Goal: Task Accomplishment & Management: Complete application form

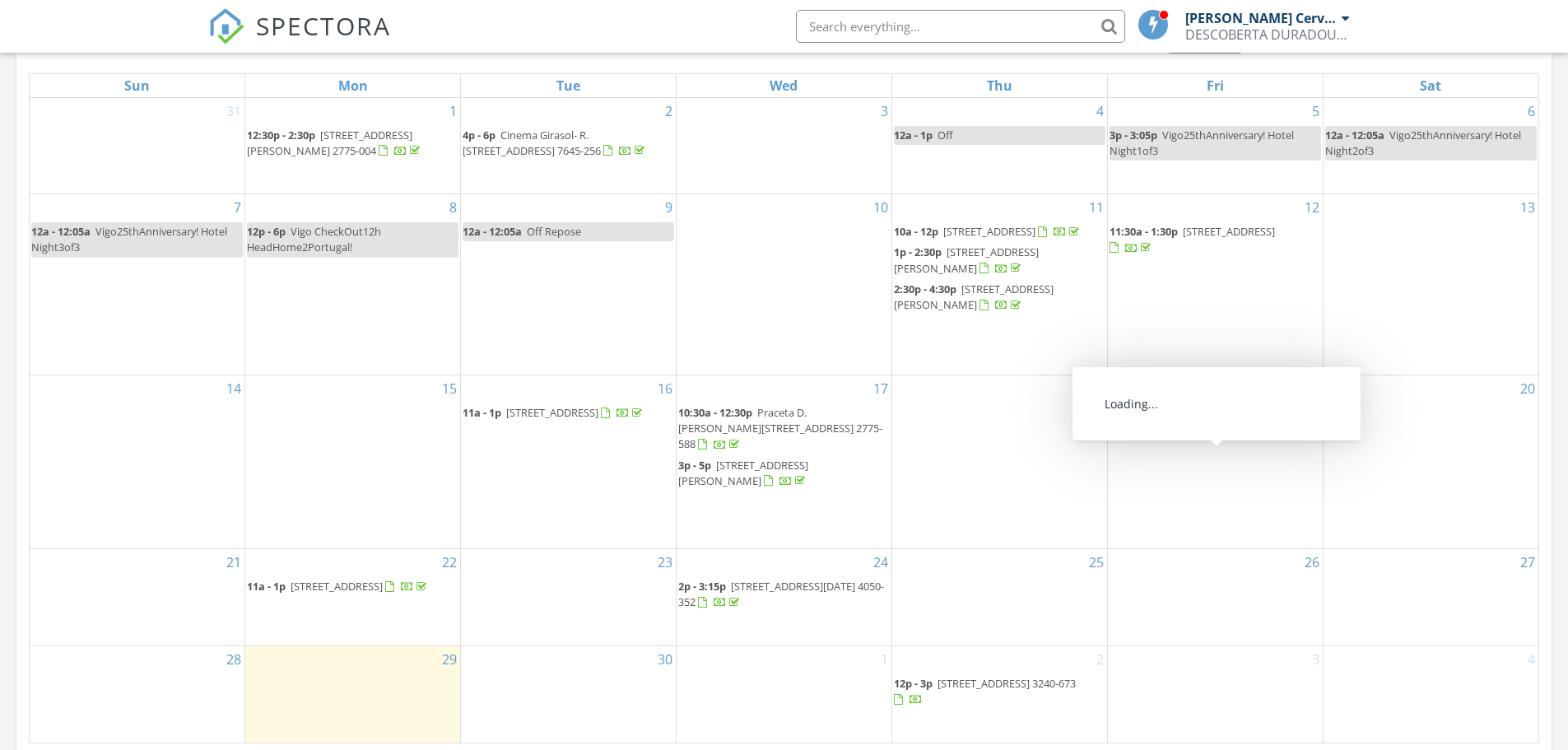
scroll to position [1153, 0]
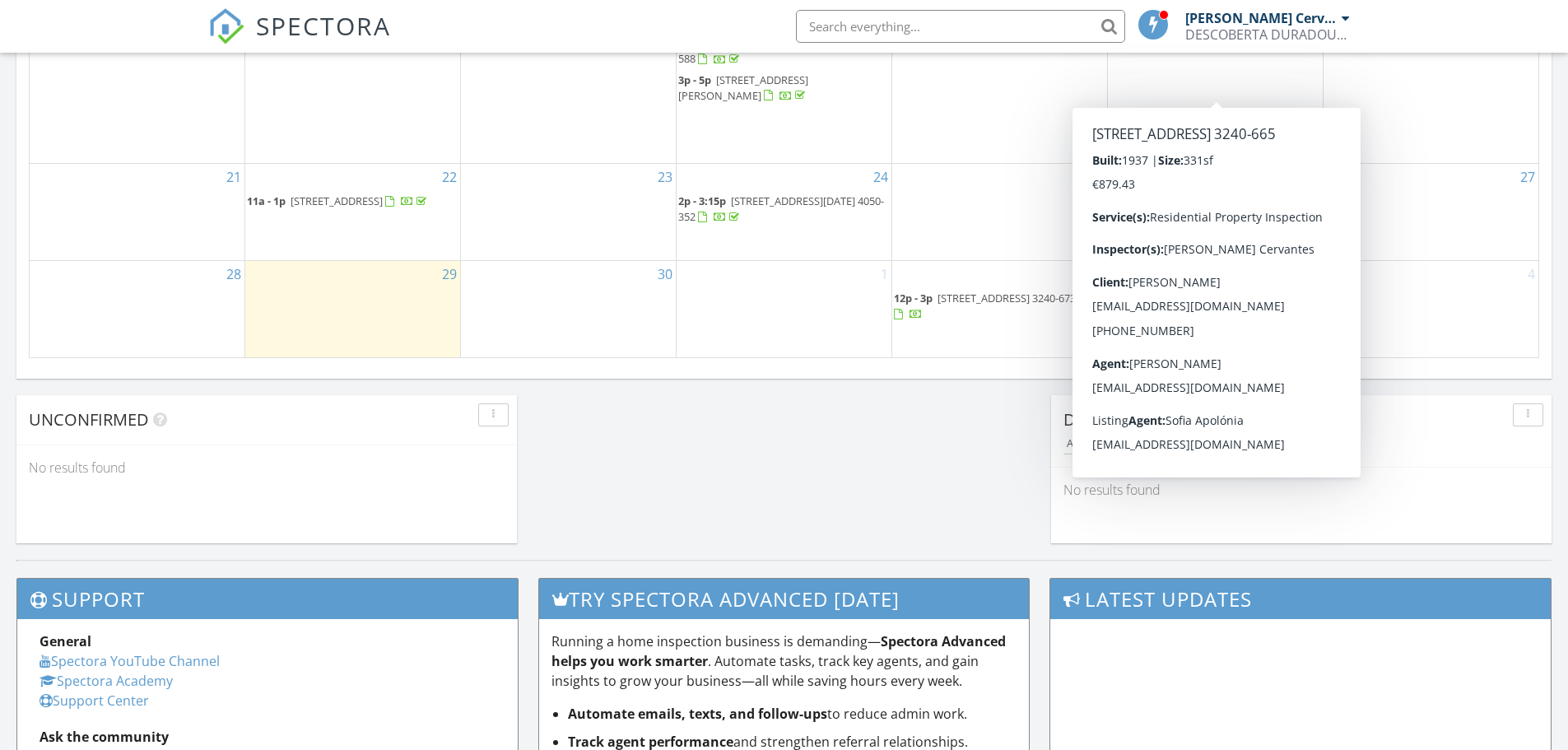
click at [756, 332] on div "1" at bounding box center [784, 309] width 215 height 96
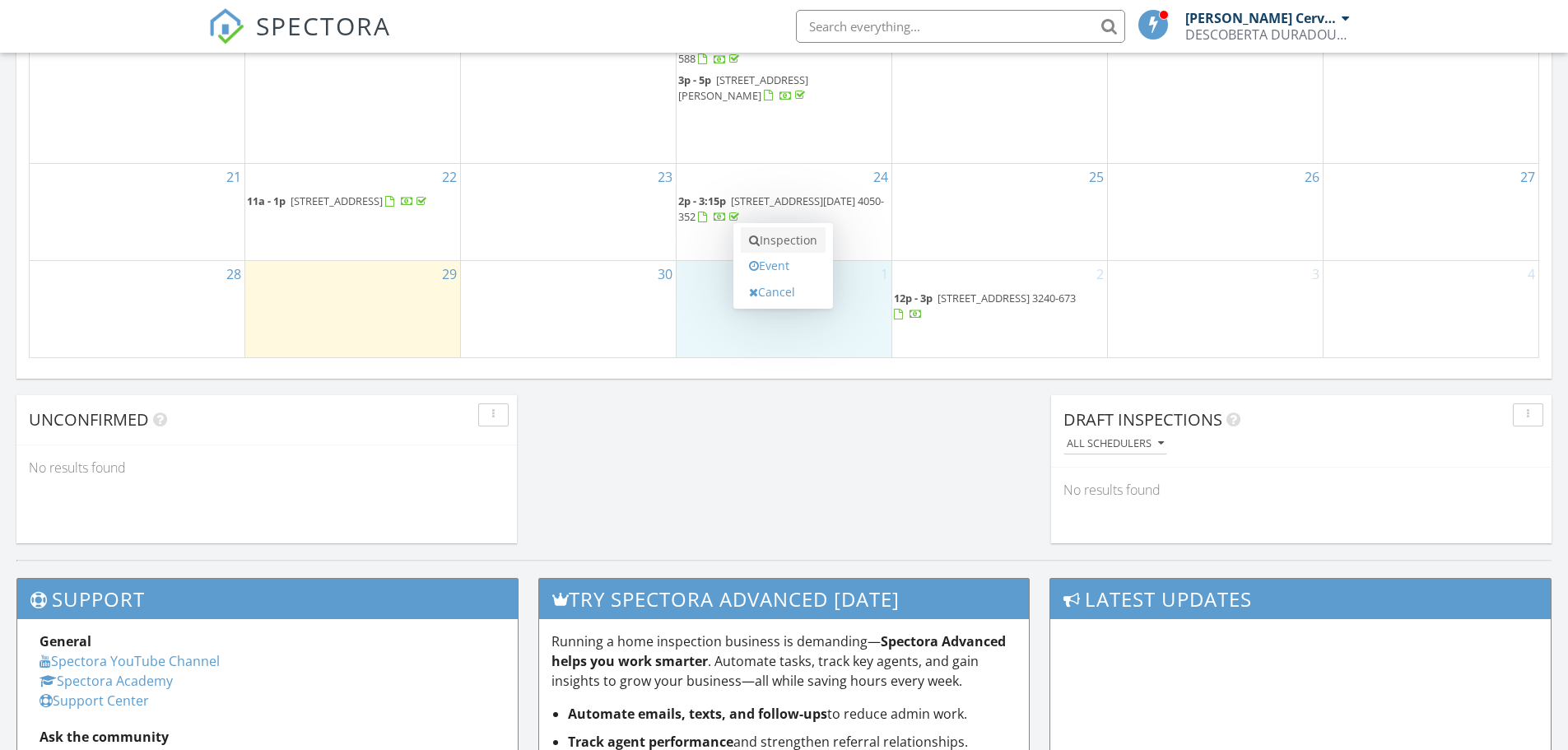
click at [788, 243] on link "Inspection" at bounding box center [783, 240] width 85 height 27
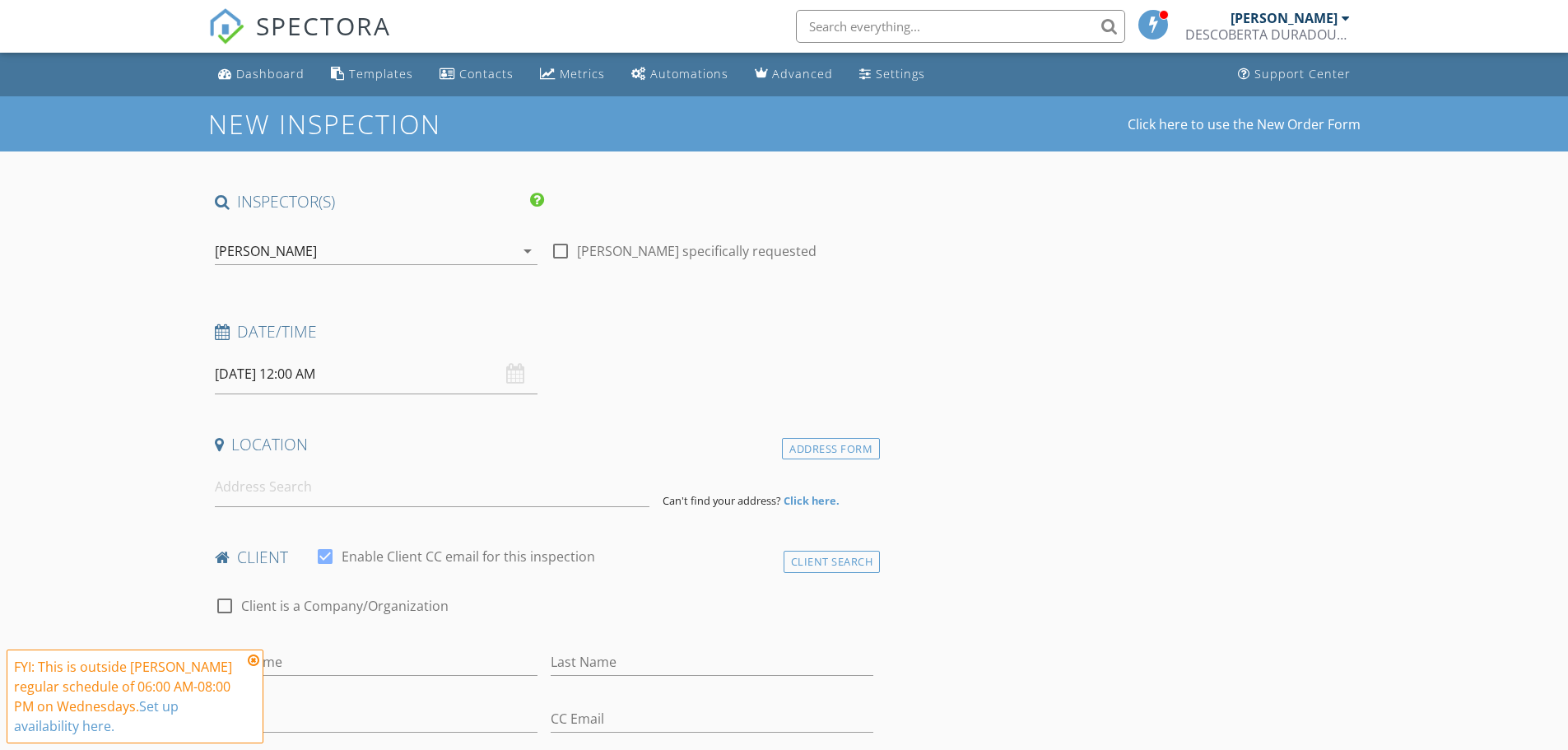
click at [449, 377] on input "[DATE] 12:00 AM" at bounding box center [376, 375] width 322 height 40
click at [316, 668] on span ":" at bounding box center [318, 655] width 5 height 33
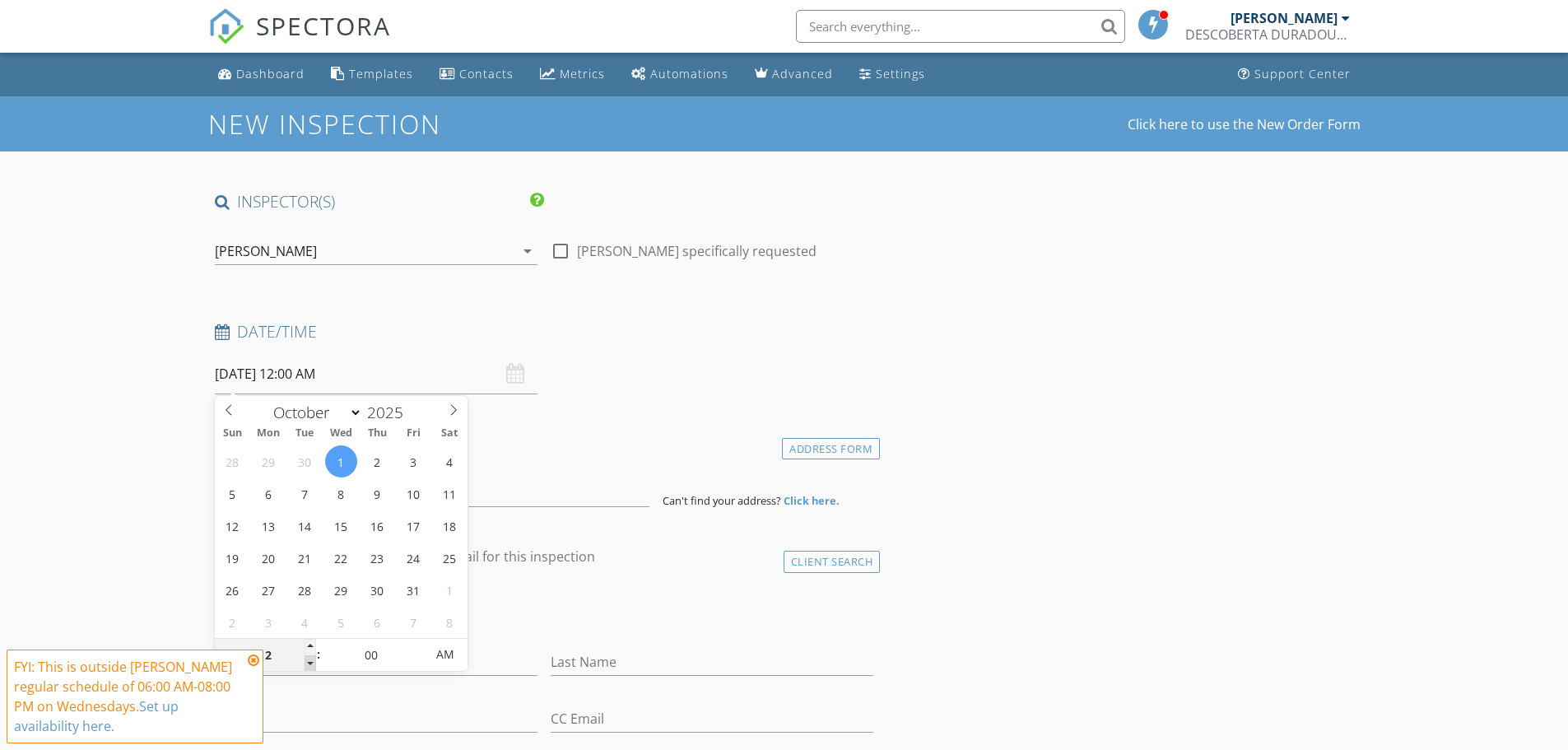
type input "11"
type input "01/10/2025 11:00 PM"
click at [314, 658] on span at bounding box center [310, 664] width 12 height 16
type input "10"
click at [314, 658] on span at bounding box center [310, 664] width 12 height 16
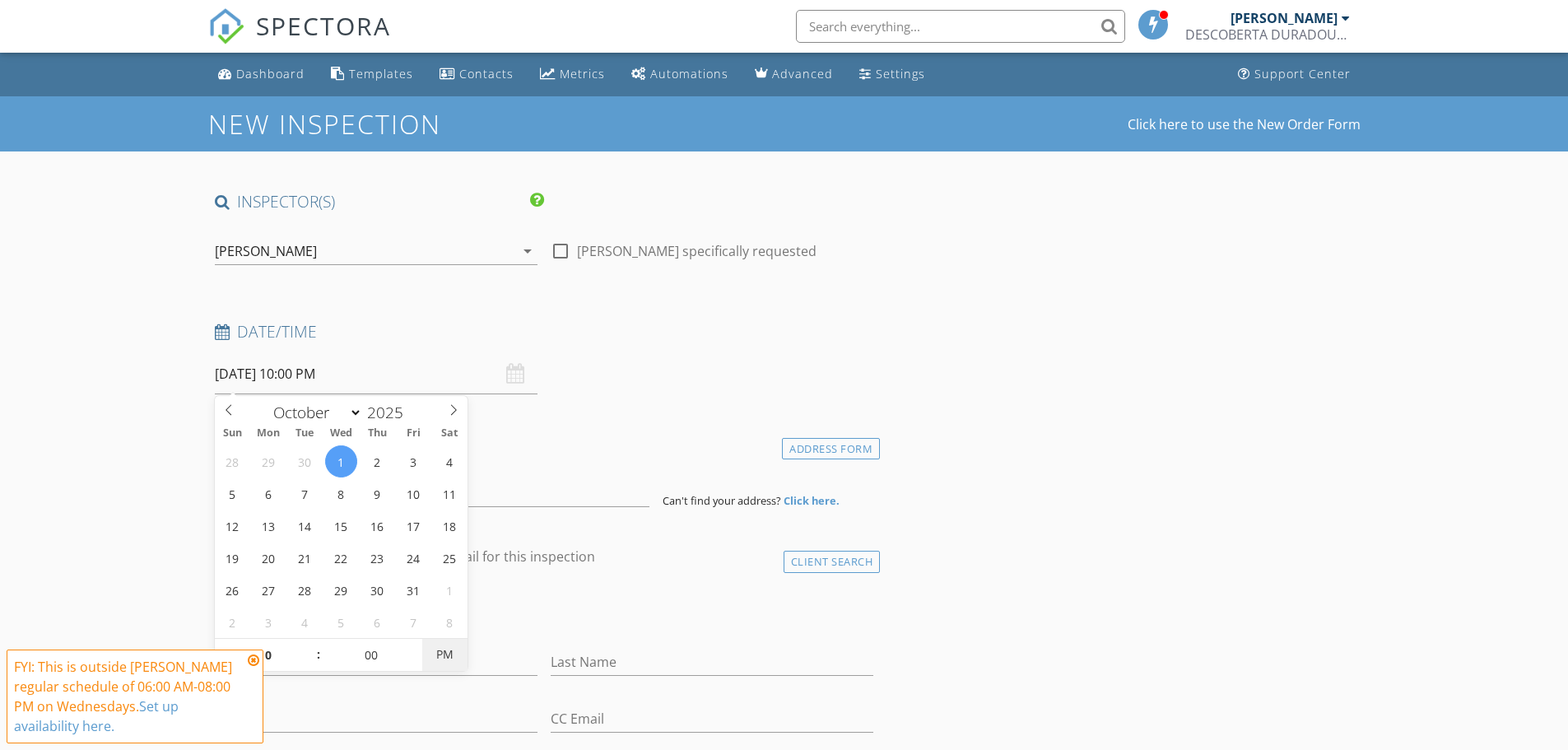
type input "01/10/2025 10:00 AM"
click at [445, 658] on span "PM" at bounding box center [444, 655] width 45 height 33
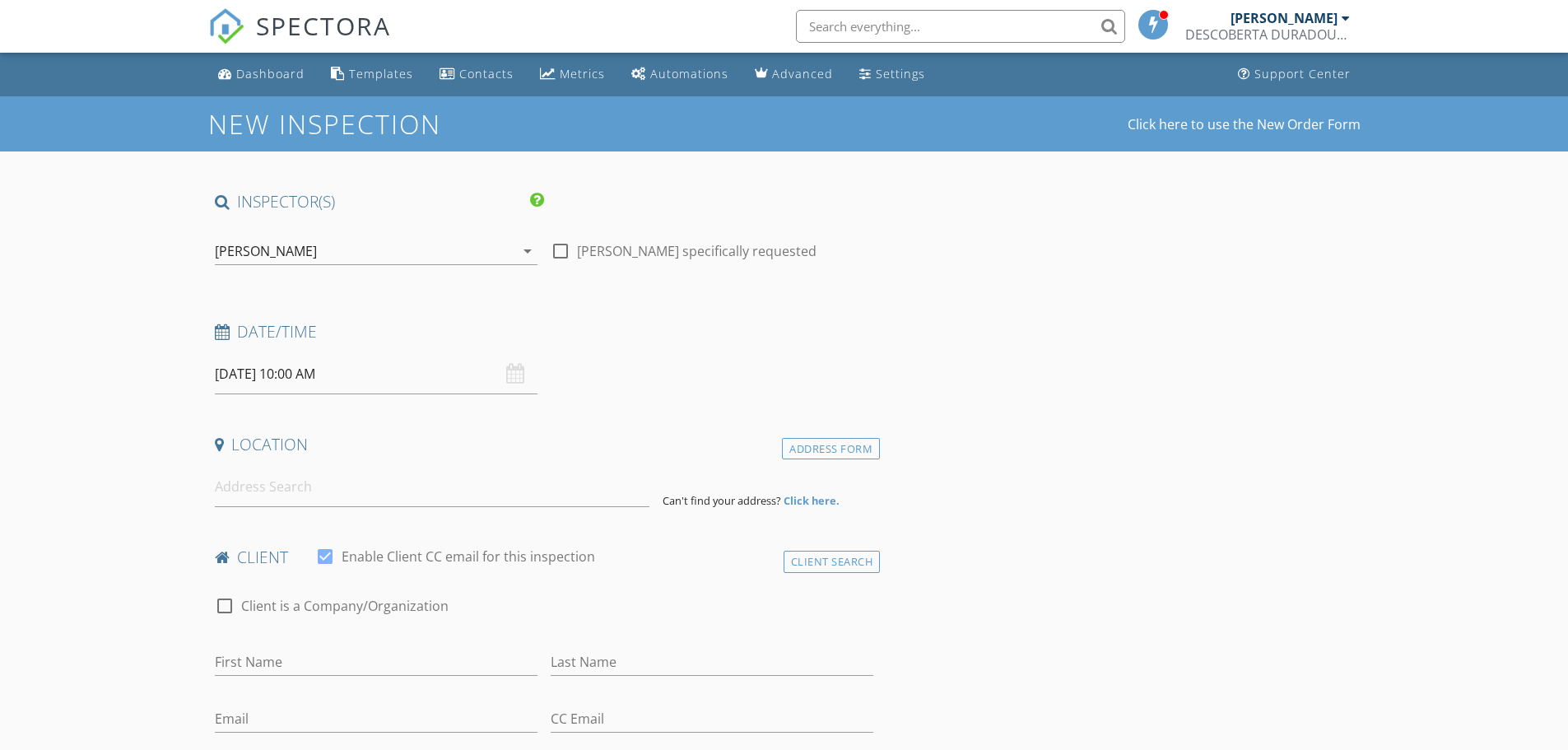
click at [810, 497] on strong "Click here." at bounding box center [811, 500] width 56 height 15
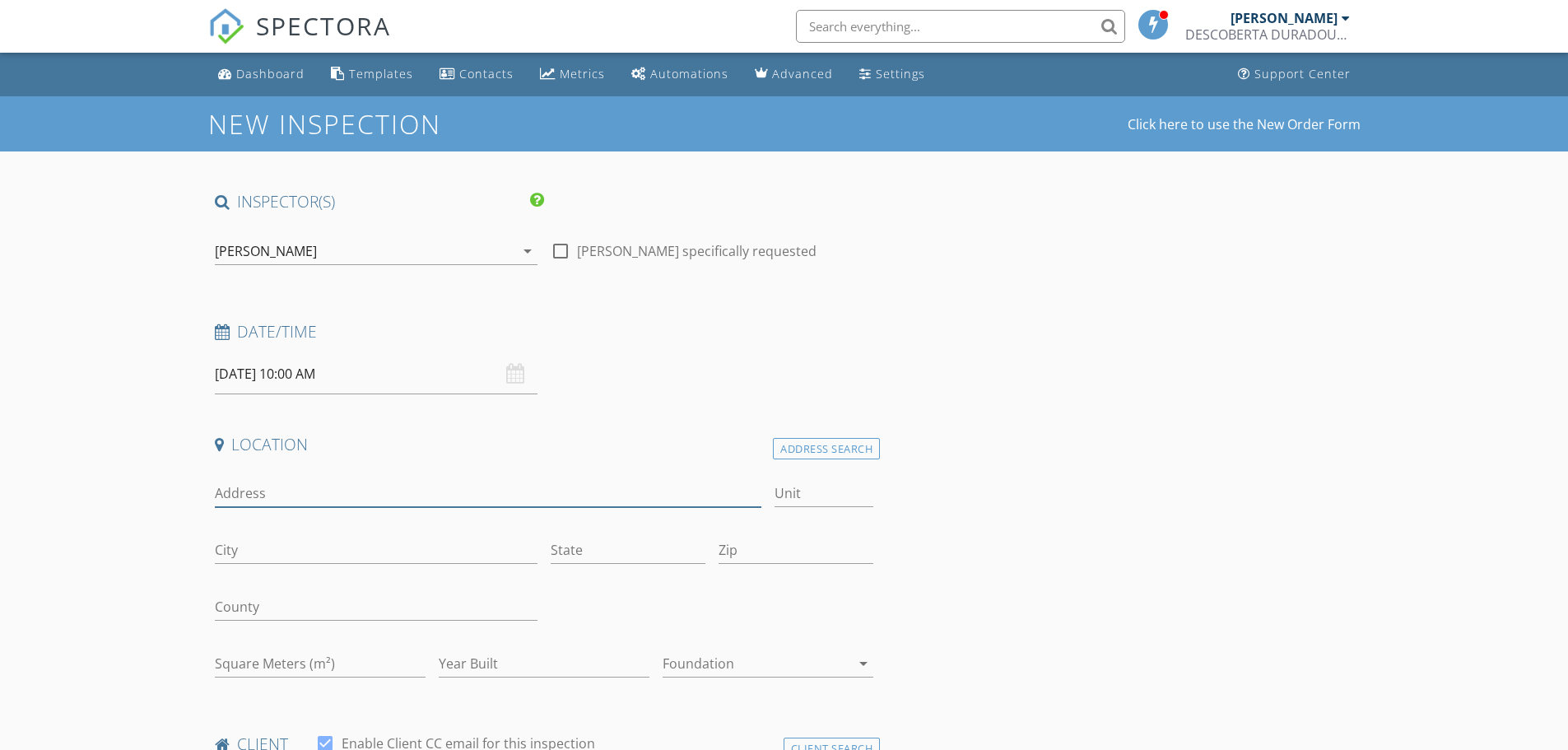
click at [569, 484] on input "Address" at bounding box center [489, 494] width 547 height 27
click at [799, 452] on div "Address Search" at bounding box center [826, 449] width 107 height 22
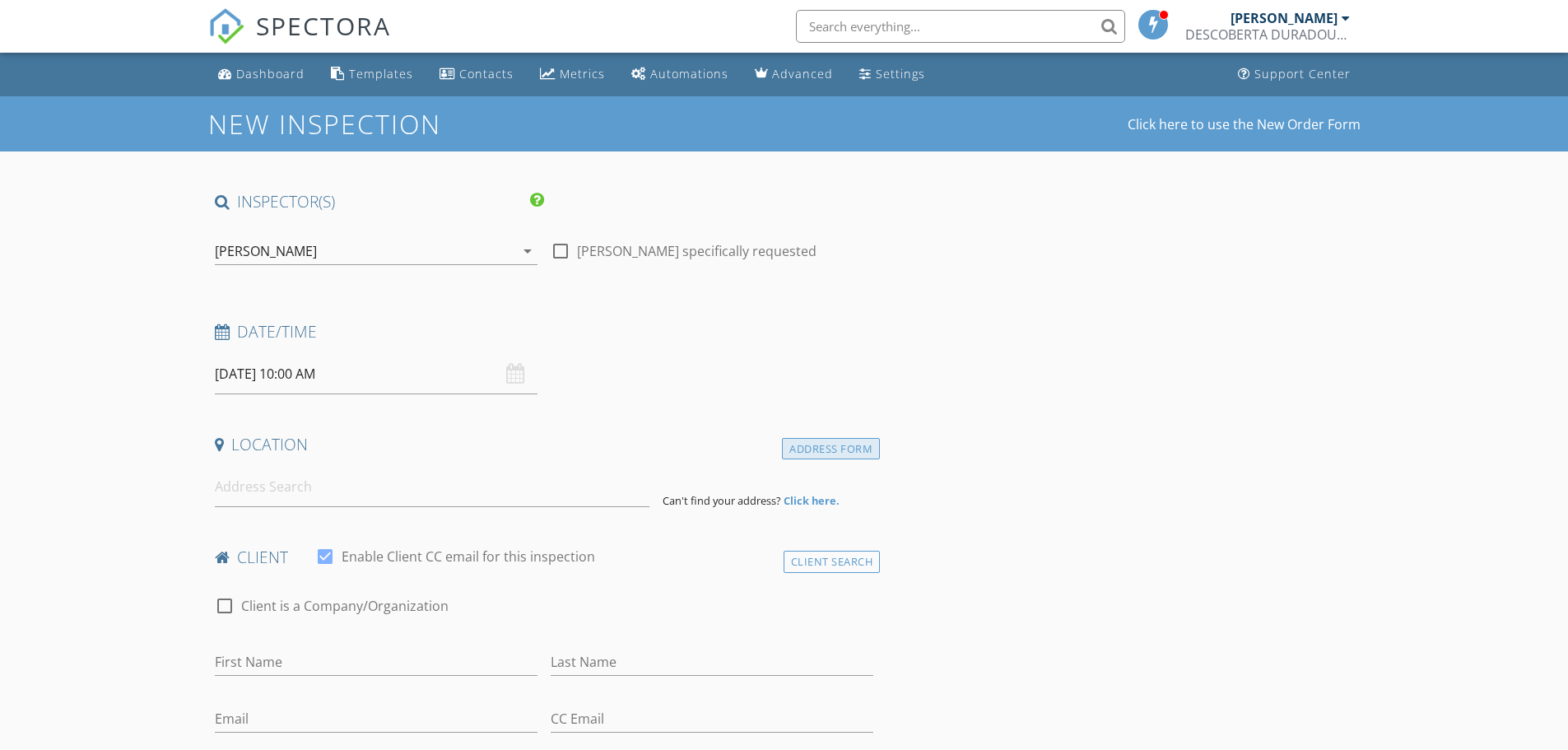
click at [837, 441] on div "Address Form" at bounding box center [830, 449] width 98 height 22
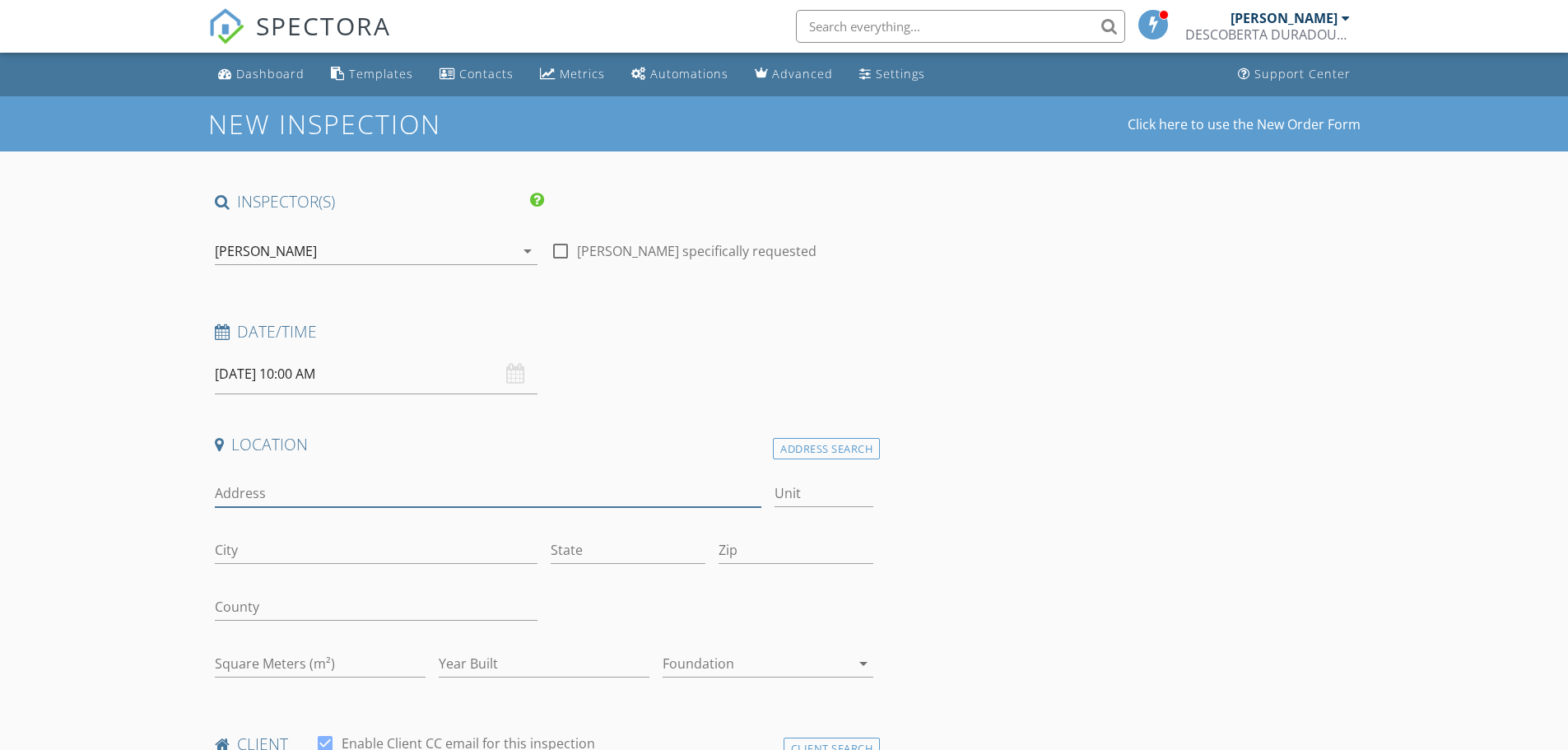
click at [364, 492] on input "Address" at bounding box center [489, 494] width 547 height 27
paste input "[GEOGRAPHIC_DATA][PERSON_NAME]"
type input "[GEOGRAPHIC_DATA][PERSON_NAME]"
click at [330, 549] on input "City" at bounding box center [376, 550] width 322 height 27
paste input "Alcobaça"
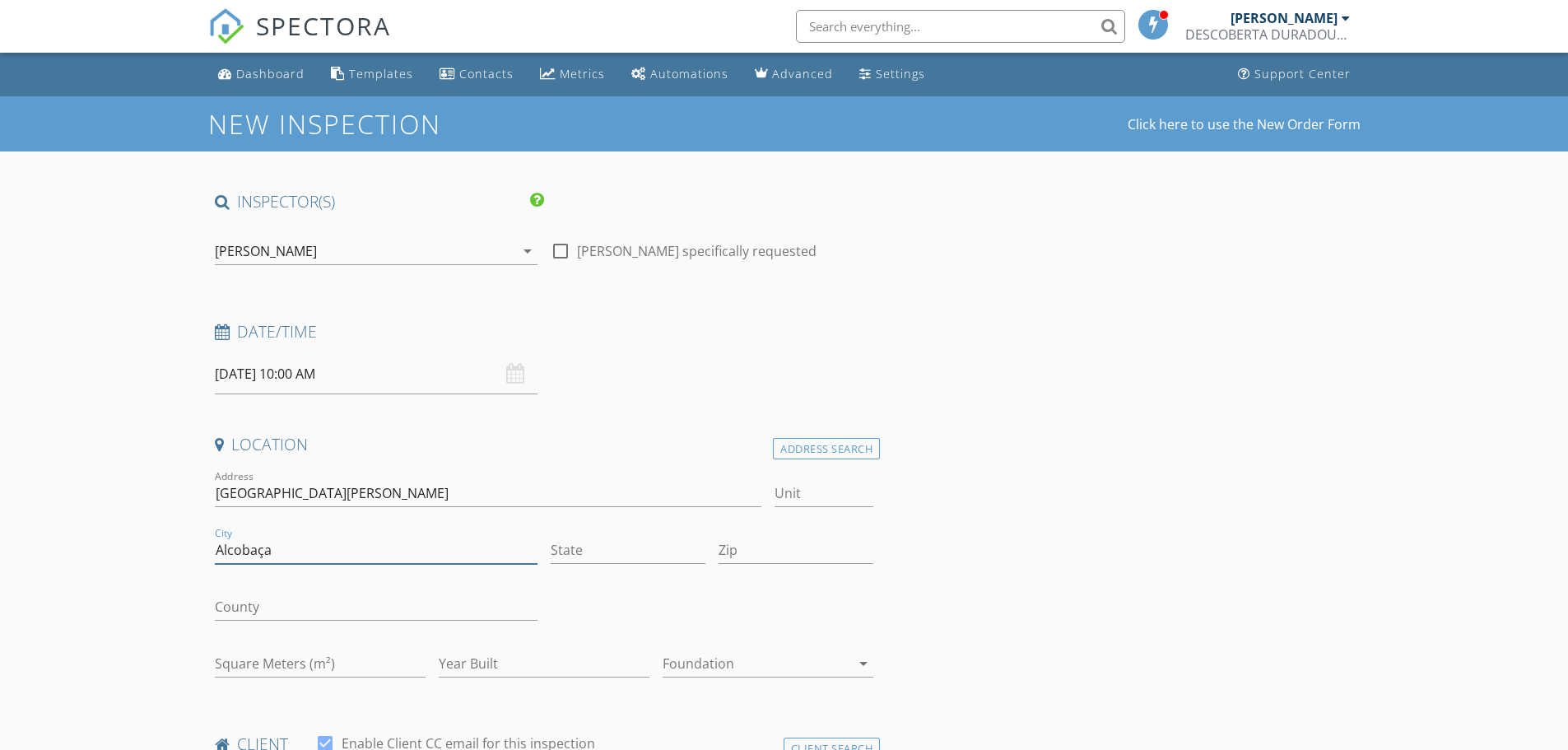
type input "Alcobaça"
click at [600, 545] on input "State" at bounding box center [627, 550] width 155 height 27
type input "Leiria"
click at [765, 549] on input "Zip" at bounding box center [795, 550] width 155 height 27
click at [768, 547] on input "Zip" at bounding box center [795, 550] width 155 height 27
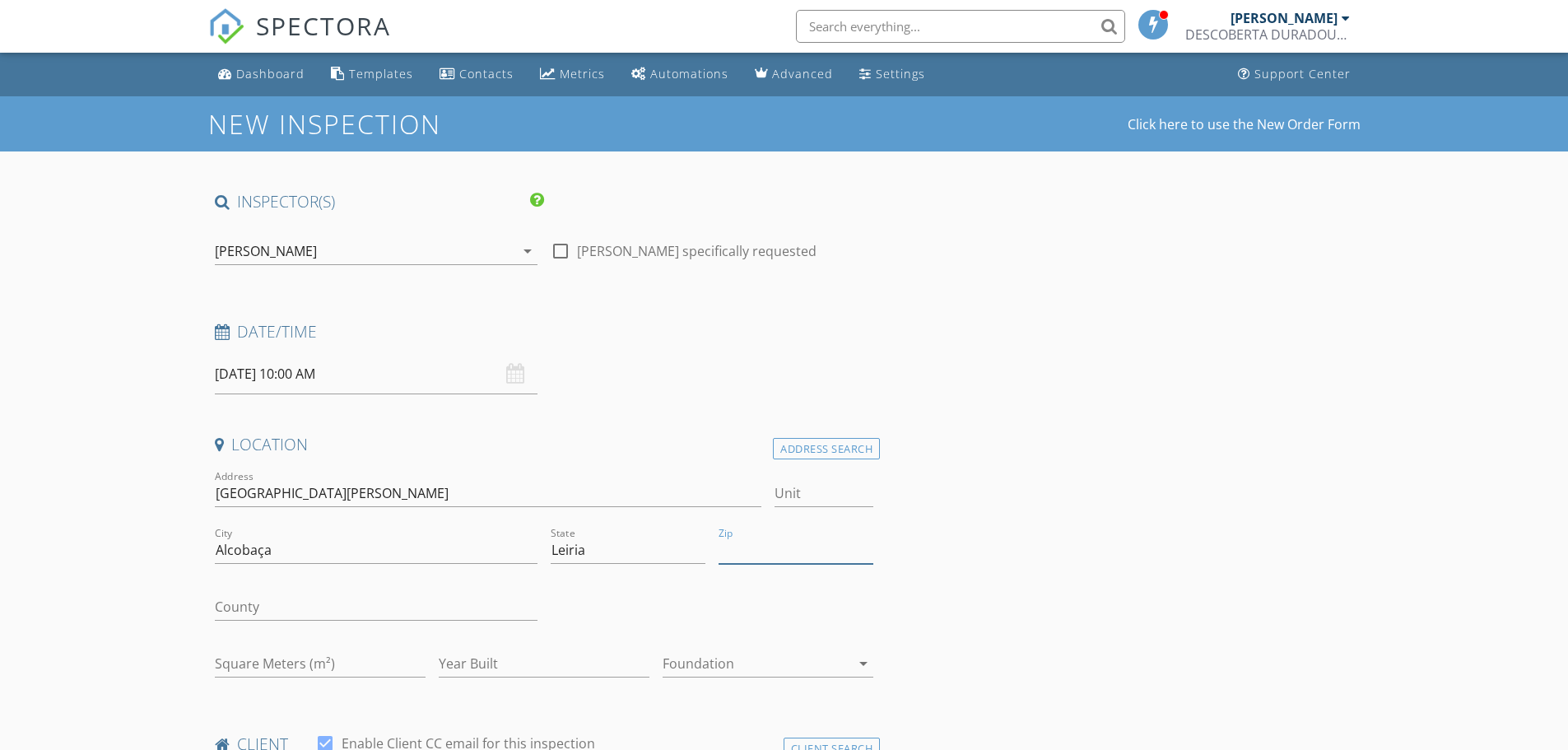
paste input "2460-526"
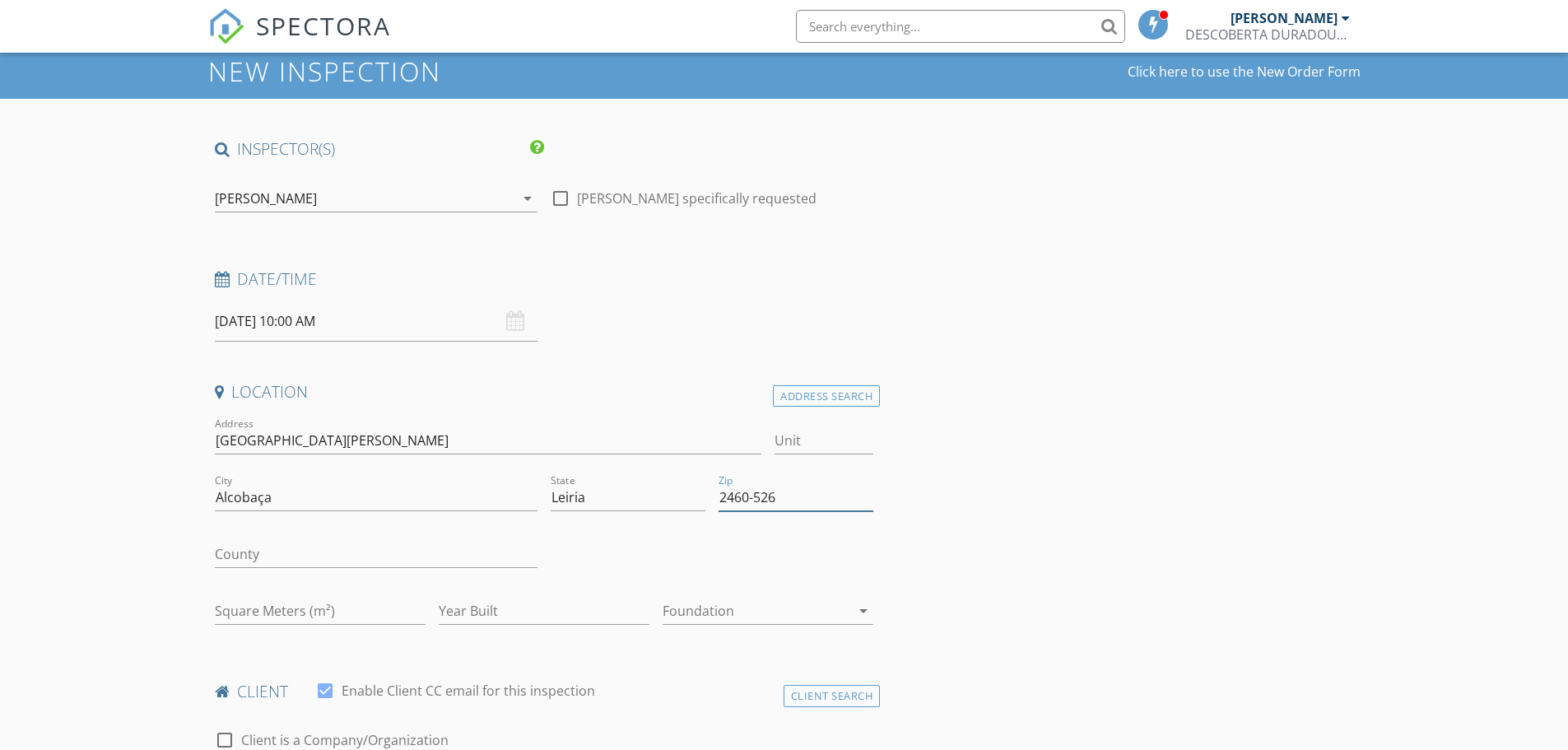
scroll to position [82, 0]
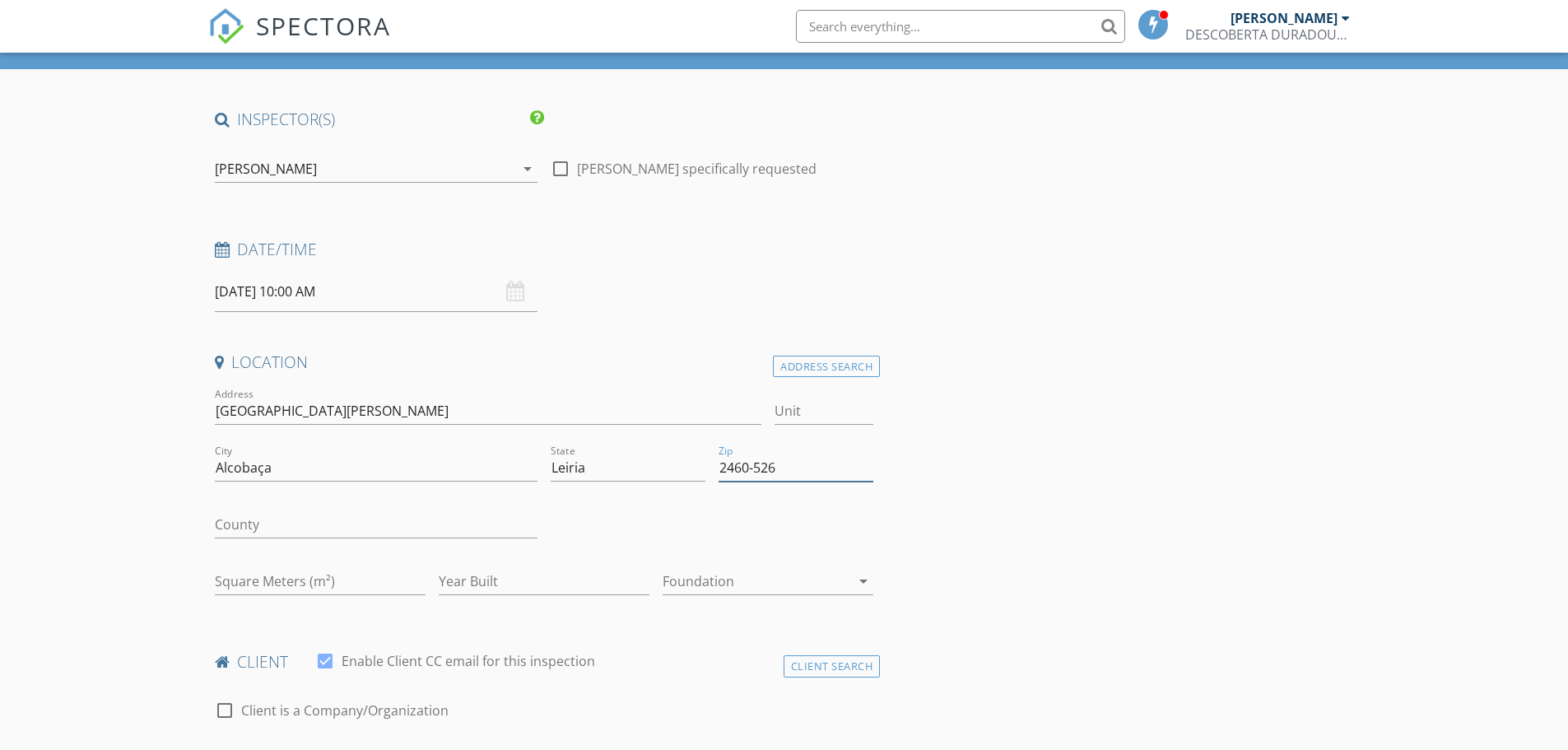
type input "2460-526"
click at [280, 577] on input "Square Meters (m²)" at bounding box center [320, 582] width 211 height 27
type input "460"
click at [597, 582] on input "Year Built" at bounding box center [544, 582] width 211 height 27
type input "1855"
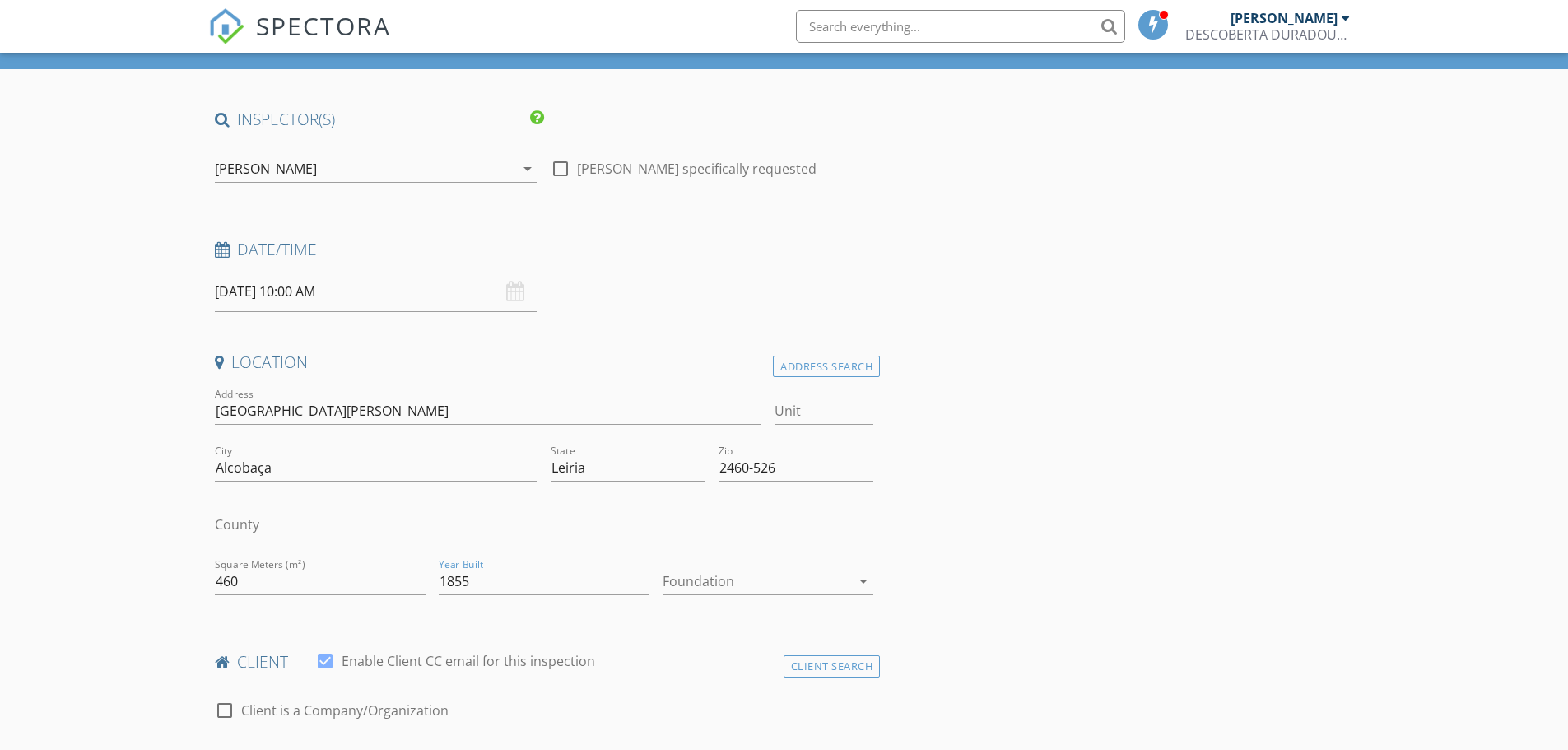
click at [795, 573] on div at bounding box center [756, 581] width 188 height 27
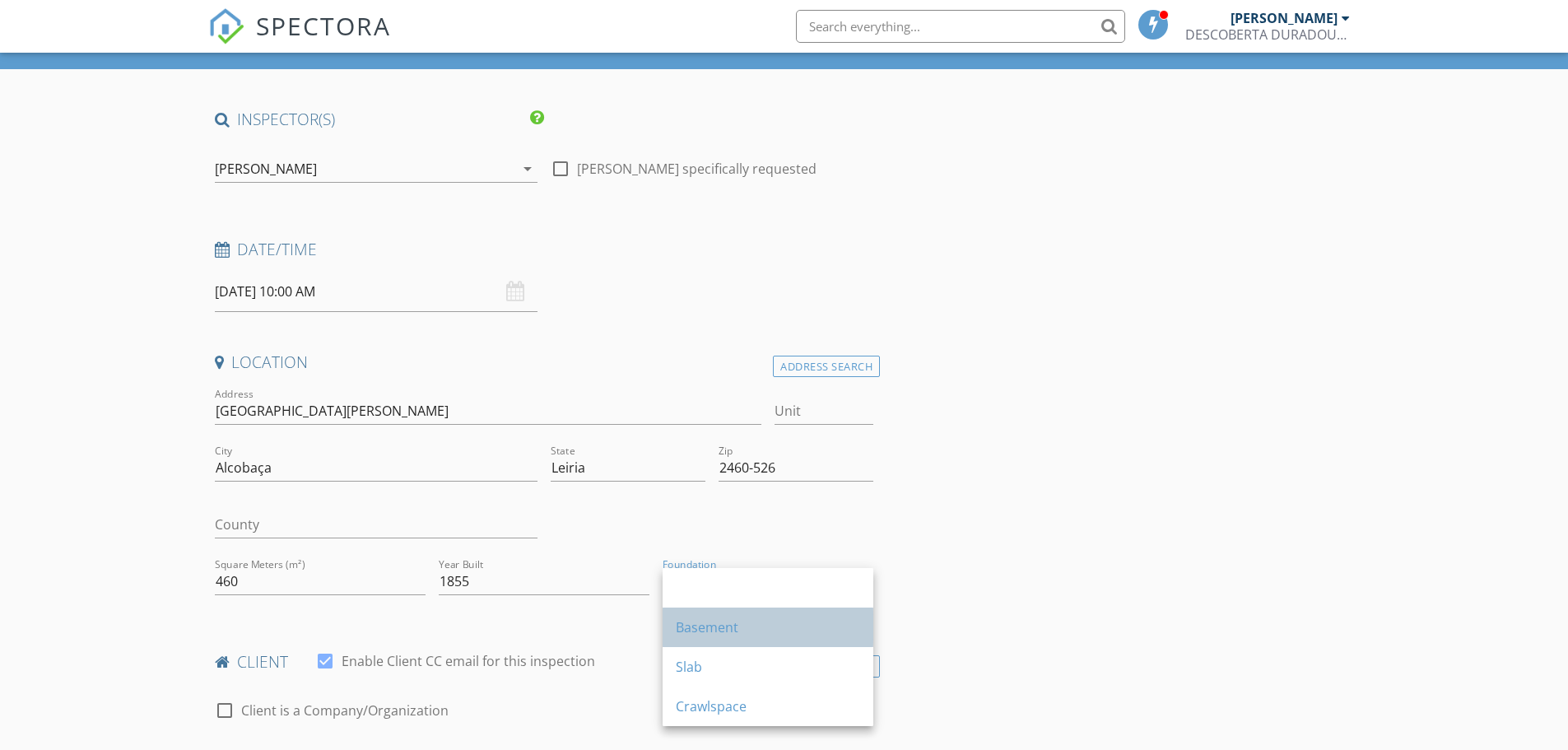
click at [794, 622] on div "Basement" at bounding box center [767, 627] width 184 height 20
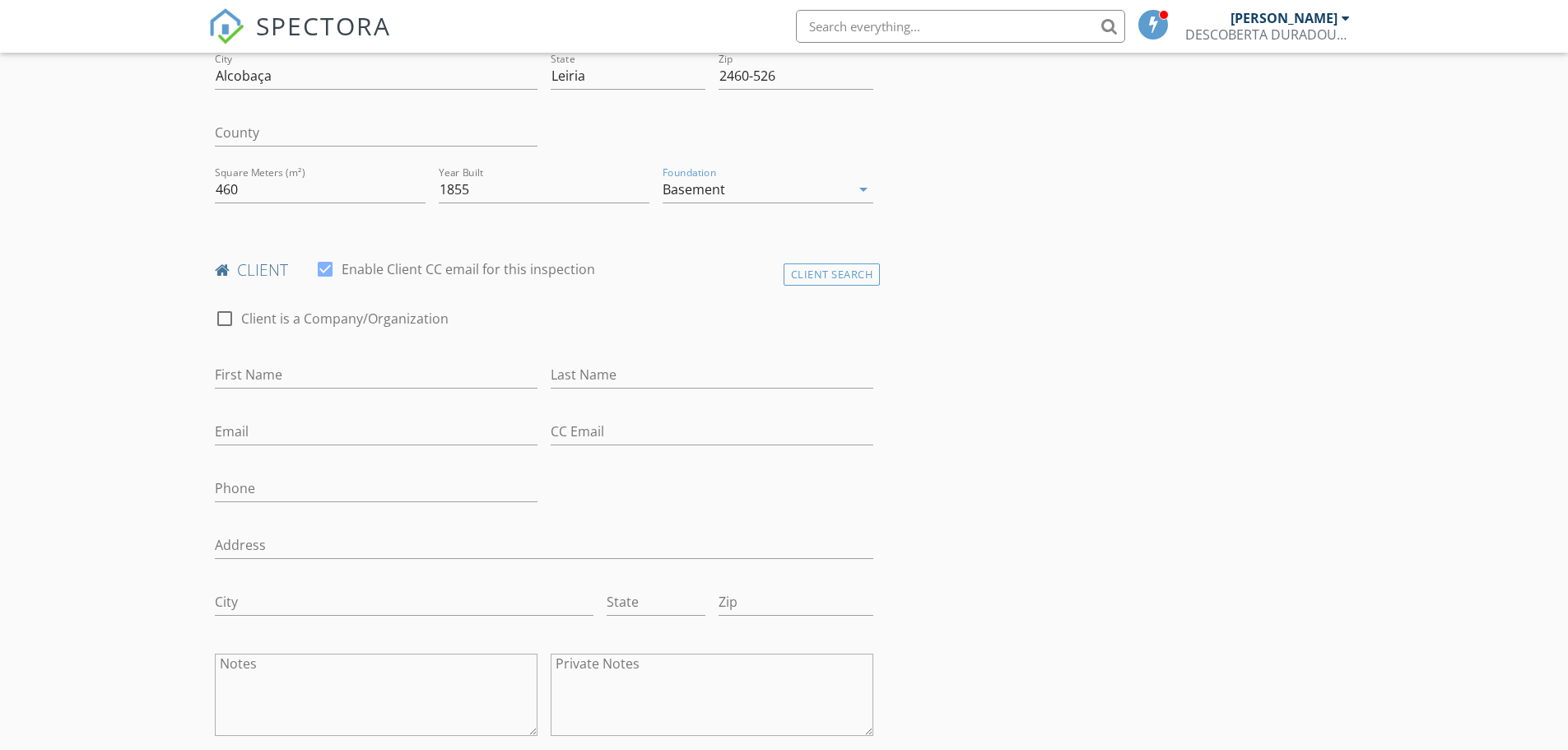
scroll to position [494, 0]
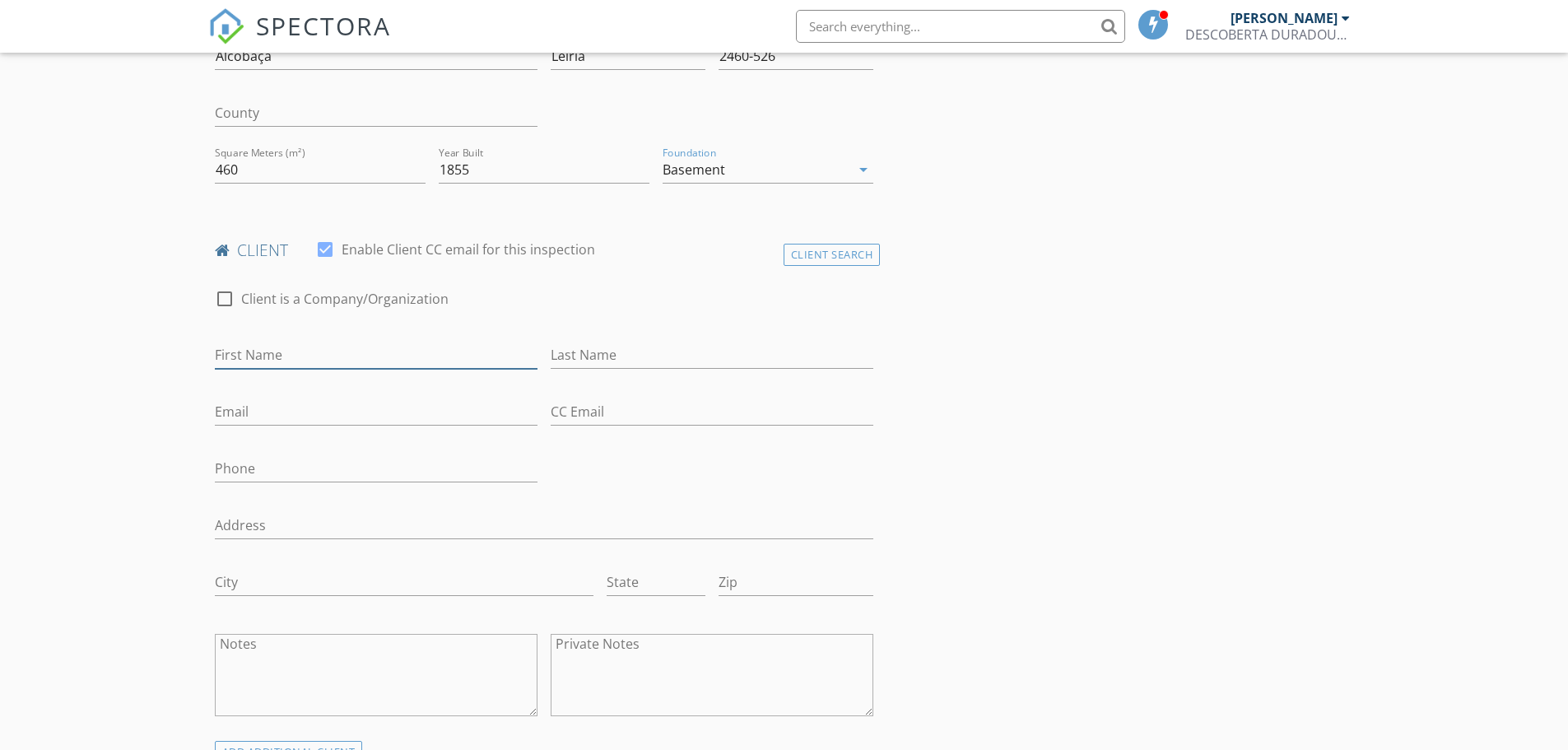
click at [336, 355] on input "First Name" at bounding box center [376, 355] width 322 height 27
click at [362, 353] on input "First Name" at bounding box center [376, 355] width 322 height 27
paste input "[PERSON_NAME]"
drag, startPoint x: 240, startPoint y: 355, endPoint x: 295, endPoint y: 355, distance: 55.0
click at [295, 355] on input "[PERSON_NAME]" at bounding box center [376, 355] width 322 height 27
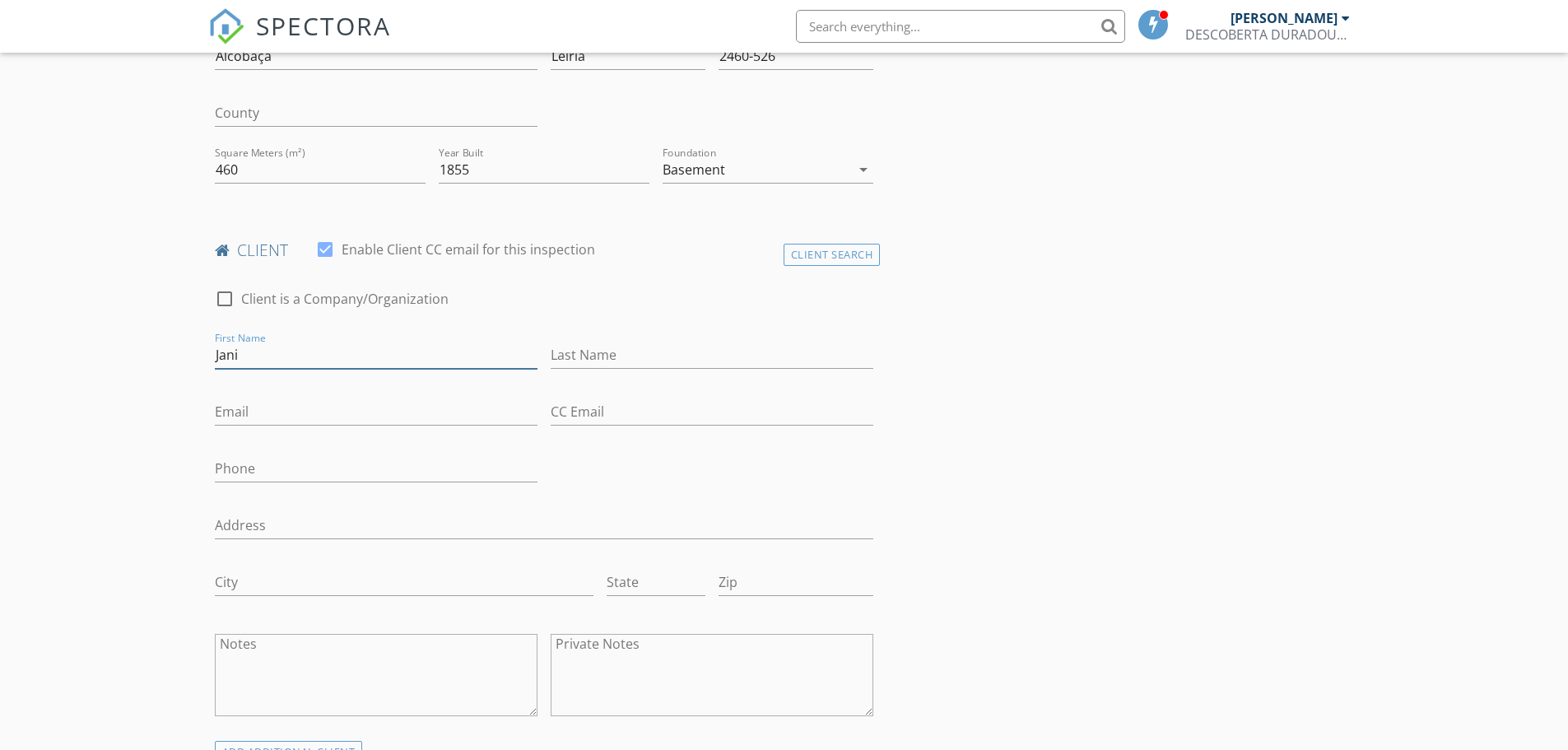
type input "Jani"
click at [615, 358] on input "Last Name" at bounding box center [711, 355] width 322 height 27
paste input "[PERSON_NAME]"
type input "[PERSON_NAME]"
click at [366, 416] on input "Email" at bounding box center [376, 412] width 322 height 27
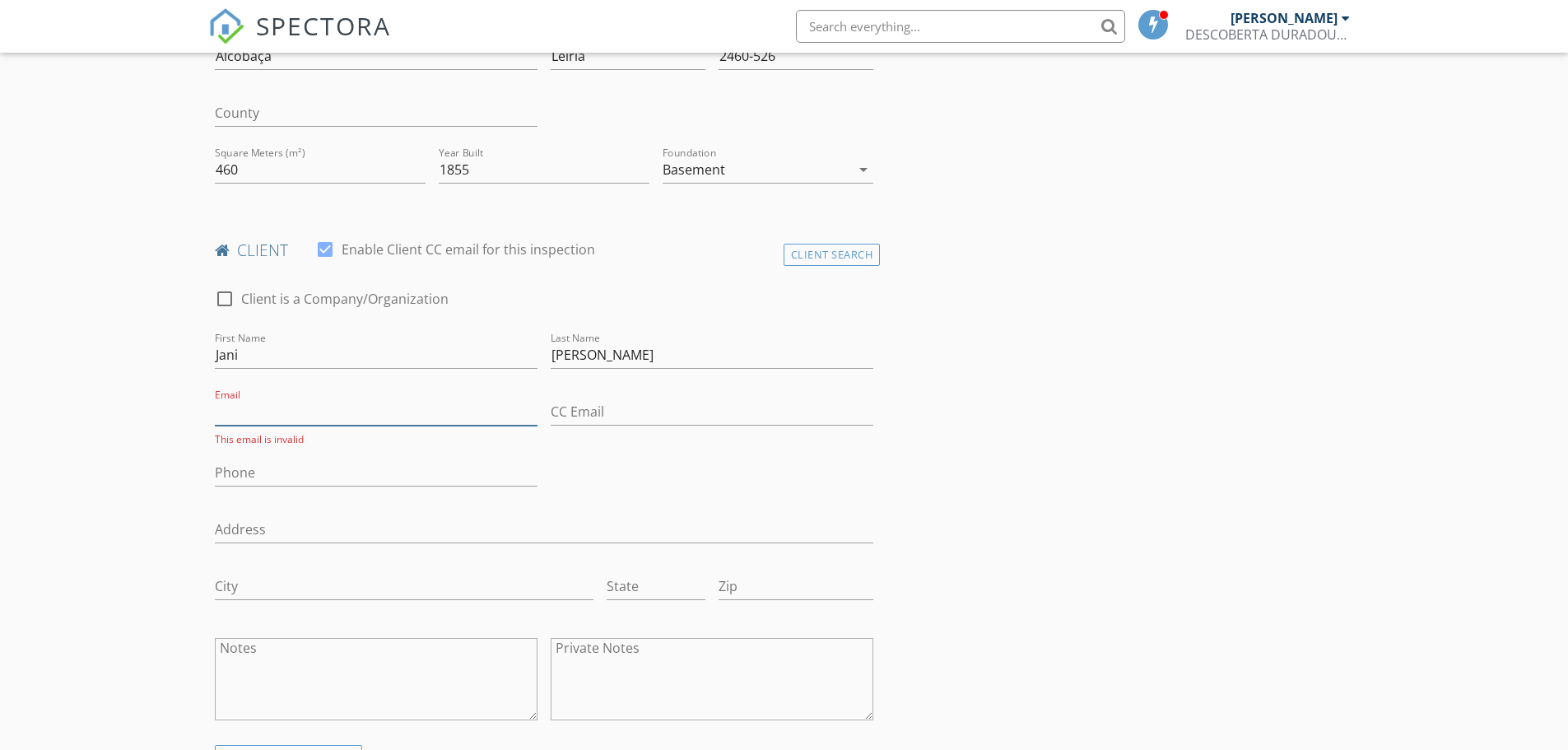
click at [365, 412] on input "Email" at bounding box center [376, 412] width 322 height 27
paste input "[EMAIL_ADDRESS][DOMAIN_NAME]"
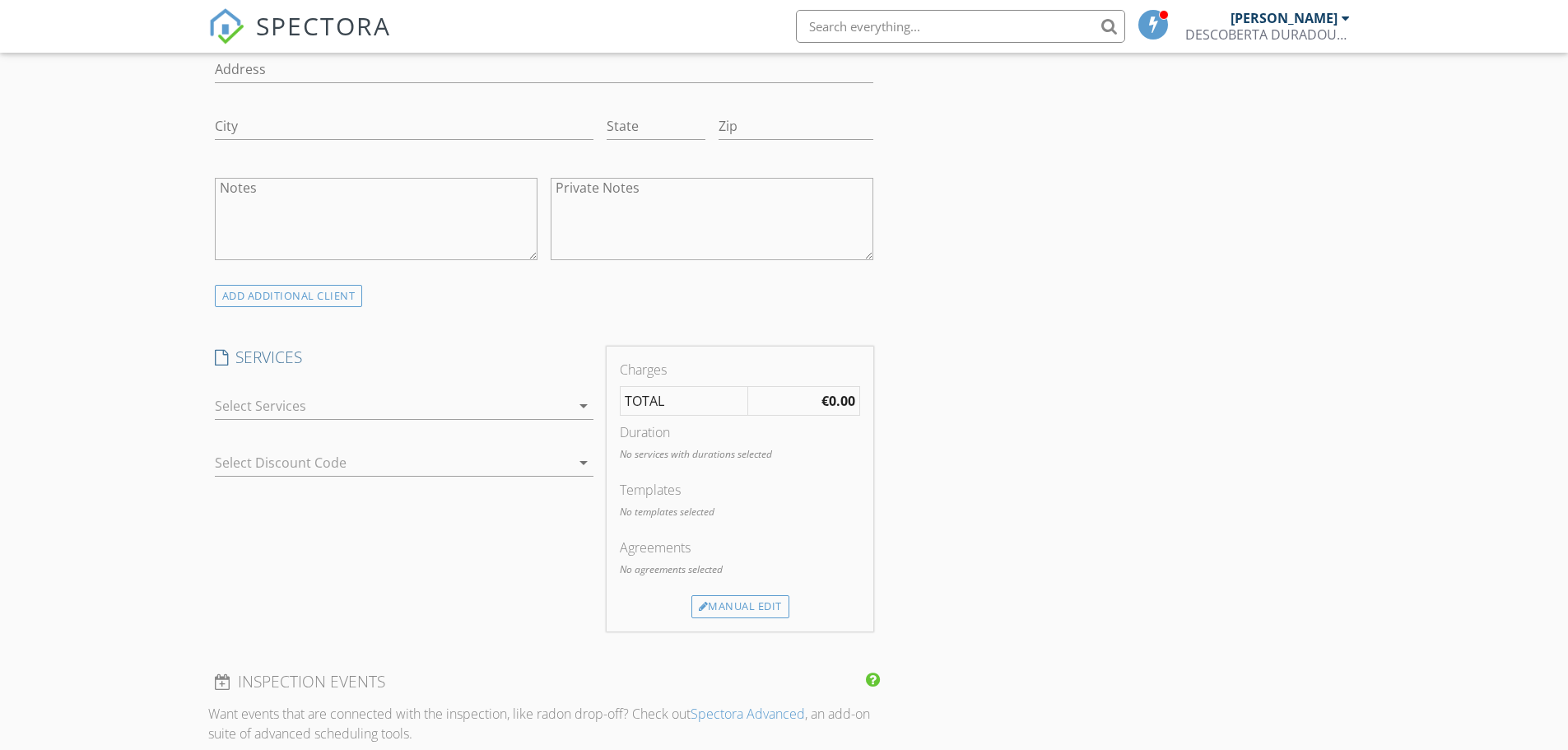
scroll to position [988, 0]
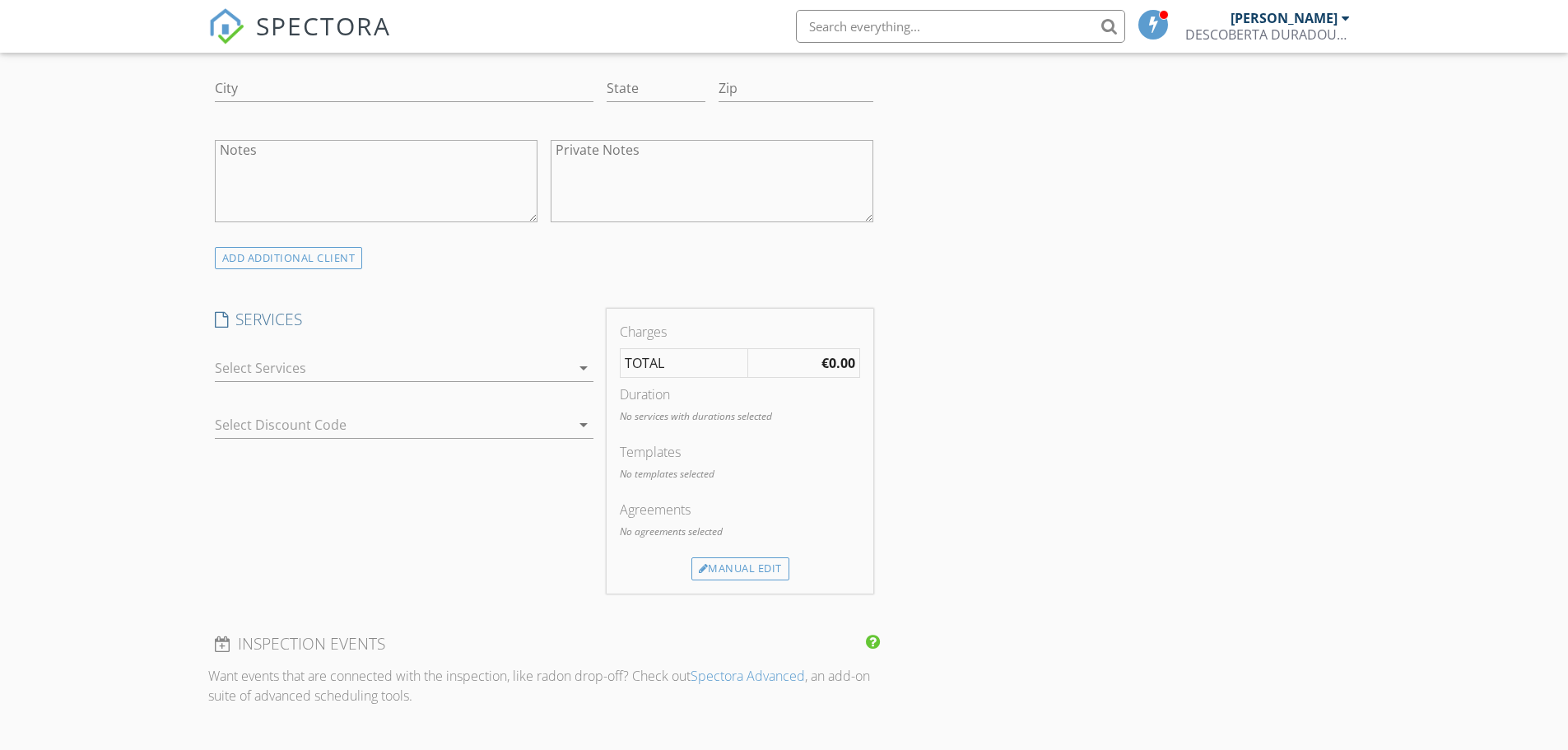
type input "[EMAIL_ADDRESS][DOMAIN_NAME]"
click at [438, 361] on div at bounding box center [393, 367] width 355 height 27
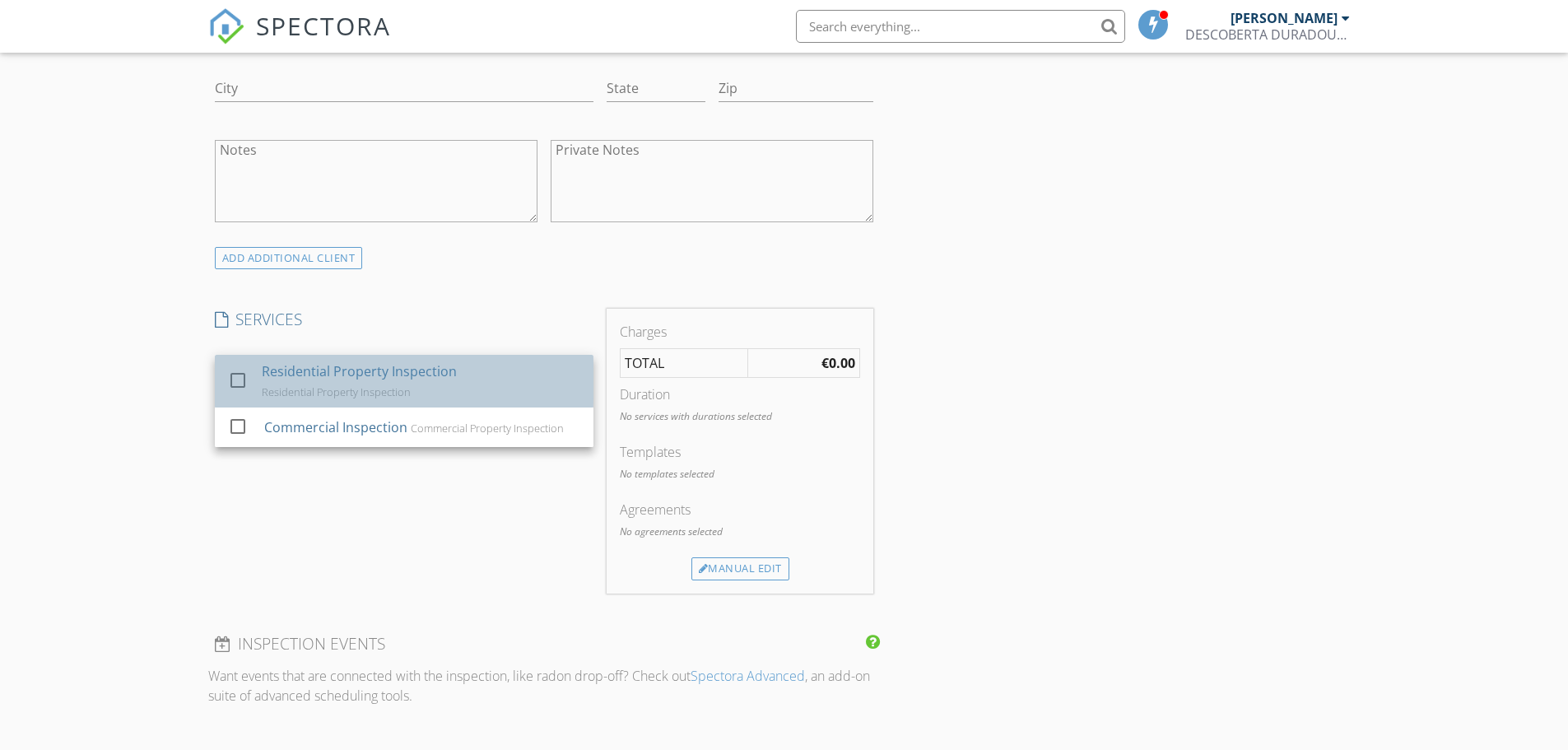
click at [409, 390] on div "Residential Property Inspection Residential Property Inspection" at bounding box center [420, 381] width 319 height 53
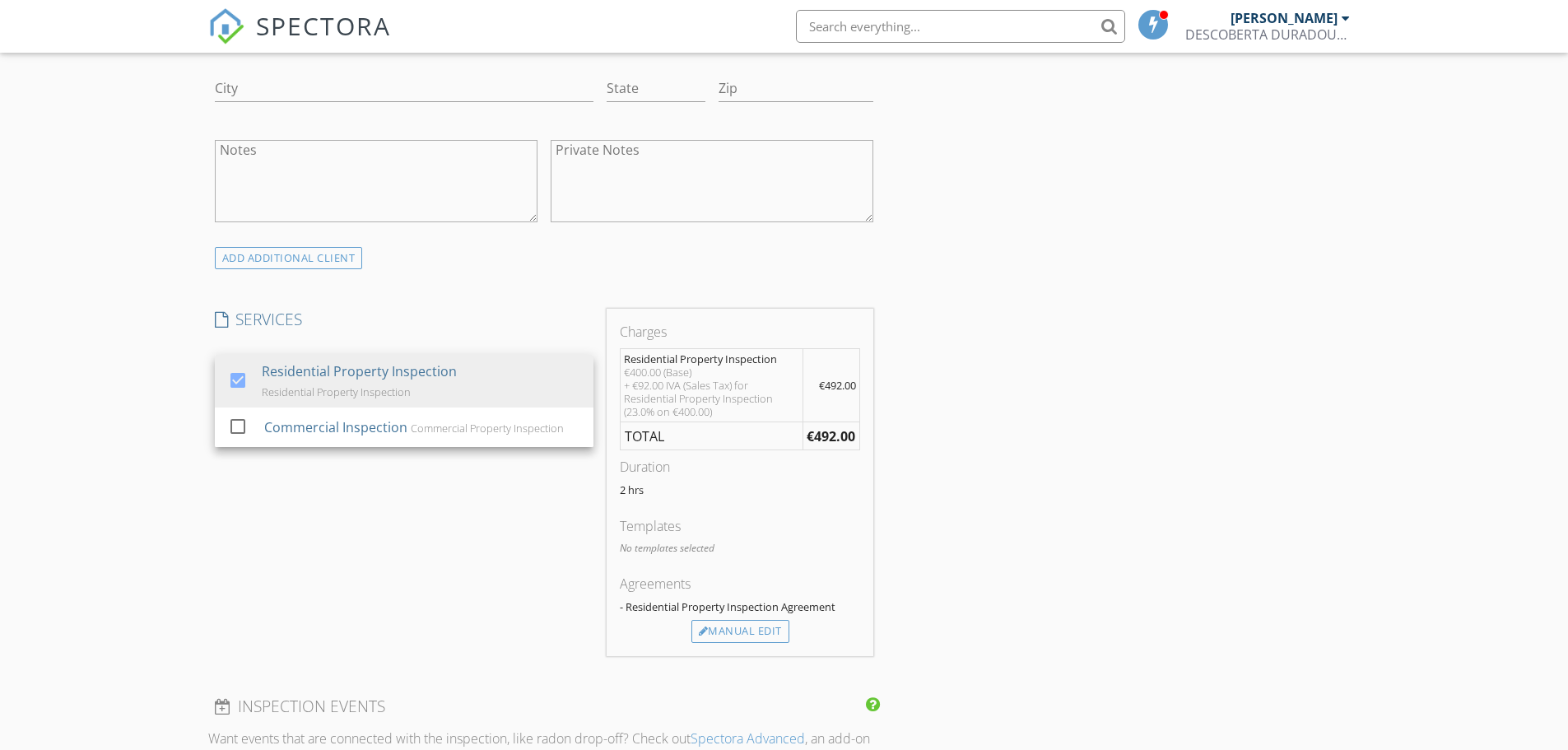
click at [984, 375] on div "INSPECTOR(S) check_box Michael P. Cervantes PRIMARY Michael P. Cervantes arrow_…" at bounding box center [784, 530] width 1152 height 2654
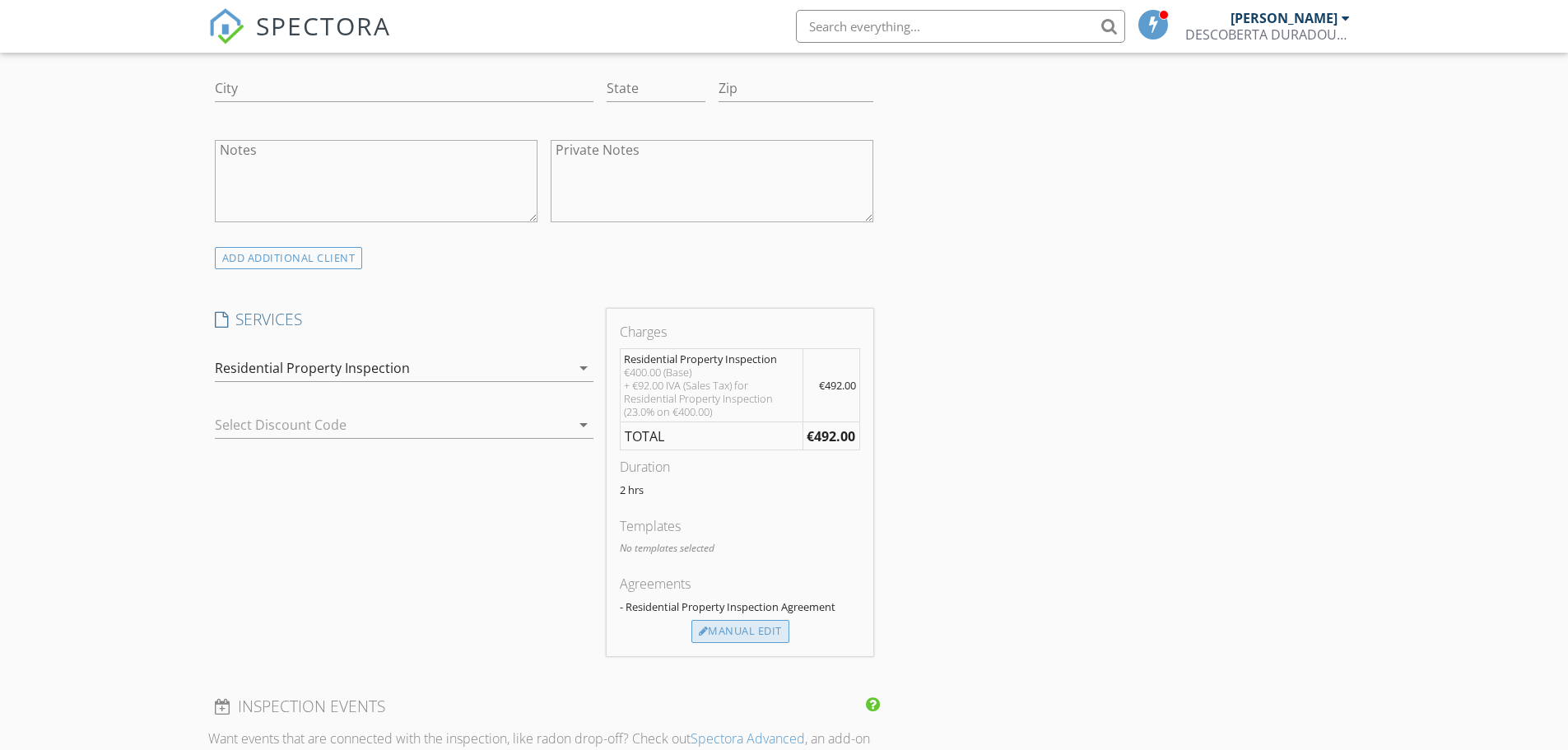
click at [723, 631] on div "Manual Edit" at bounding box center [740, 631] width 98 height 23
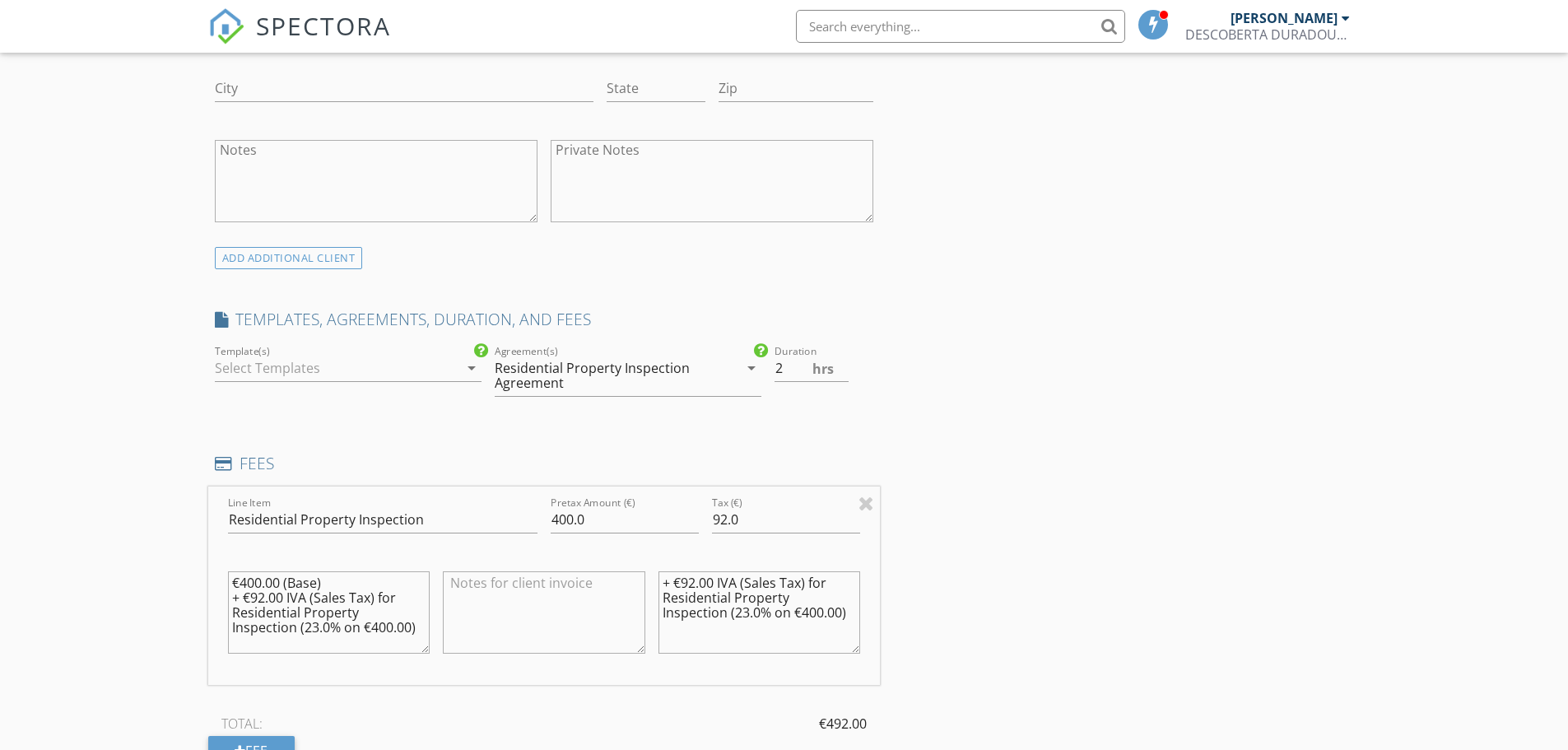
click at [389, 365] on div at bounding box center [337, 367] width 243 height 27
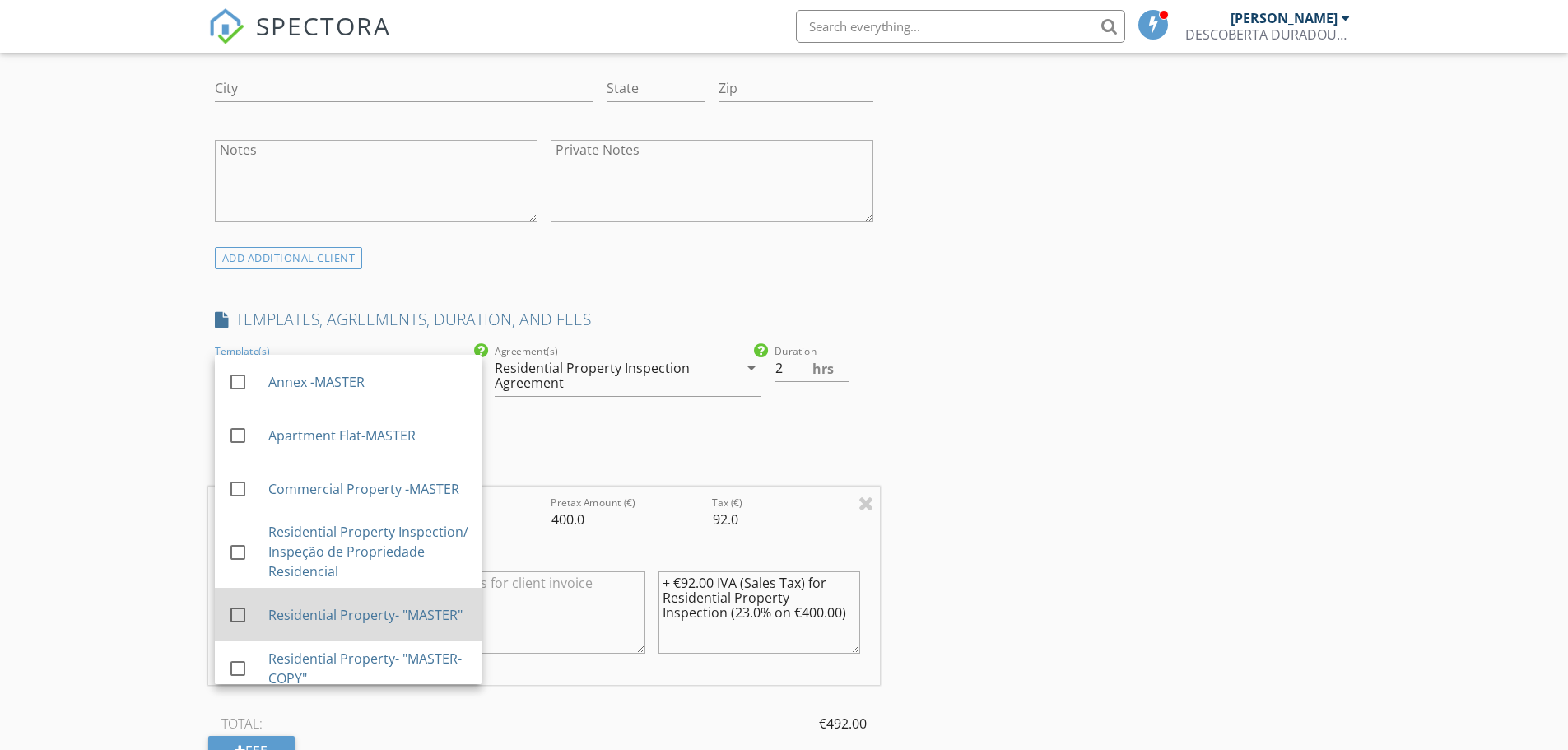
click at [366, 614] on div "Residential Property- "MASTER"" at bounding box center [367, 615] width 200 height 20
click at [1064, 516] on div "INSPECTOR(S) check_box Michael P. Cervantes PRIMARY Michael P. Cervantes arrow_…" at bounding box center [784, 596] width 1152 height 2786
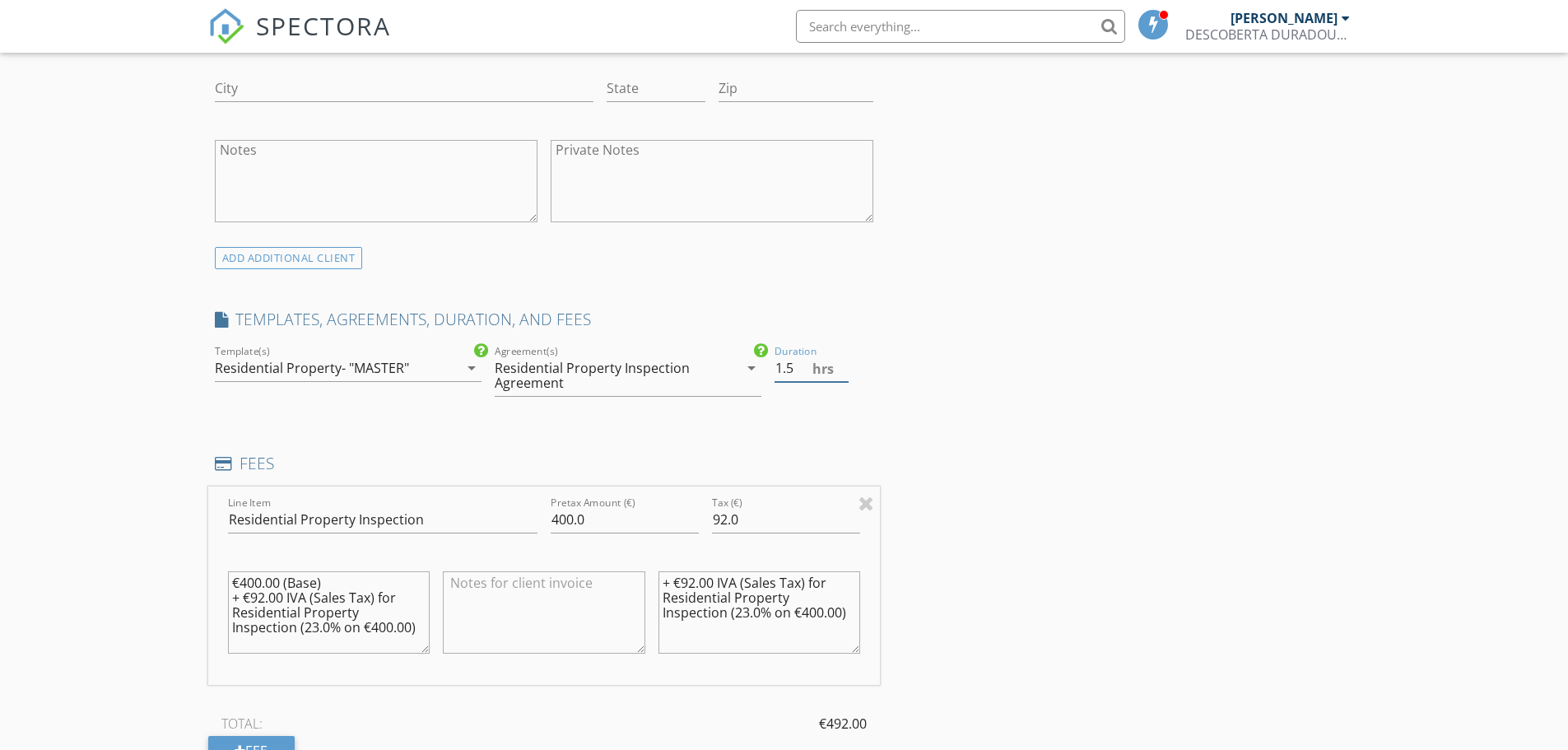
type input "1.5"
click at [844, 374] on input "1.5" at bounding box center [811, 368] width 74 height 27
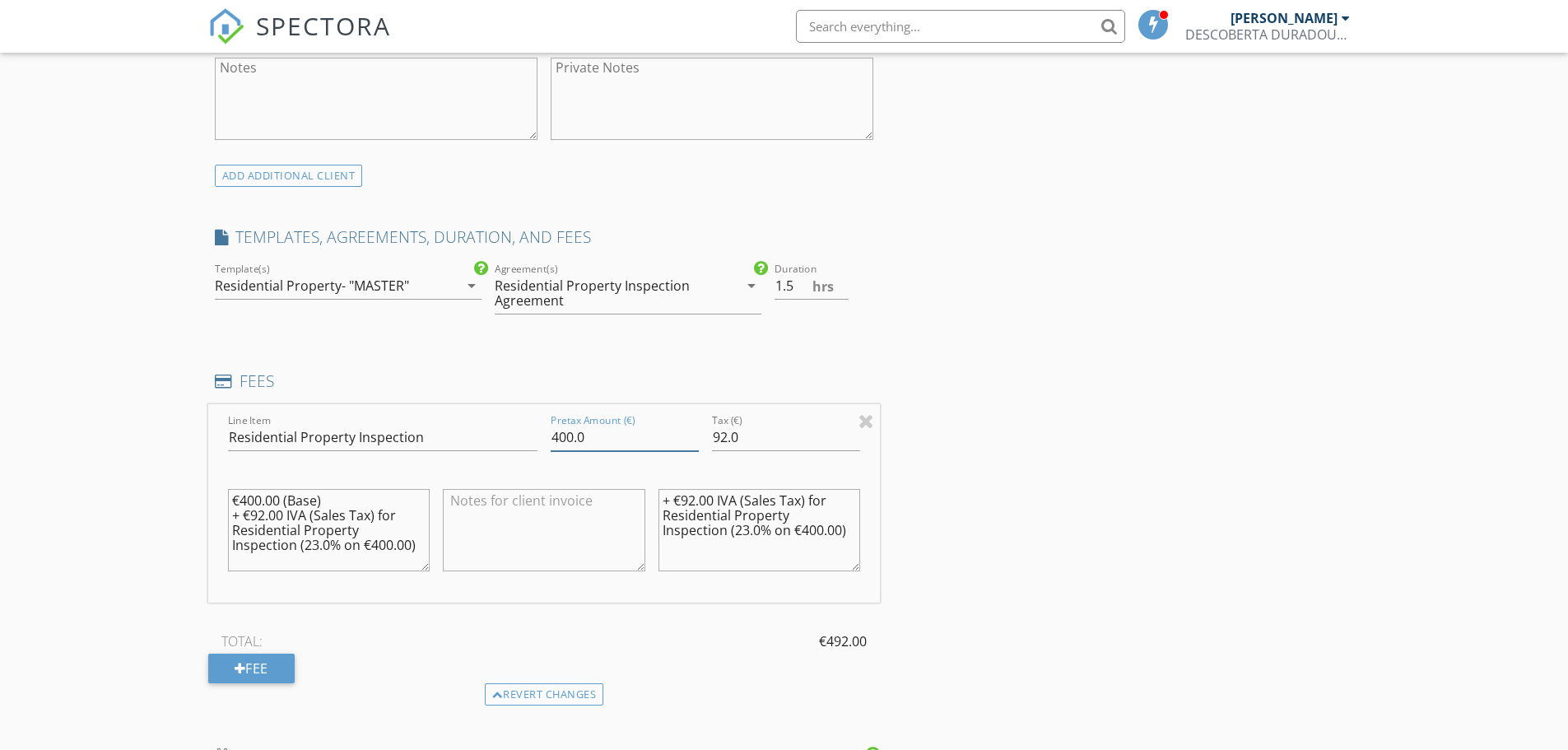
drag, startPoint x: 583, startPoint y: 438, endPoint x: 561, endPoint y: 438, distance: 22.0
click at [561, 438] on input "400.0" at bounding box center [624, 438] width 148 height 27
type input "497.00"
click at [789, 436] on input "92.0" at bounding box center [786, 438] width 148 height 27
type input "9"
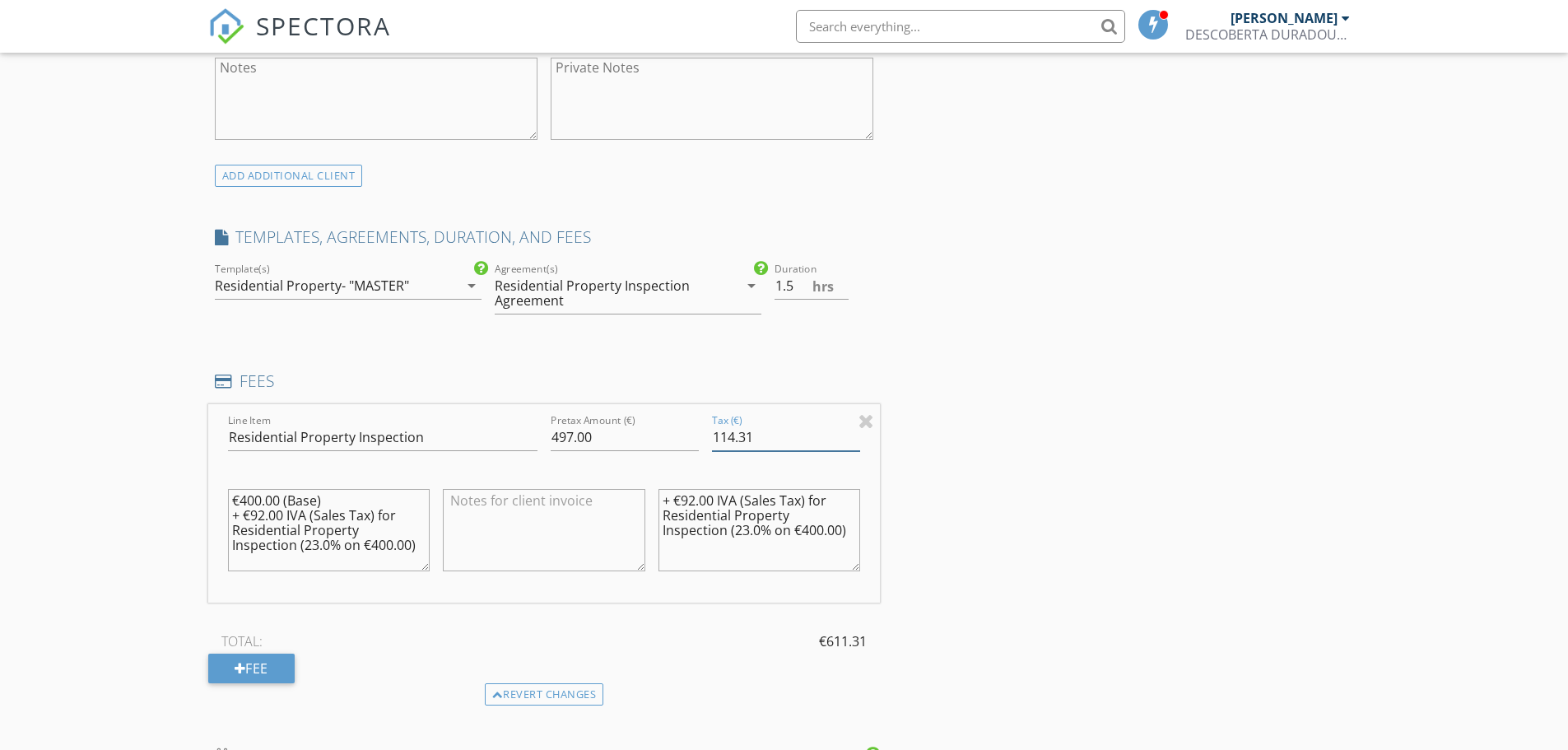
type input "114.31"
drag, startPoint x: 231, startPoint y: 499, endPoint x: 424, endPoint y: 578, distance: 208.5
click at [424, 578] on div "€400.00 (Base) + €92.00 IVA (Sales Tax) for Residential Property Inspection (23…" at bounding box center [329, 530] width 202 height 99
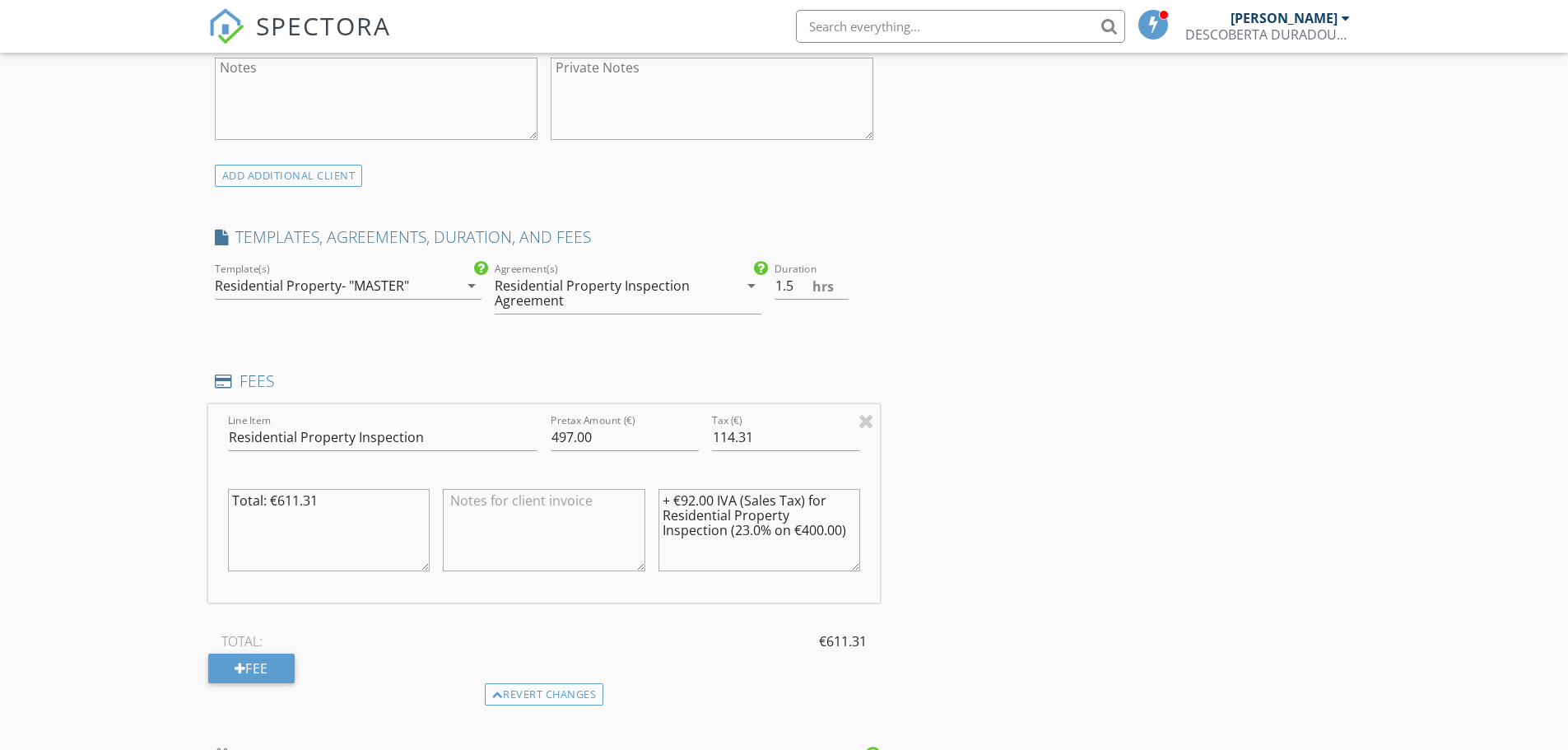
type textarea "Total: €611.31"
click at [765, 494] on textarea "+ €92.00 IVA (Sales Tax) for Residential Property Inspection (23.0% on €400.00)" at bounding box center [759, 530] width 202 height 82
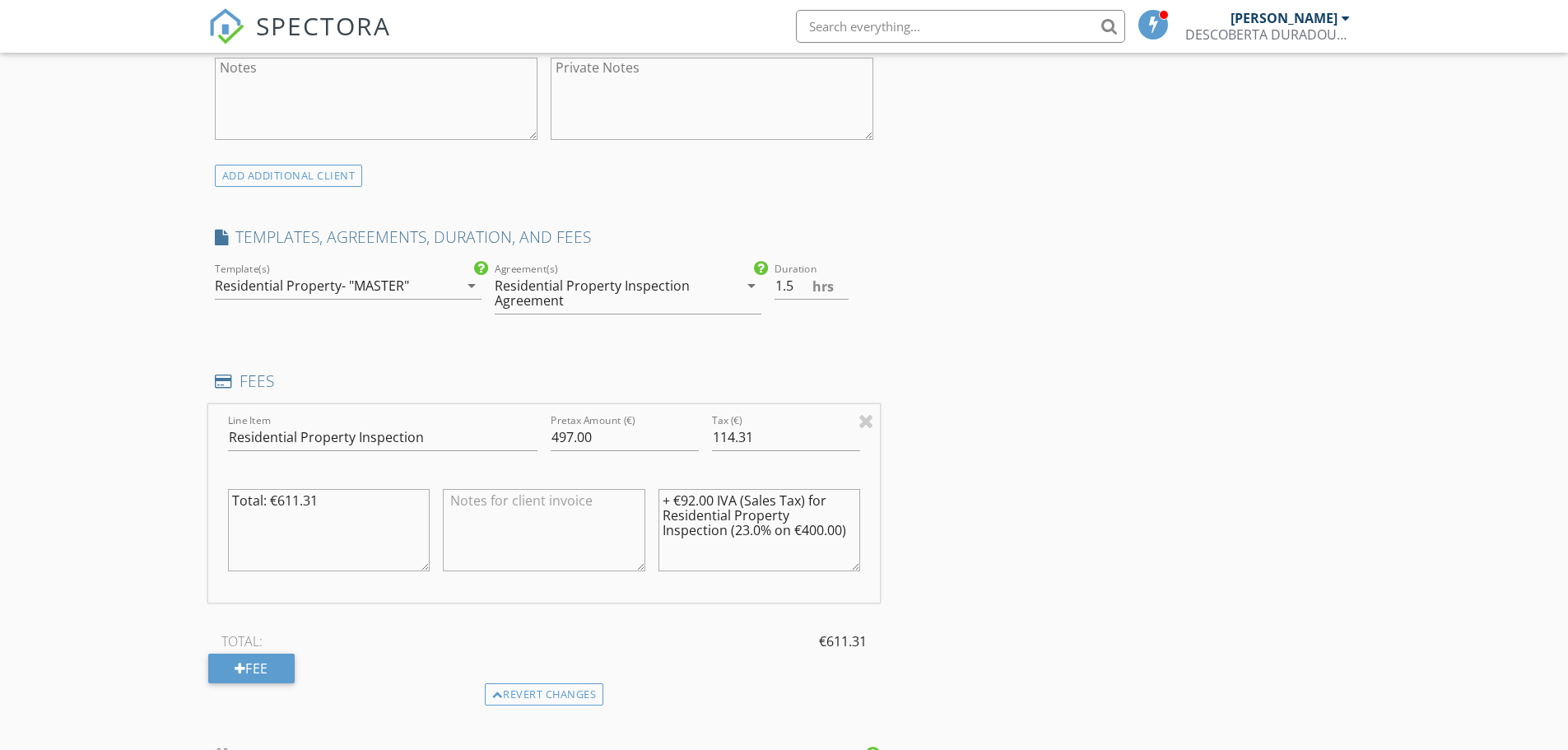
click at [765, 494] on textarea "+ €92.00 IVA (Sales Tax) for Residential Property Inspection (23.0% on €400.00)" at bounding box center [759, 530] width 202 height 82
click at [822, 499] on textarea "+ €92.00 IVA (Sales Tax) for Residential Property Inspection (23.0% on €400.00)" at bounding box center [759, 530] width 202 height 82
click at [835, 501] on textarea "+ €92.00 IVA (Sales Tax) for Residential Property Inspection (23.0% on €400.00)" at bounding box center [759, 530] width 202 height 82
drag, startPoint x: 835, startPoint y: 496, endPoint x: 664, endPoint y: 504, distance: 171.2
click at [664, 504] on textarea "+ €92.00 IVA (Sales Tax) for Residential Property Inspection (23.0% on €400.00)" at bounding box center [759, 530] width 202 height 82
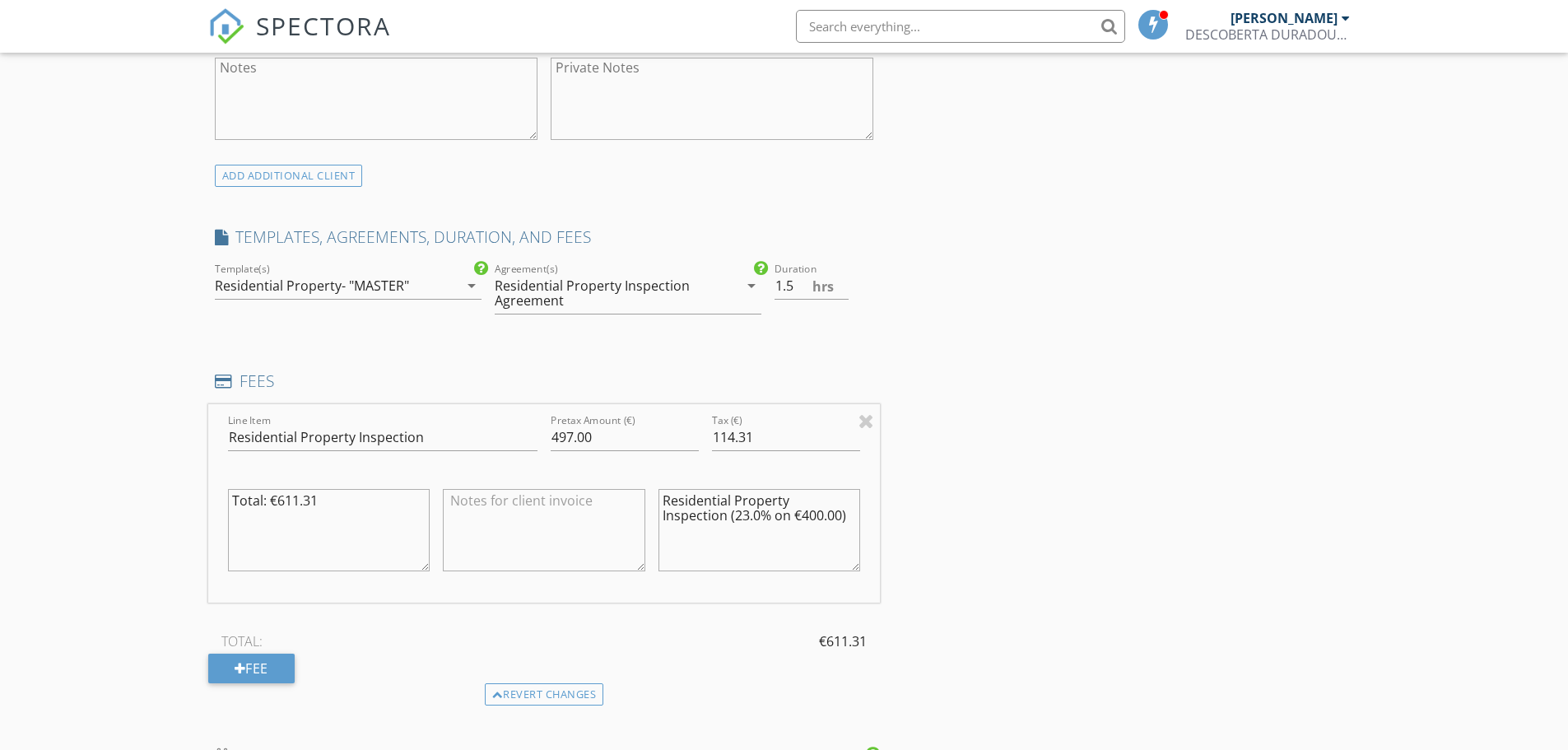
drag, startPoint x: 775, startPoint y: 517, endPoint x: 655, endPoint y: 520, distance: 120.0
click at [655, 520] on div "Residential Property Inspection (23.0% on €400.00)" at bounding box center [760, 532] width 216 height 128
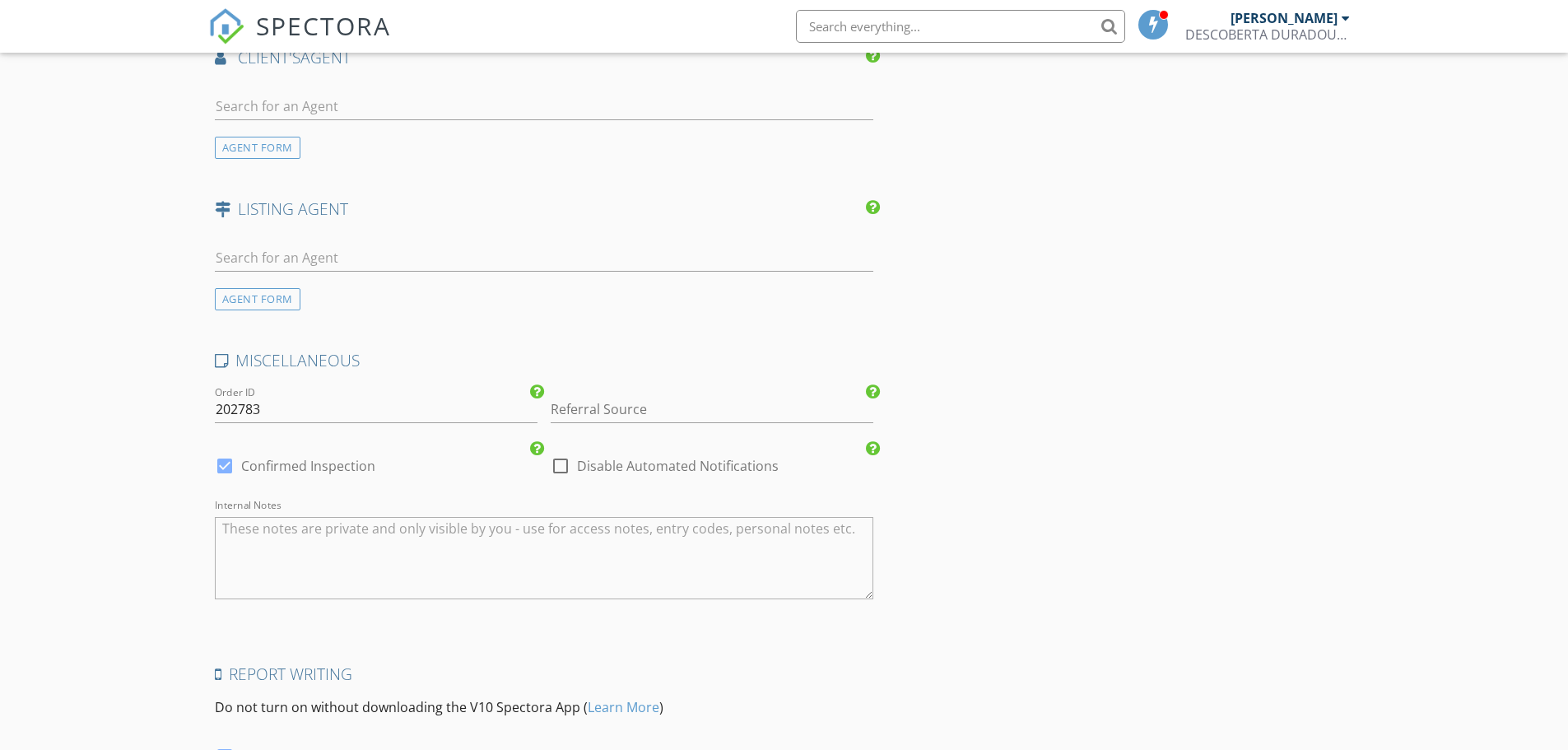
scroll to position [2140, 0]
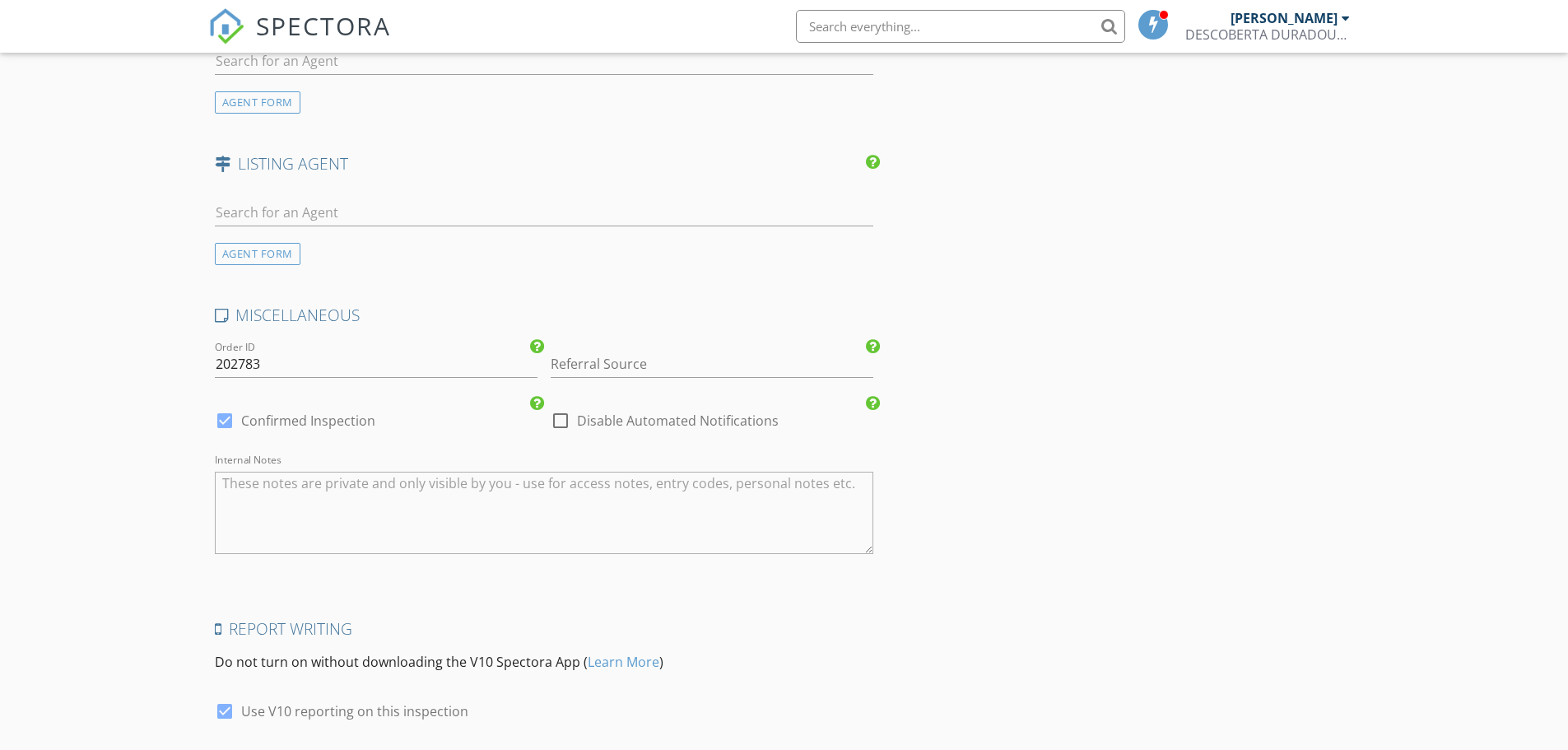
type textarea "Residential Property Inspection €497.00 + IVA 23% sales tax €114.31"
click at [569, 424] on div at bounding box center [560, 420] width 28 height 28
checkbox input "true"
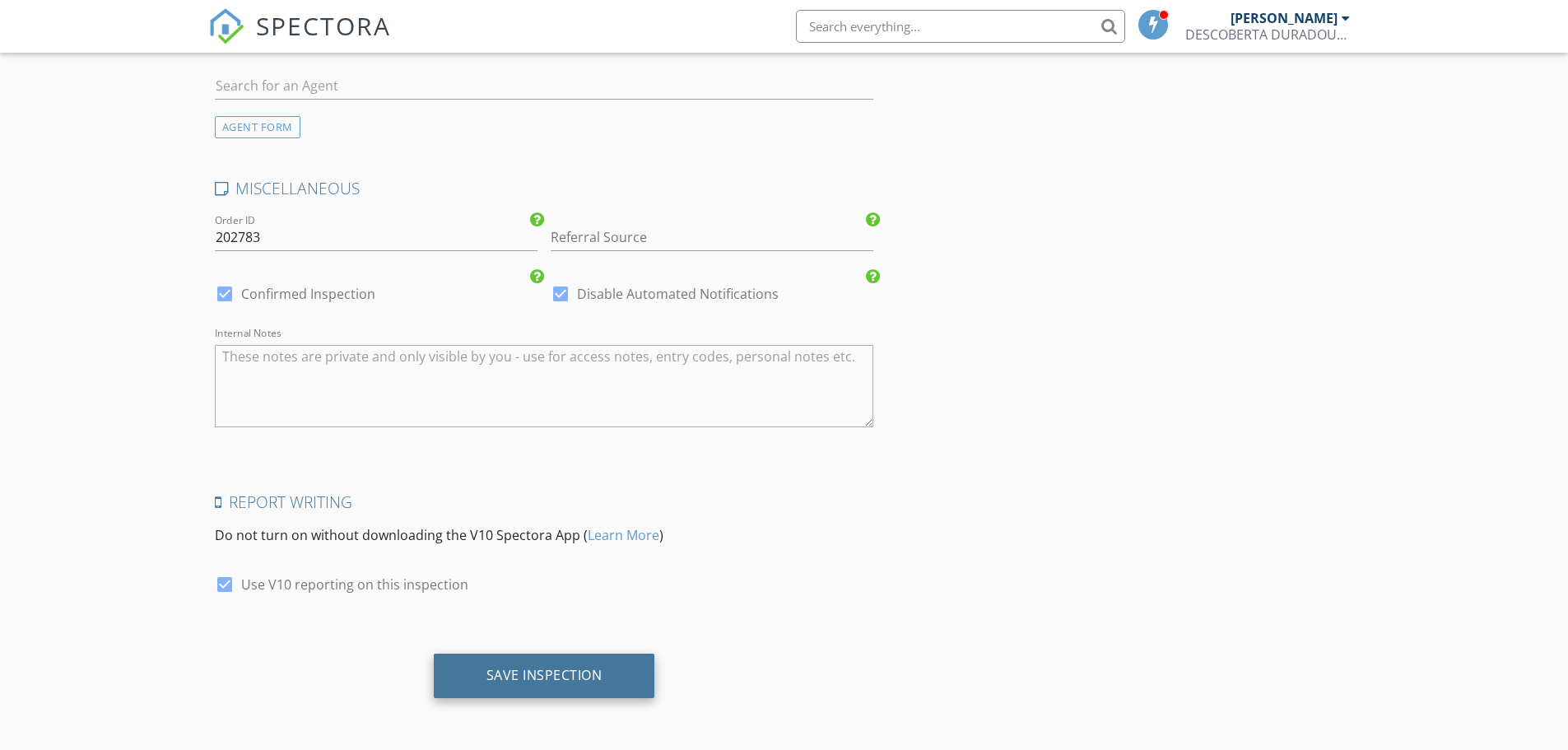
click at [575, 686] on div "Save Inspection" at bounding box center [545, 676] width 222 height 45
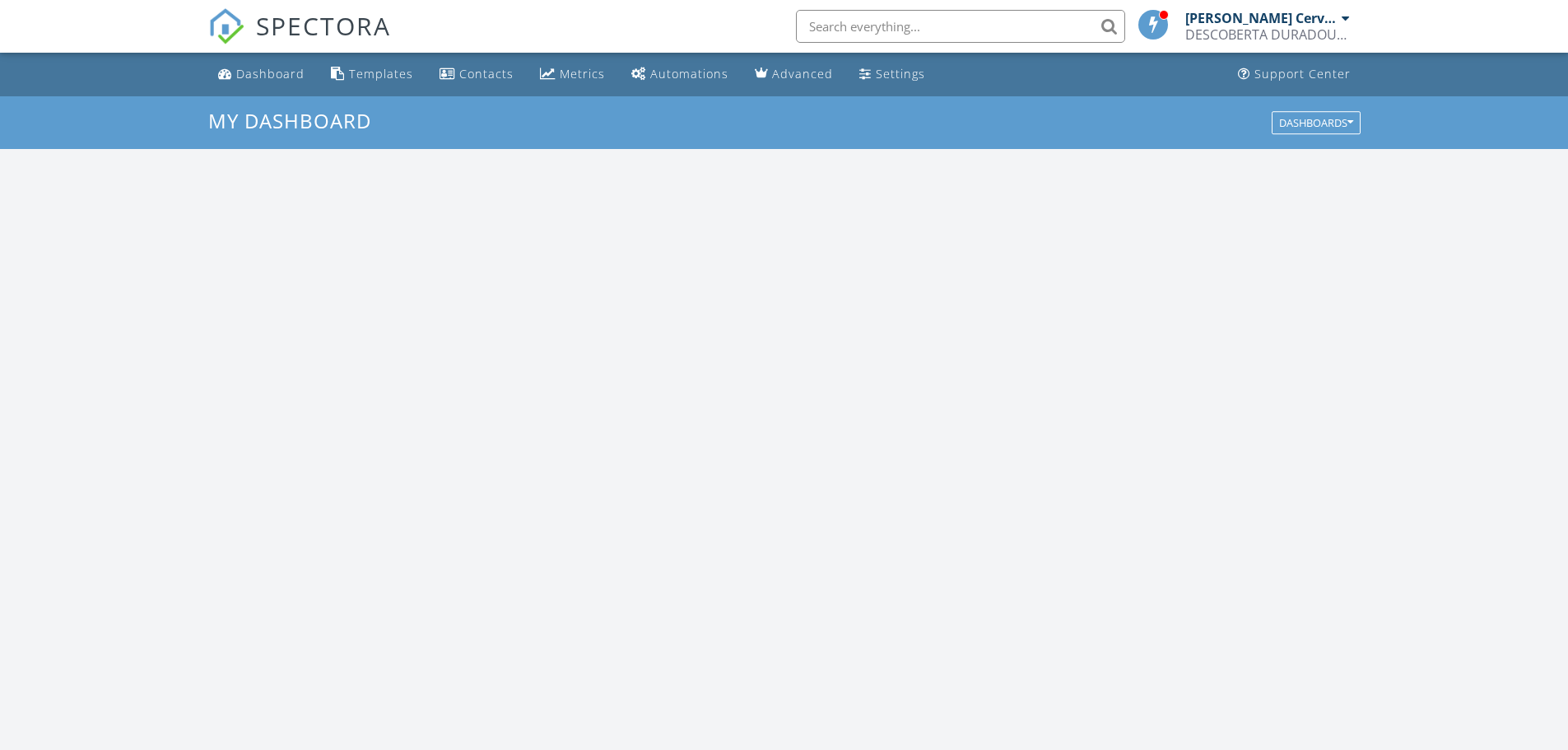
scroll to position [1524, 1593]
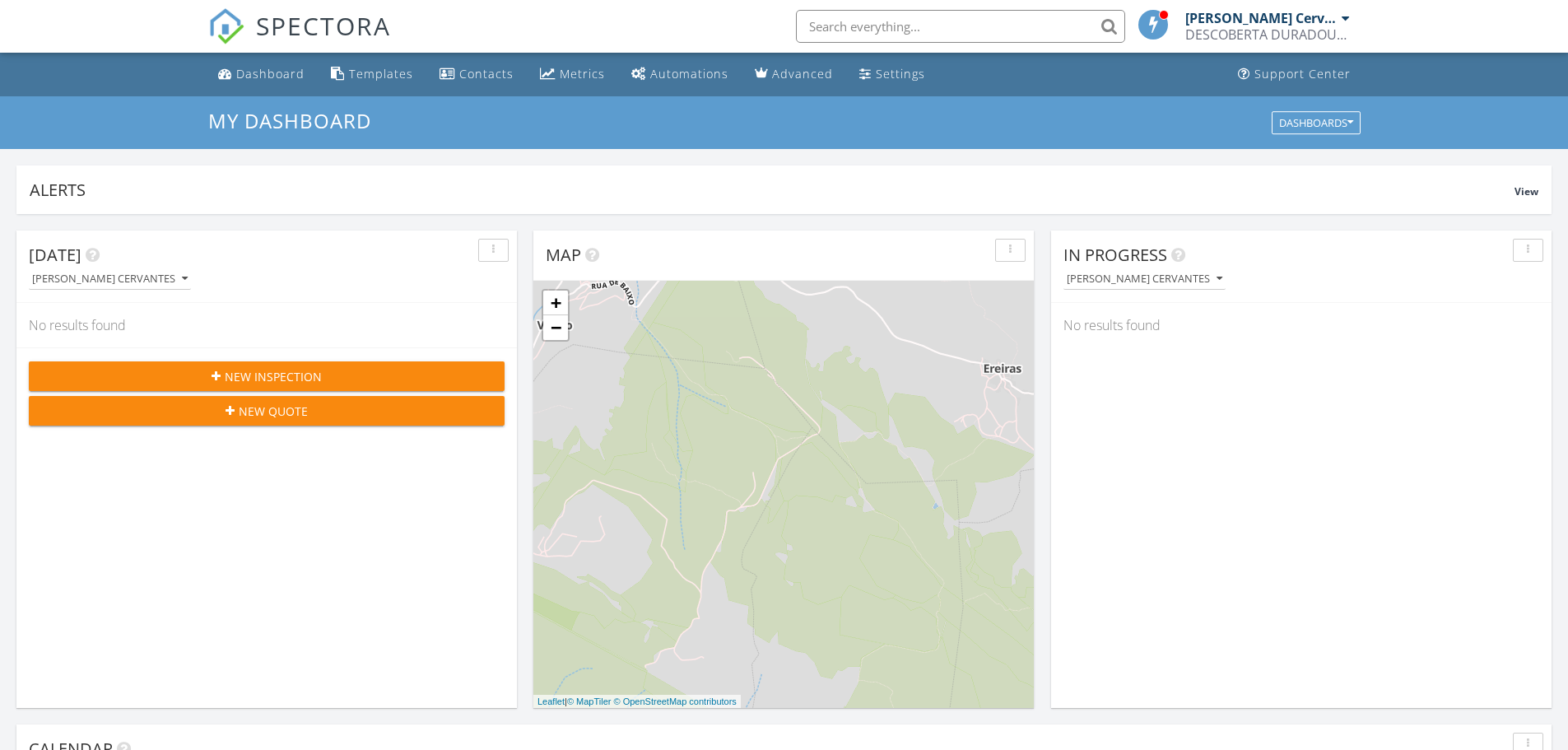
click at [971, 28] on input "text" at bounding box center [960, 27] width 330 height 33
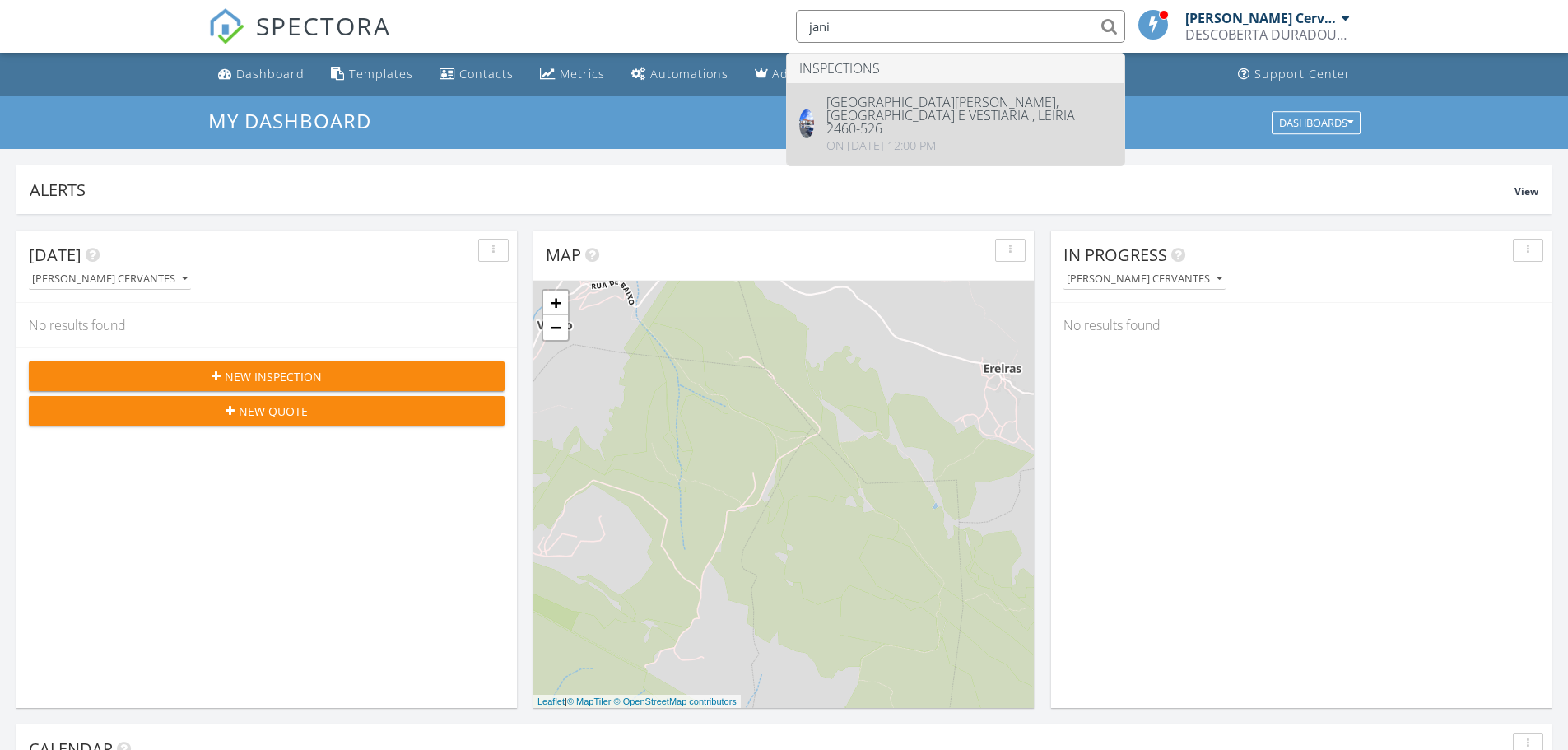
type input "jani"
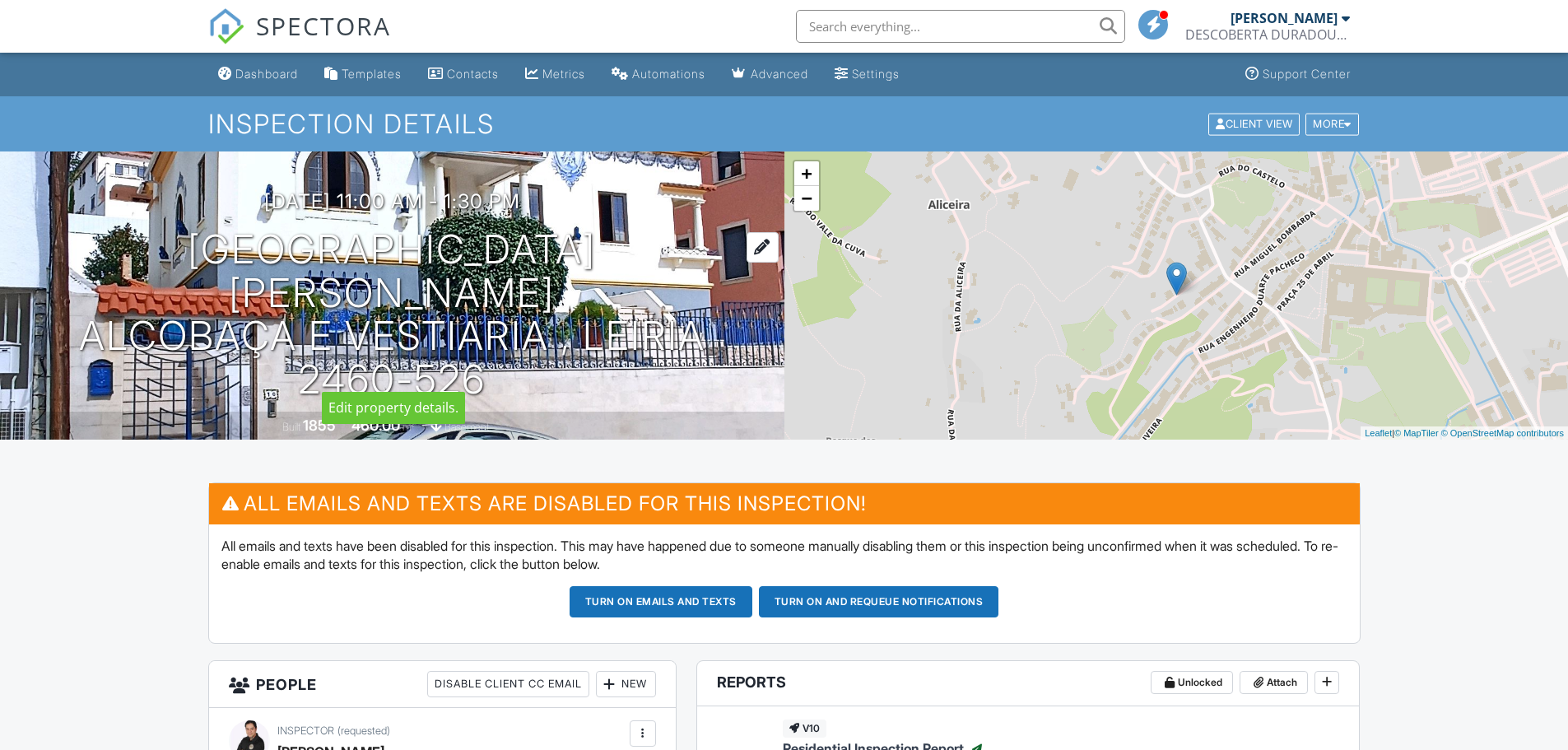
click at [727, 276] on h1 "Rua Dom António de Campos Alcobaça e Vestiaria , Leiria 2460-526" at bounding box center [392, 315] width 731 height 174
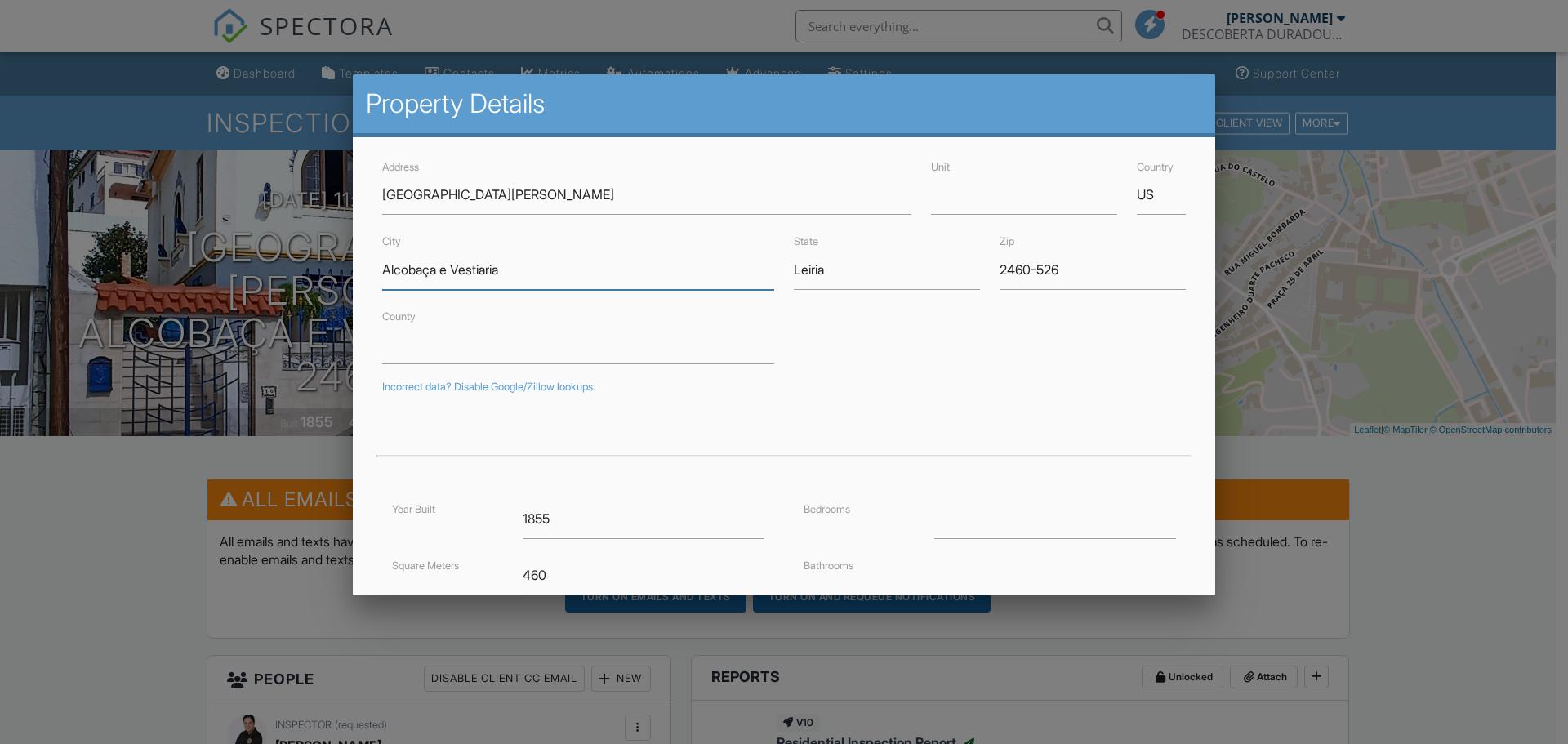
click at [424, 267] on input "Alcobaça e Vestiaria" at bounding box center [579, 270] width 392 height 40
drag, startPoint x: 424, startPoint y: 267, endPoint x: 581, endPoint y: 228, distance: 161.8
click at [581, 228] on form "Address Rua Dom António de Campos Unit Country US City Alcobaça e Vestiaria Sta…" at bounding box center [784, 506] width 823 height 699
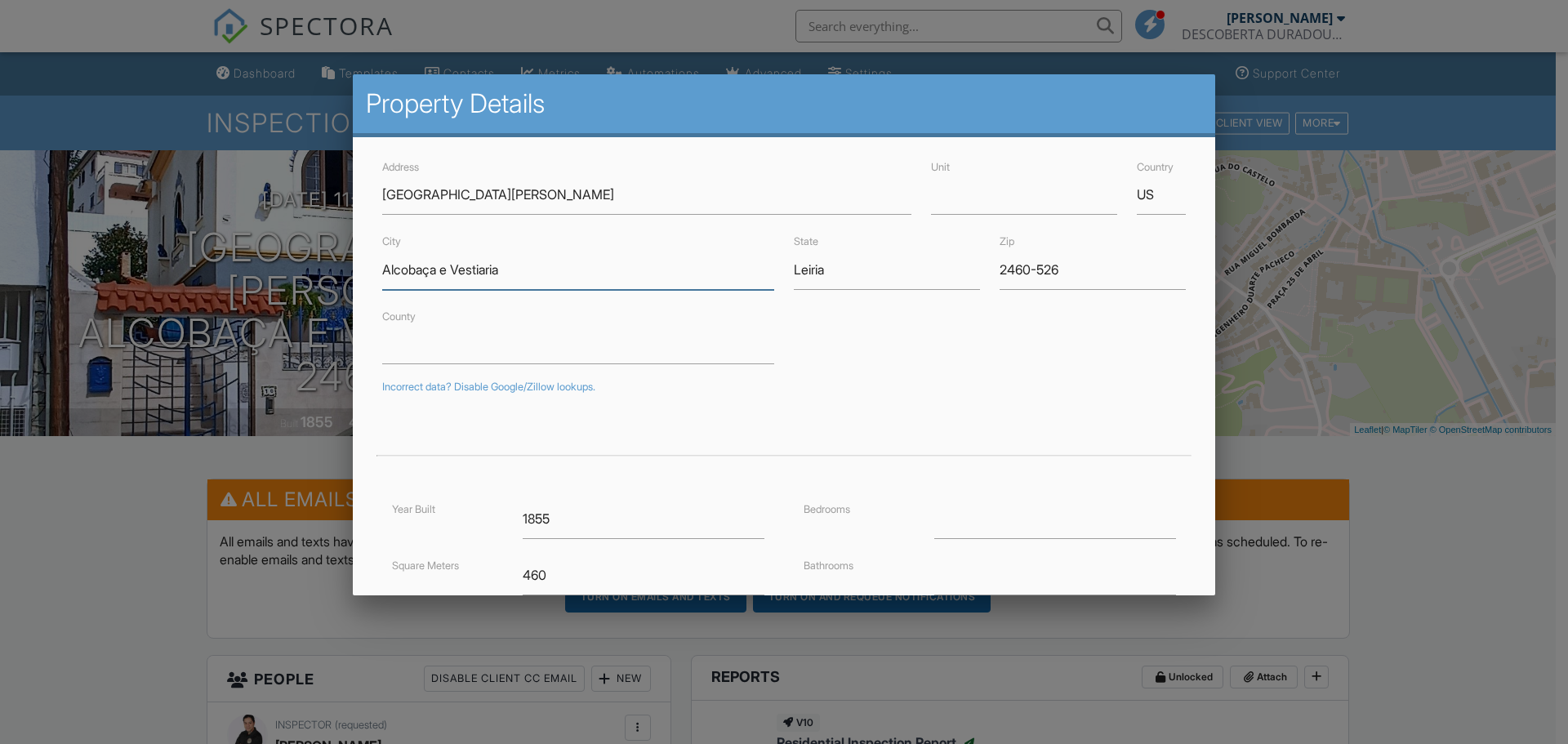
drag, startPoint x: 438, startPoint y: 271, endPoint x: 383, endPoint y: 271, distance: 55.0
click at [383, 271] on input "Alcobaça e Vestiaria" at bounding box center [579, 270] width 392 height 40
drag, startPoint x: 1056, startPoint y: 262, endPoint x: 995, endPoint y: 262, distance: 61.0
click at [999, 262] on input "2460-526" at bounding box center [1092, 270] width 186 height 40
drag, startPoint x: 1142, startPoint y: 190, endPoint x: 1117, endPoint y: 193, distance: 25.2
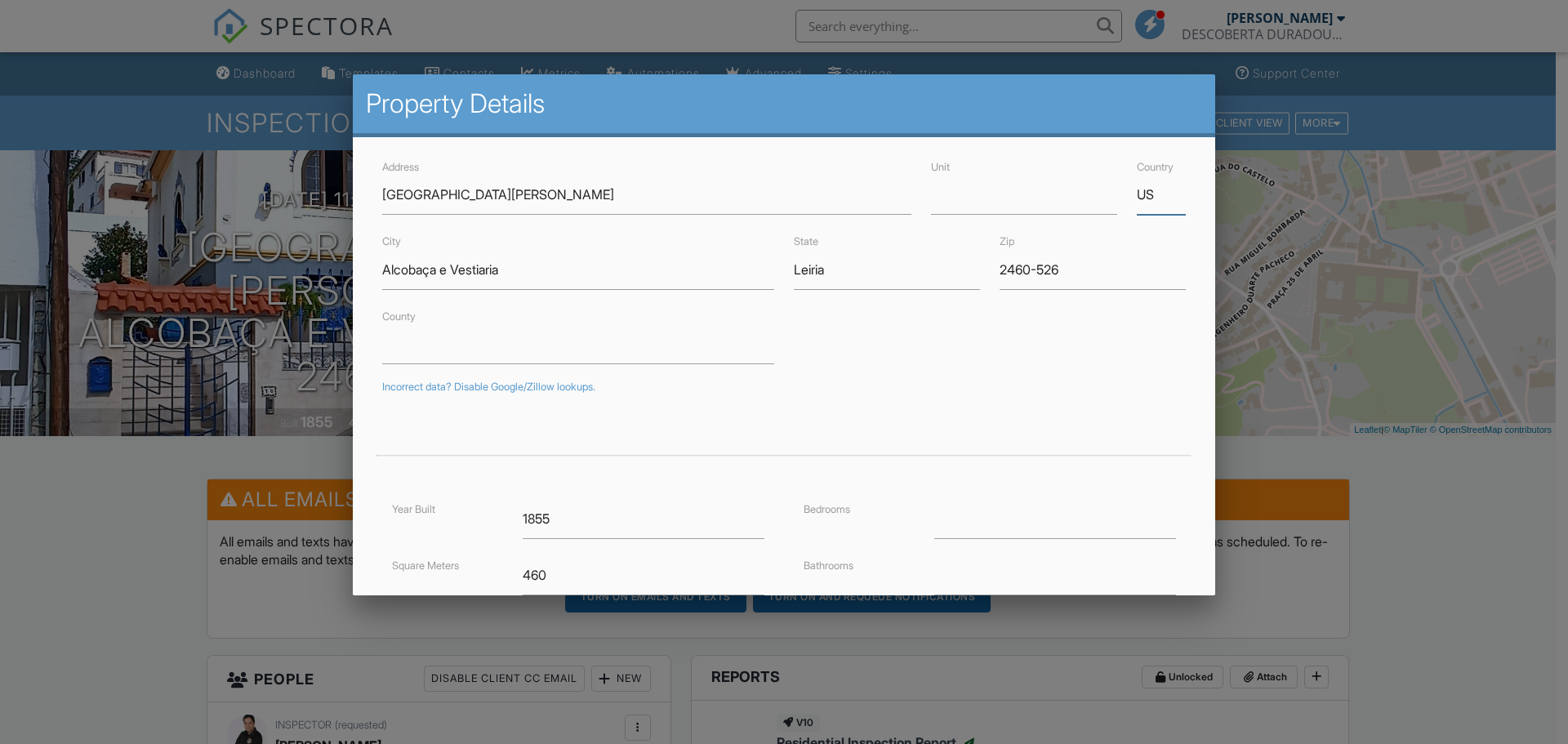
click at [1127, 193] on div "Country US" at bounding box center [1162, 186] width 69 height 58
type input "Portugal"
drag, startPoint x: 1054, startPoint y: 269, endPoint x: 987, endPoint y: 269, distance: 67.0
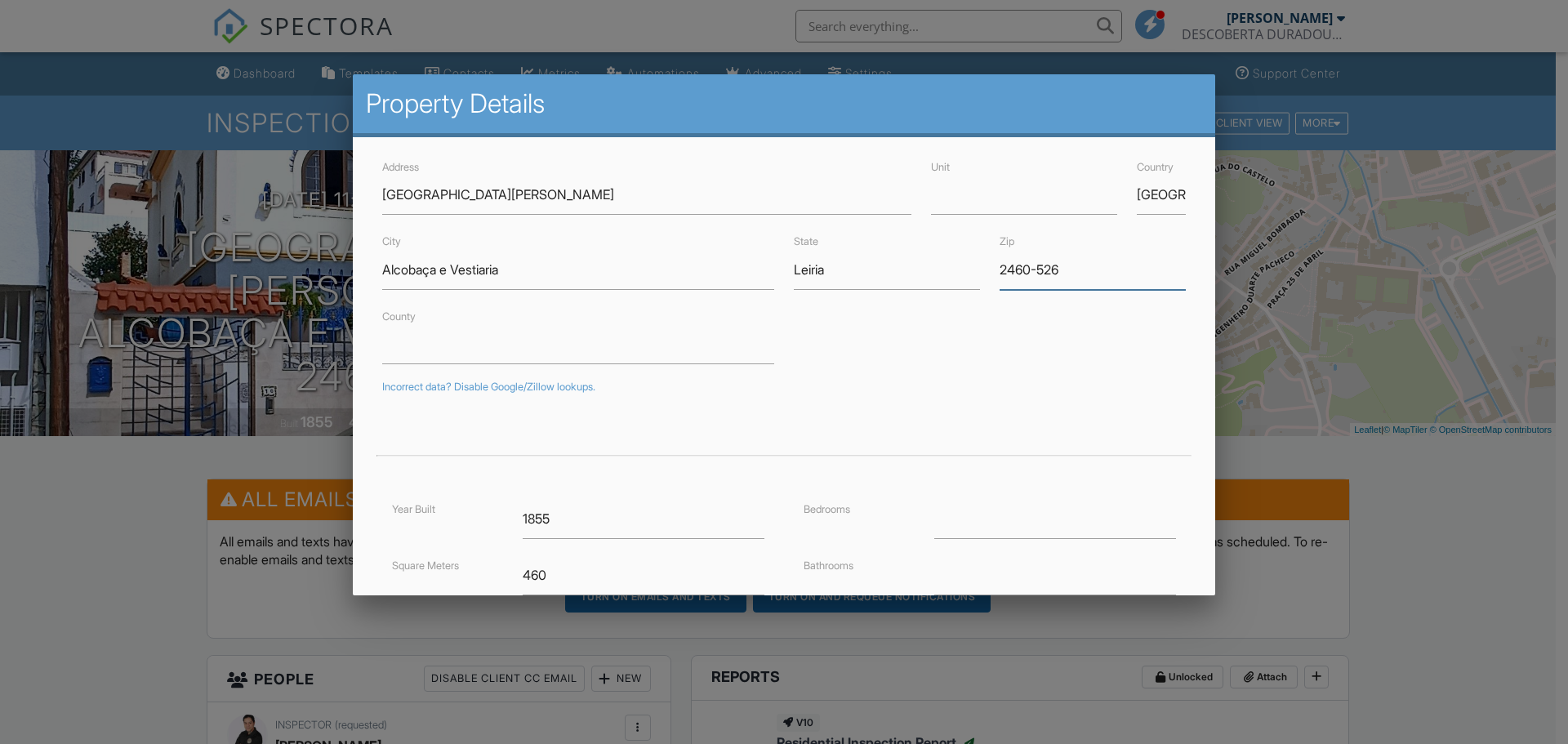
click at [990, 269] on div "Zip 2460-526" at bounding box center [1093, 260] width 206 height 58
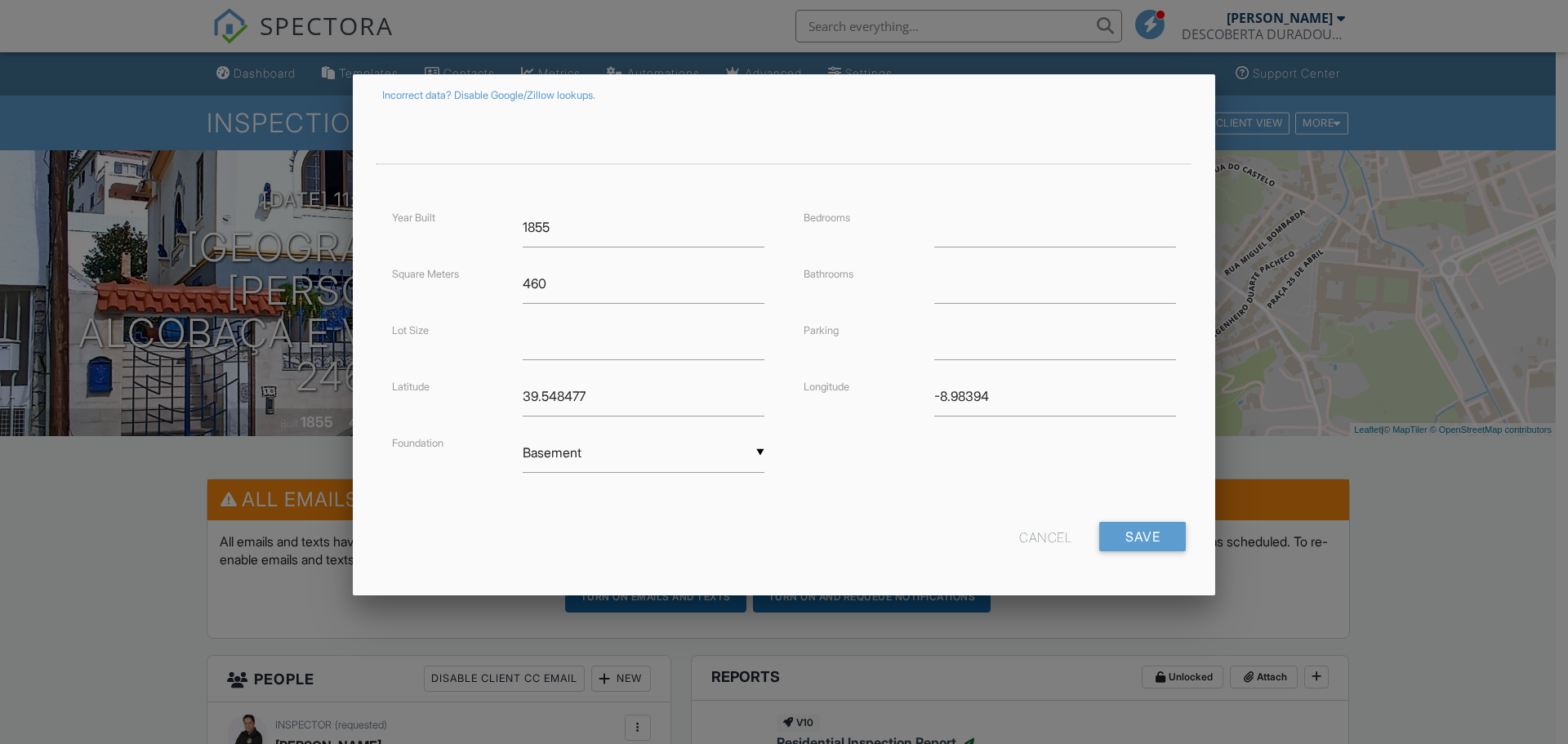
scroll to position [295, 0]
click at [1127, 534] on input "Save" at bounding box center [1142, 532] width 86 height 29
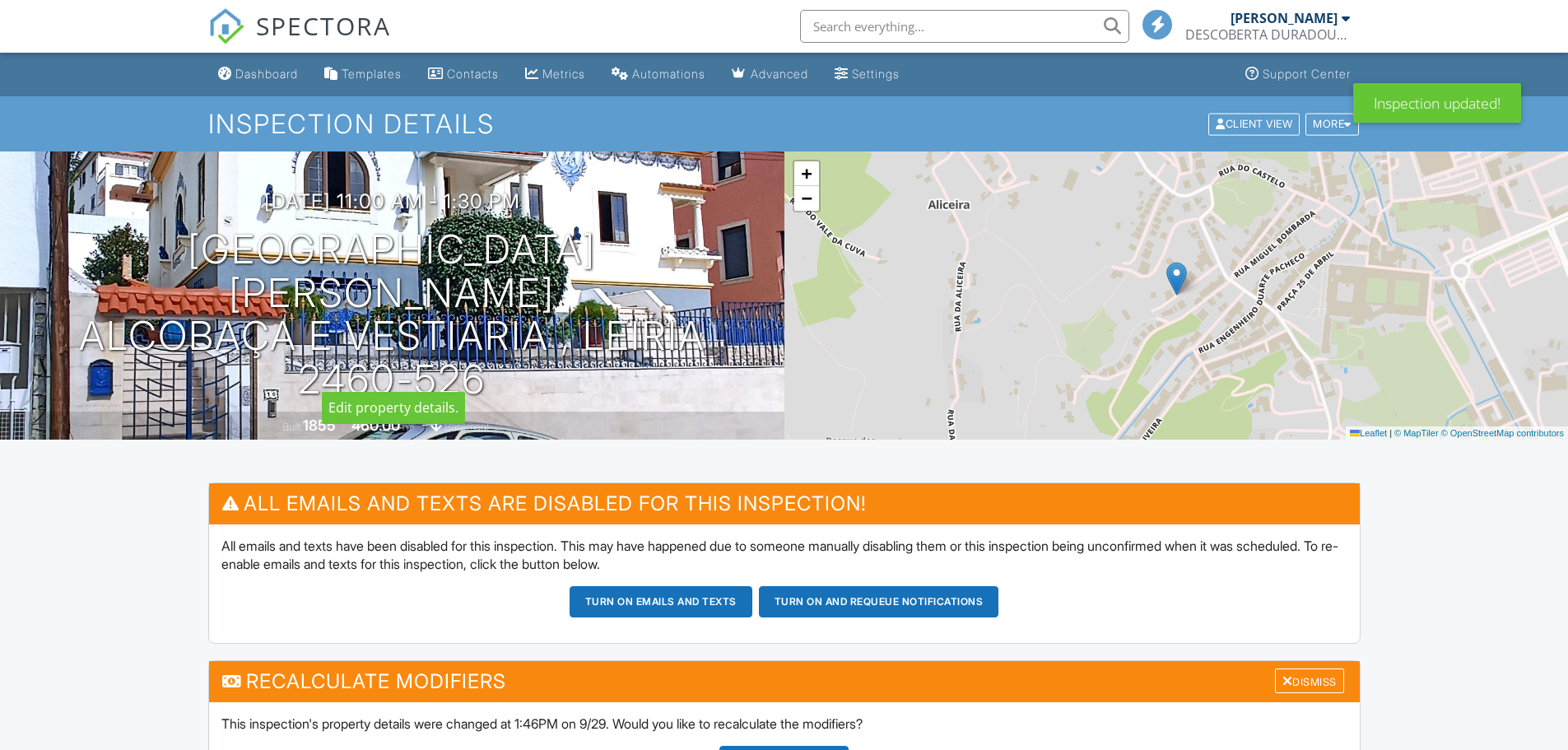
scroll to position [330, 0]
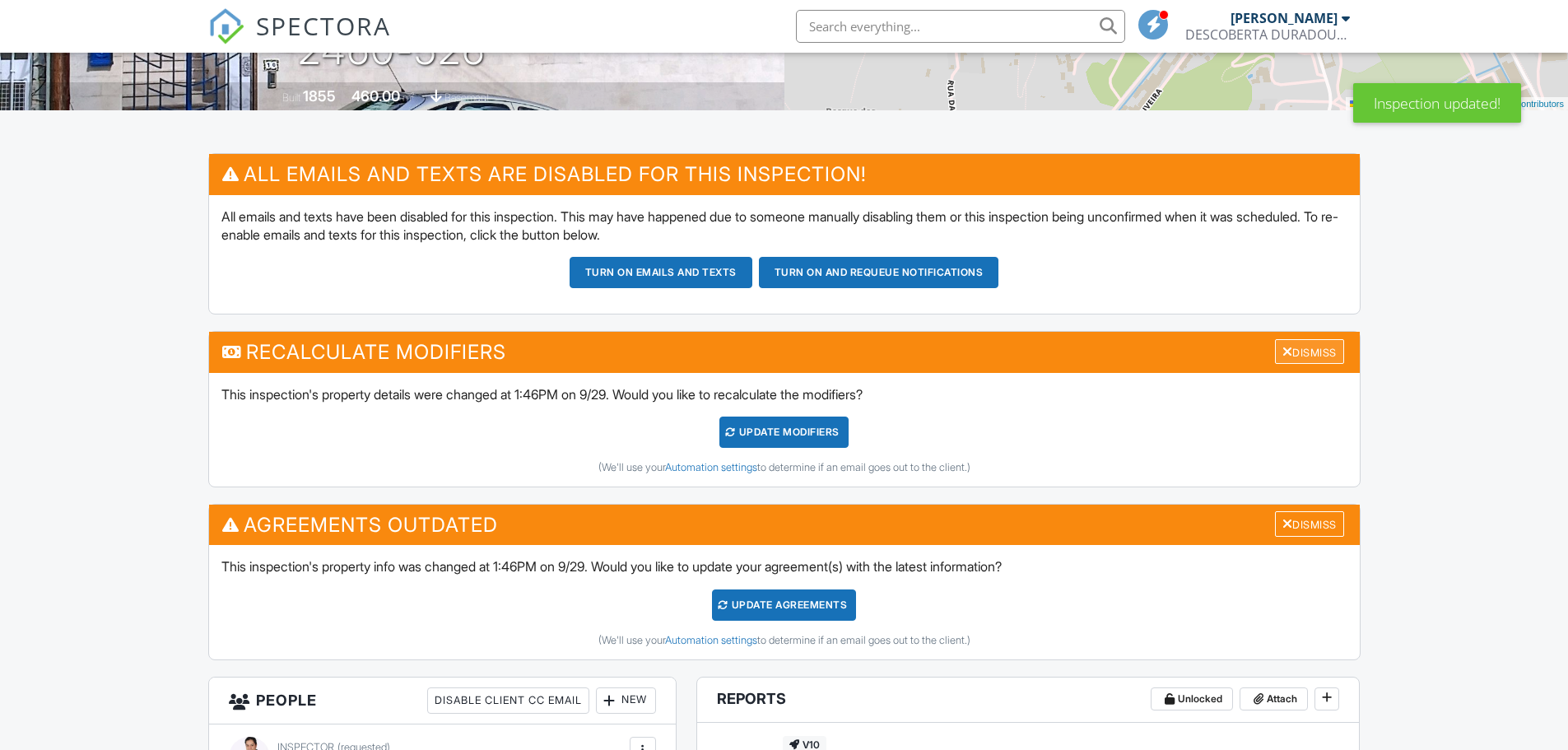
click at [1287, 348] on div "Dismiss" at bounding box center [1309, 352] width 70 height 26
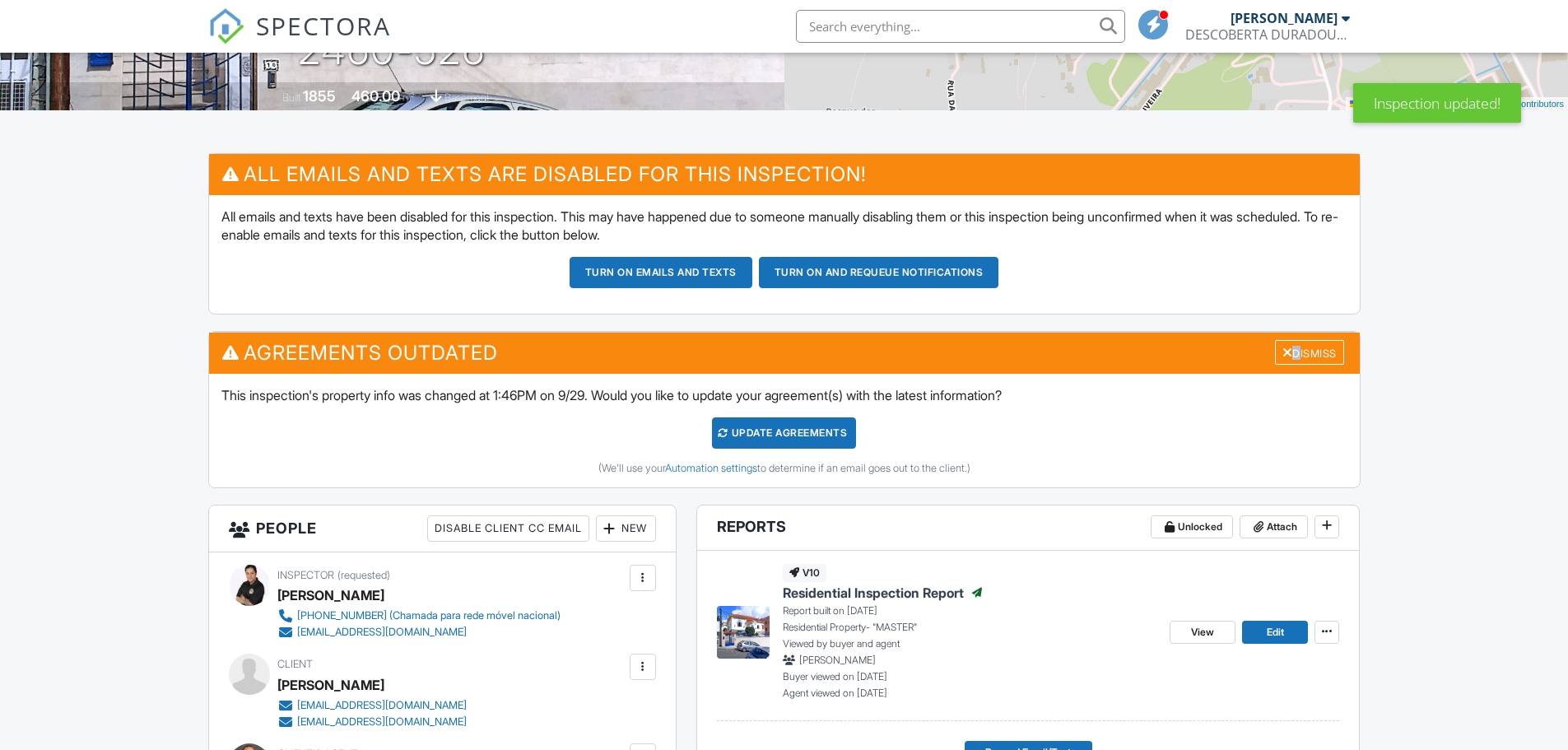
click at [1287, 348] on div "Dismiss" at bounding box center [1309, 353] width 70 height 26
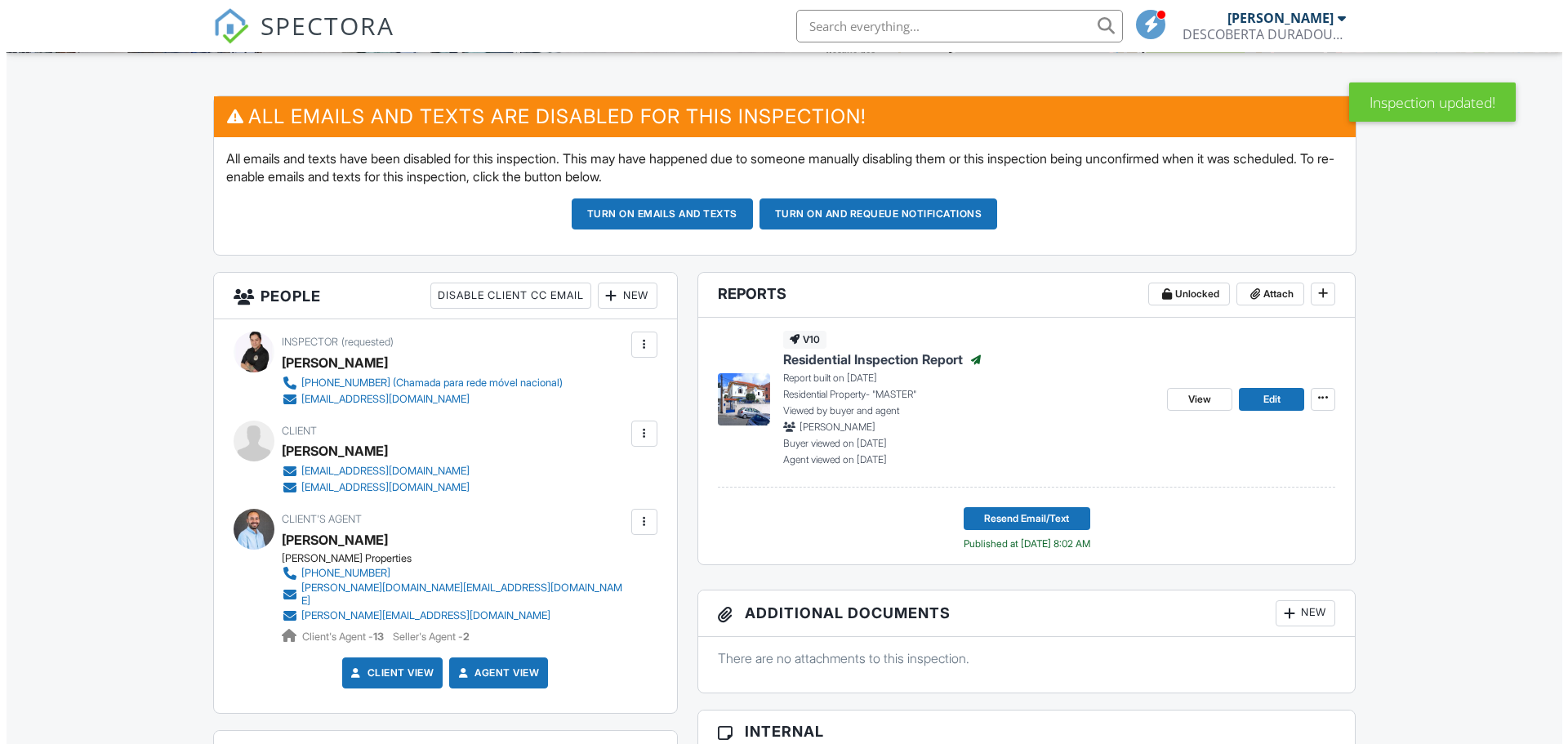
scroll to position [408, 0]
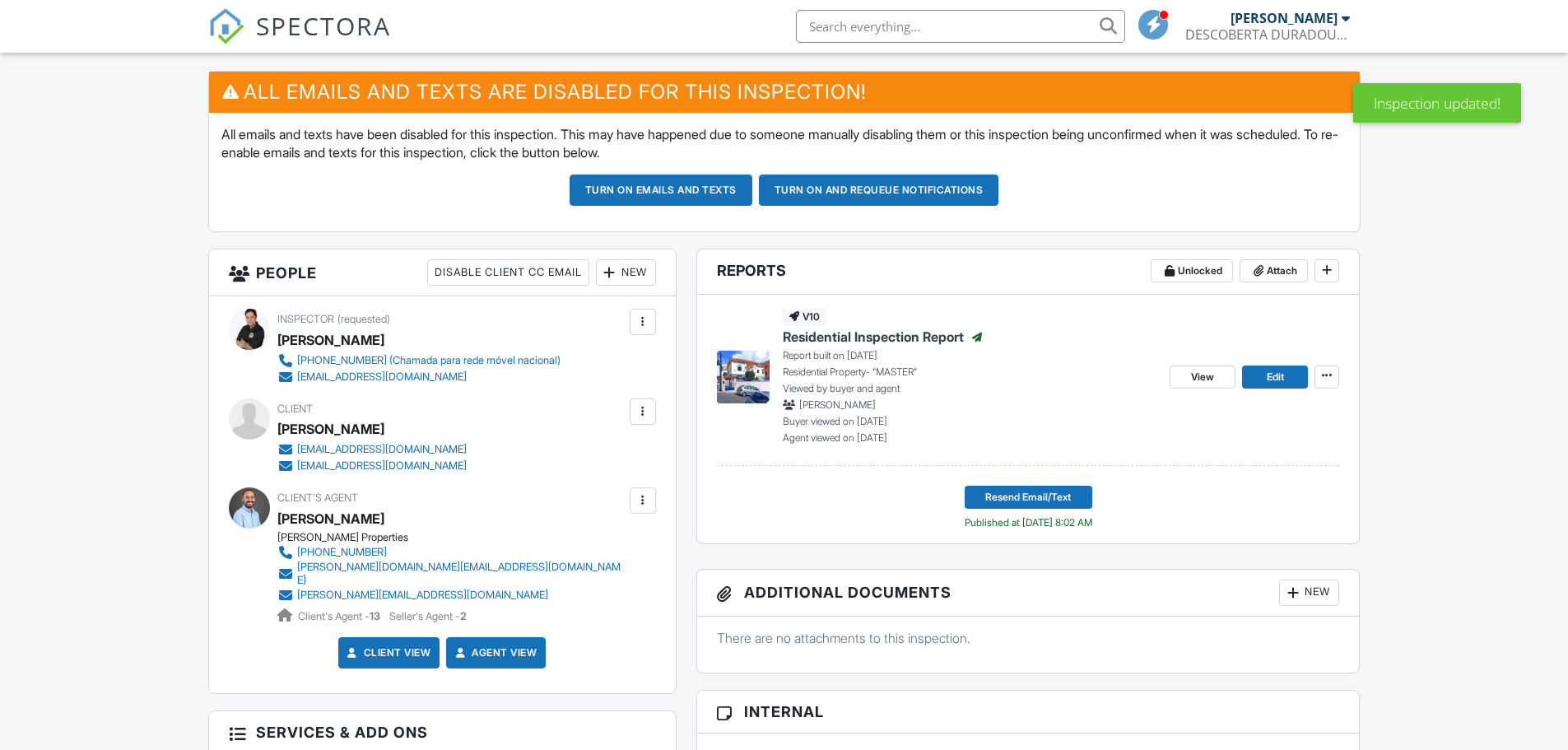
click at [656, 408] on div "Inspector (requested) Michael P. Cervantes +351 964 443 626 (Chamada para rede …" at bounding box center [442, 495] width 467 height 397
click at [638, 408] on div at bounding box center [643, 411] width 16 height 16
click at [561, 468] on li "Edit" at bounding box center [554, 462] width 183 height 41
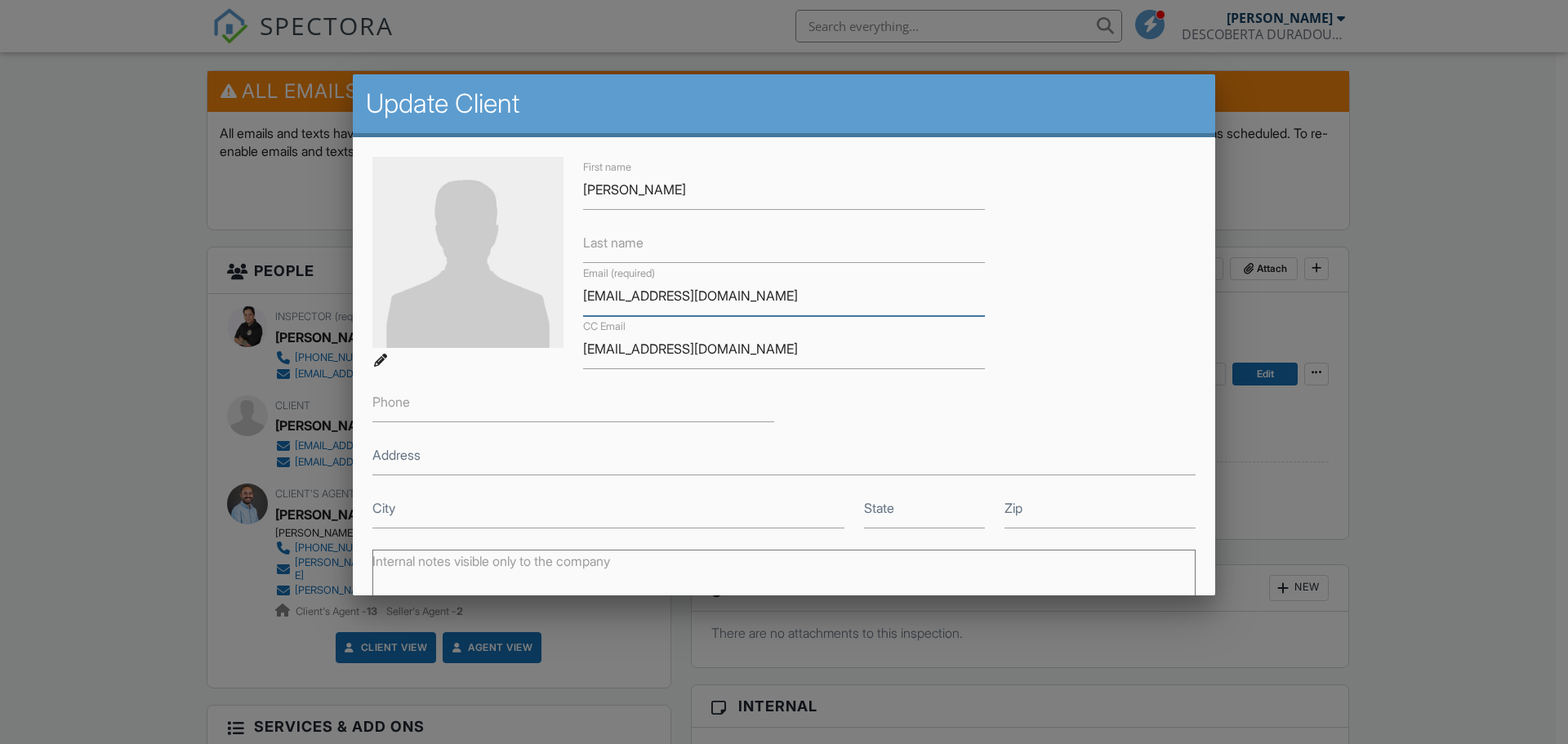
click at [650, 293] on input "[EMAIL_ADDRESS][DOMAIN_NAME]" at bounding box center [784, 296] width 402 height 40
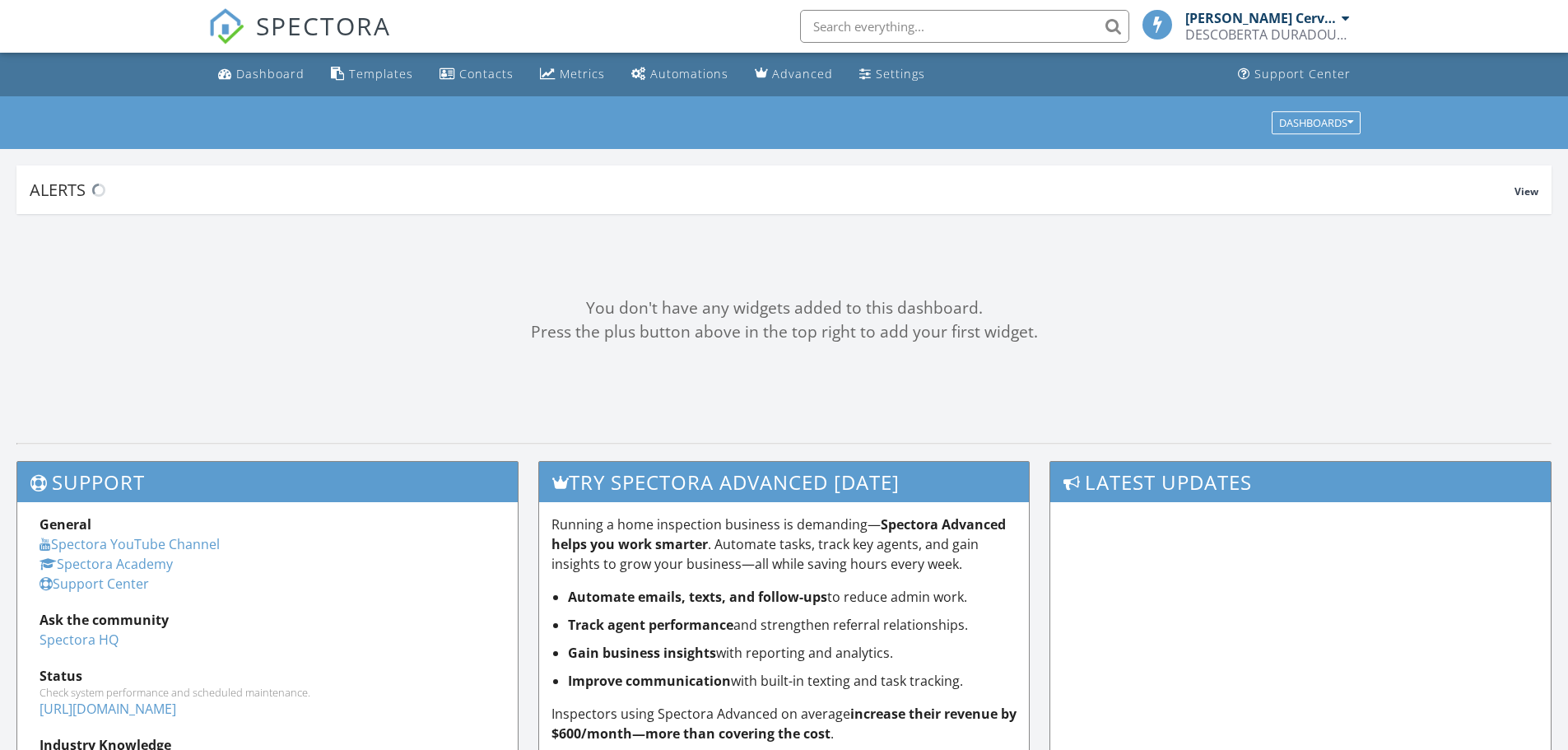
click at [858, 18] on input "text" at bounding box center [965, 27] width 330 height 33
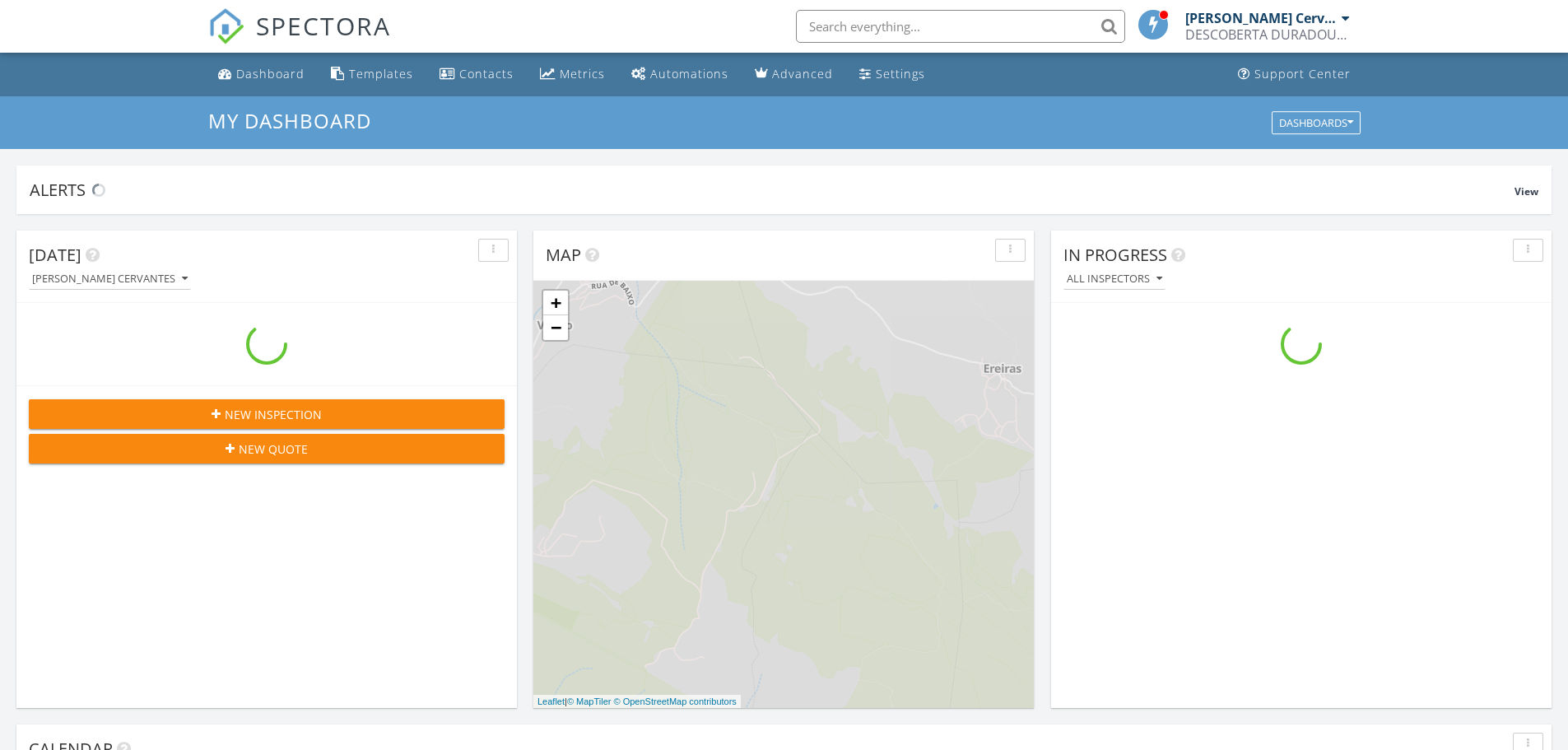
scroll to position [1524, 1593]
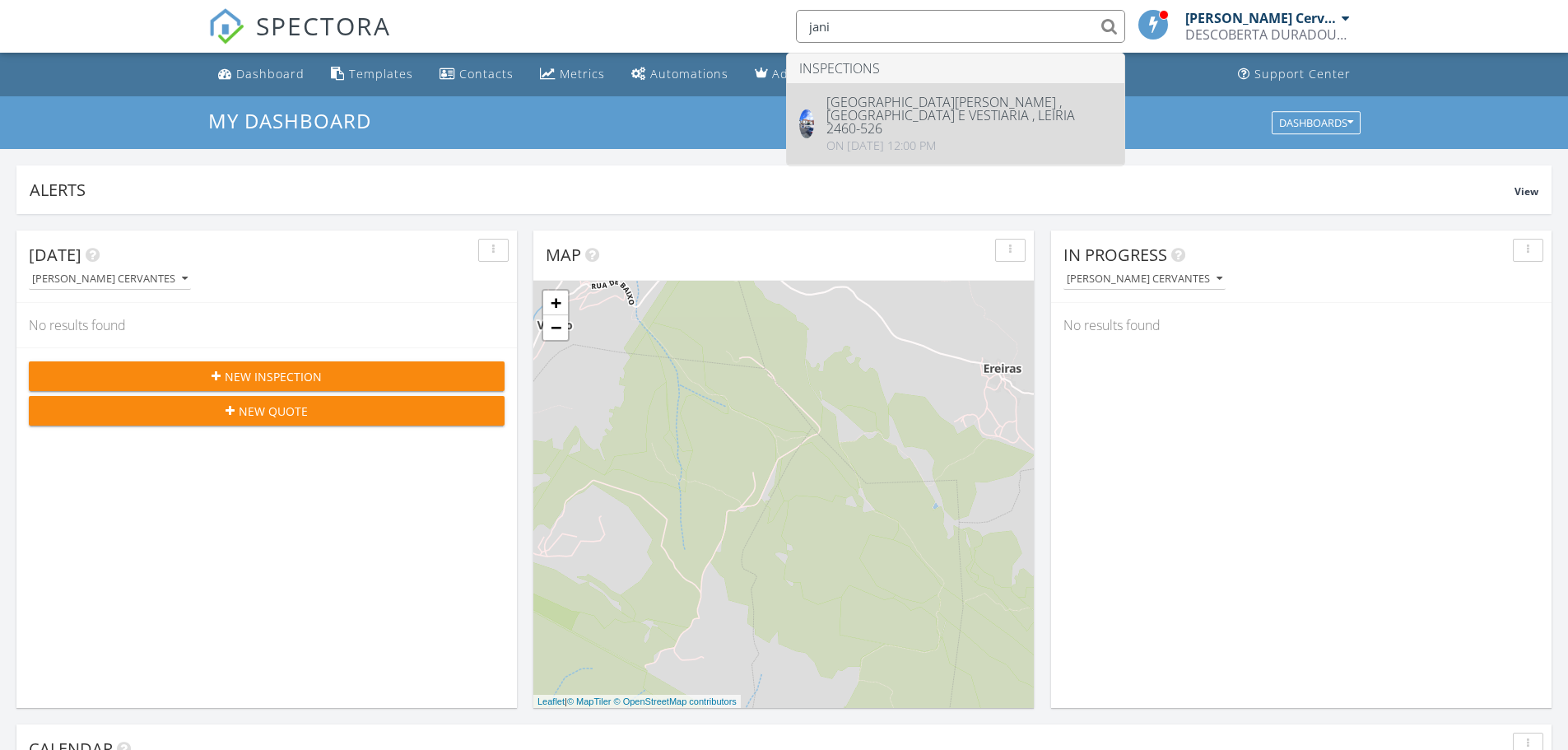
type input "jani"
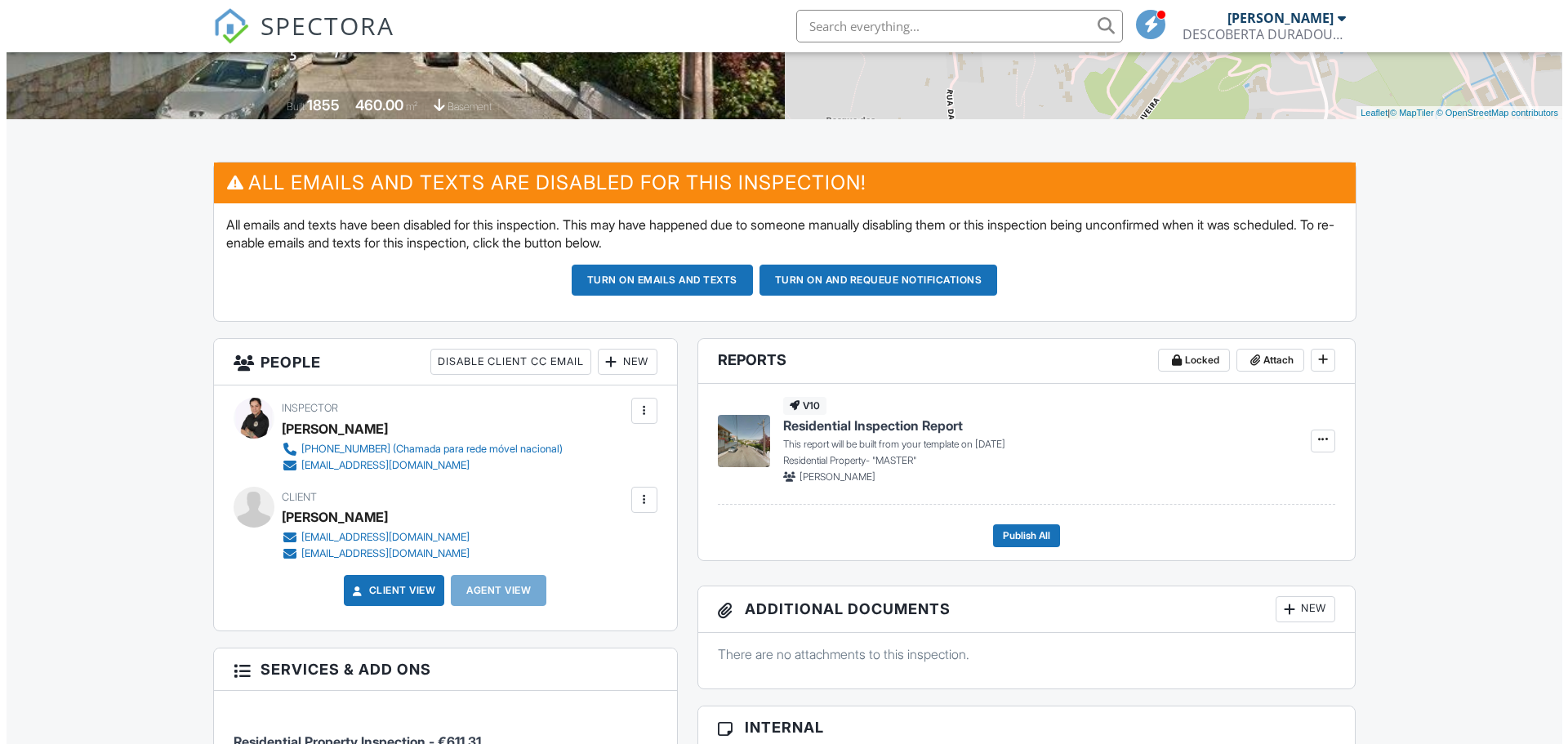
scroll to position [327, 0]
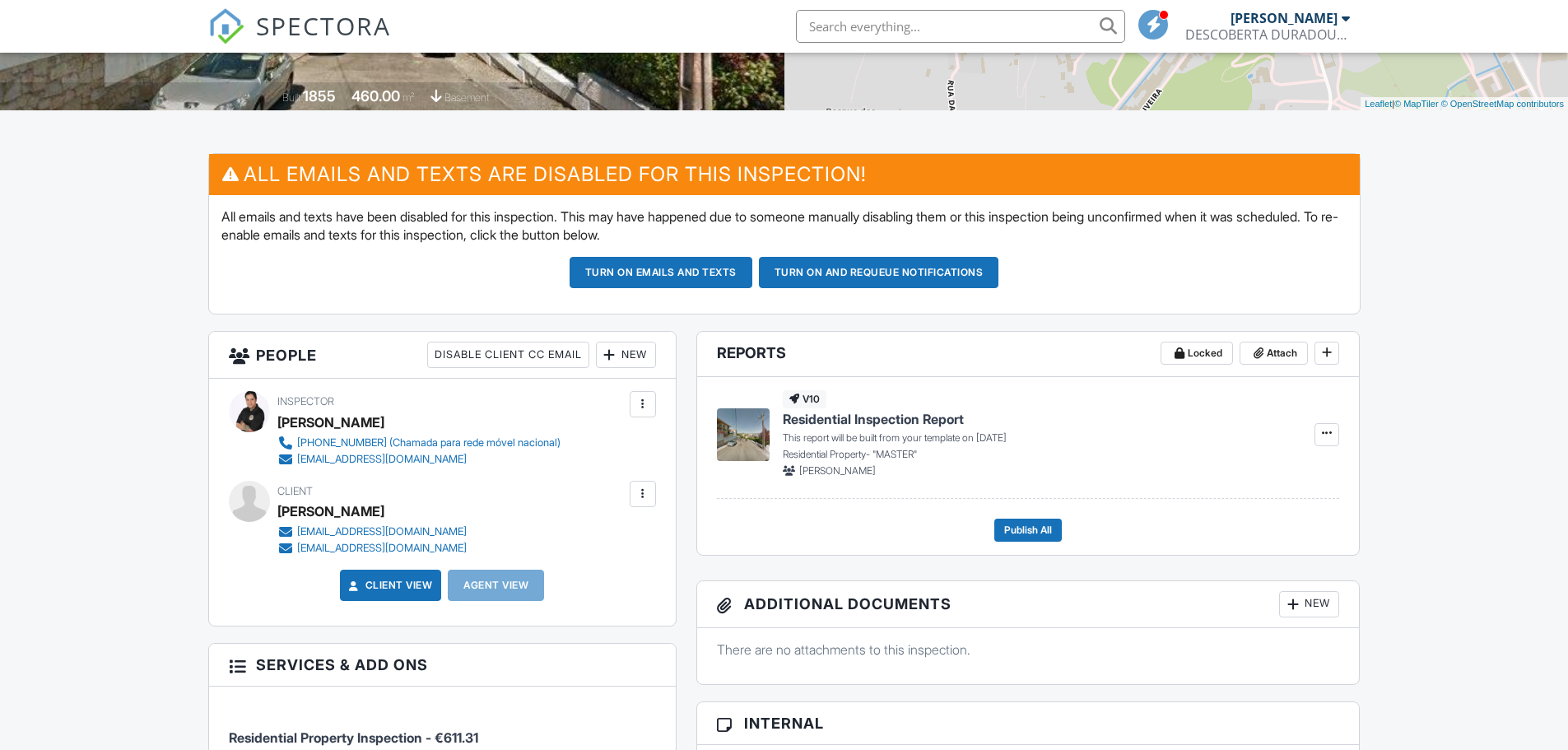
click at [644, 494] on div at bounding box center [643, 494] width 16 height 16
click at [613, 582] on li "Resend Confirmation Email" at bounding box center [554, 585] width 183 height 41
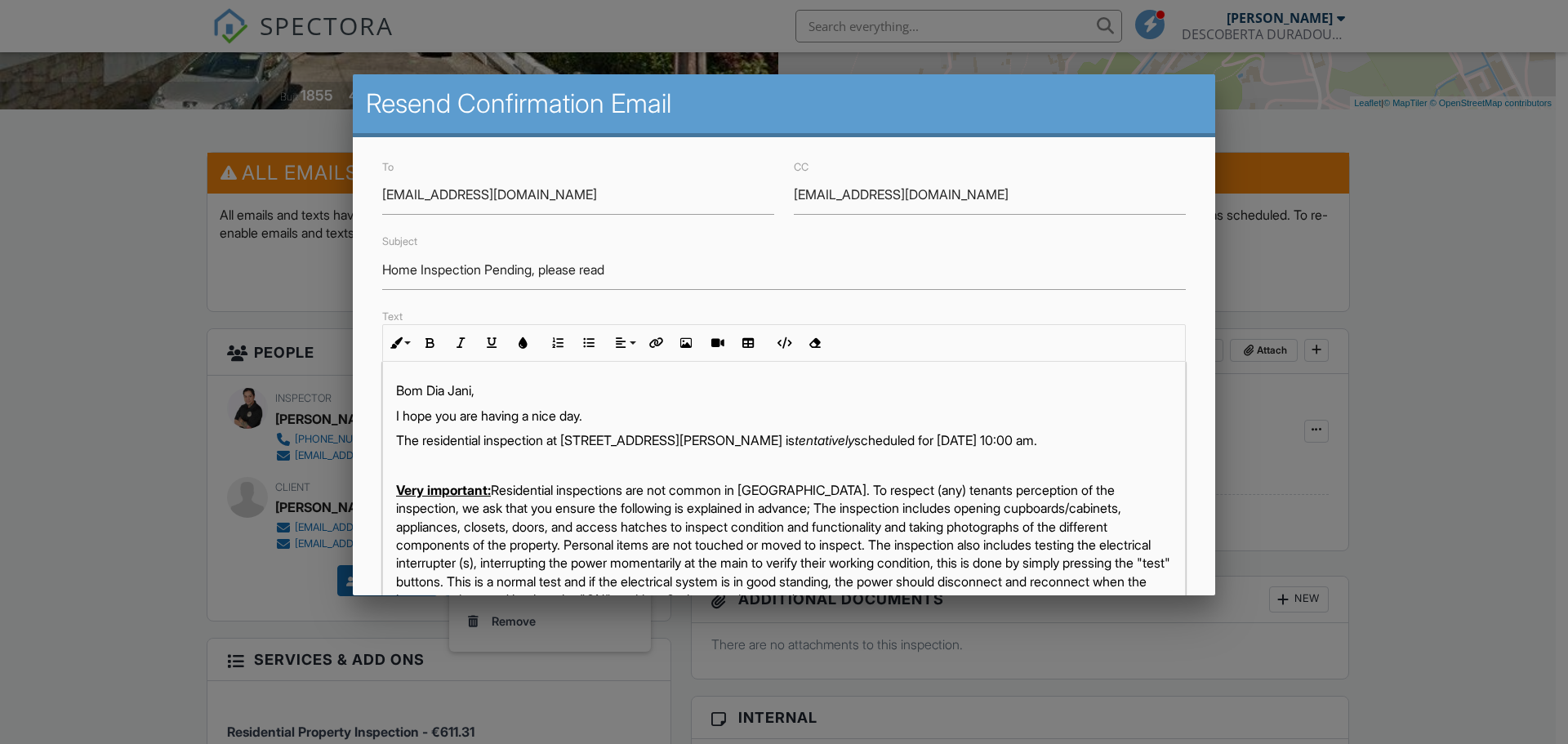
click at [854, 440] on em "tentatively" at bounding box center [825, 441] width 60 height 16
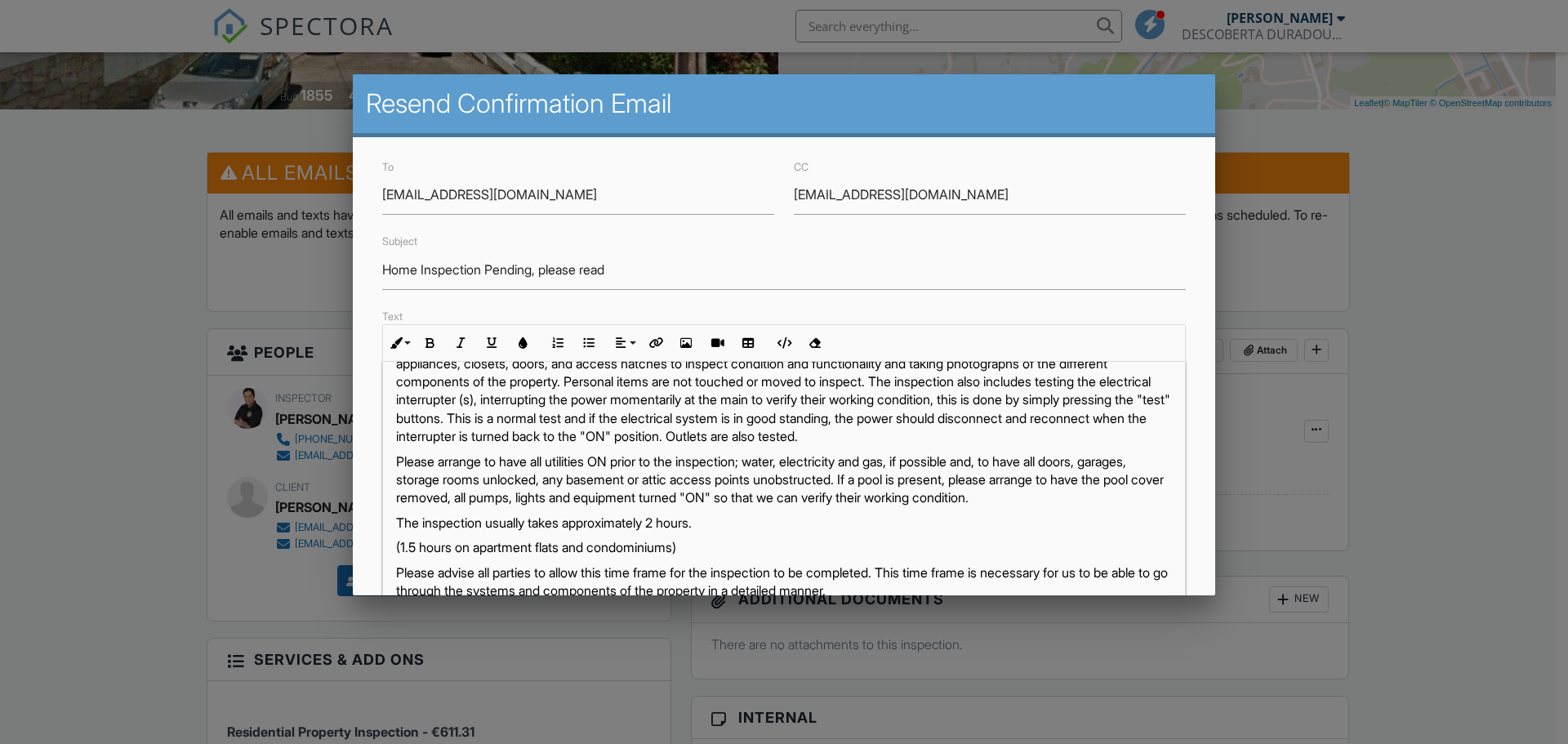
scroll to position [82, 0]
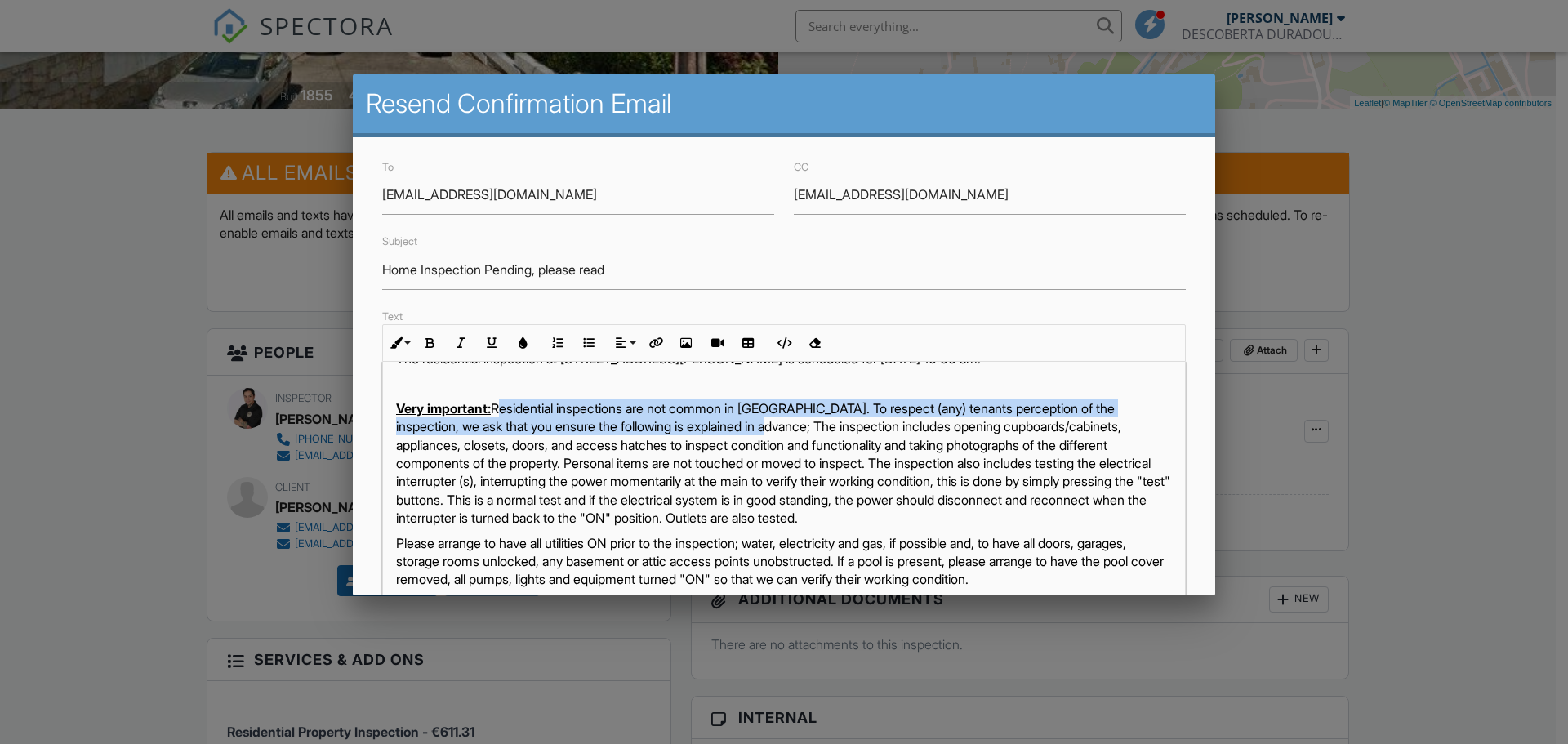
drag, startPoint x: 772, startPoint y: 445, endPoint x: 501, endPoint y: 423, distance: 271.9
click at [501, 423] on p "Very important: Residential inspections are not common in [GEOGRAPHIC_DATA]. To…" at bounding box center [784, 463] width 776 height 128
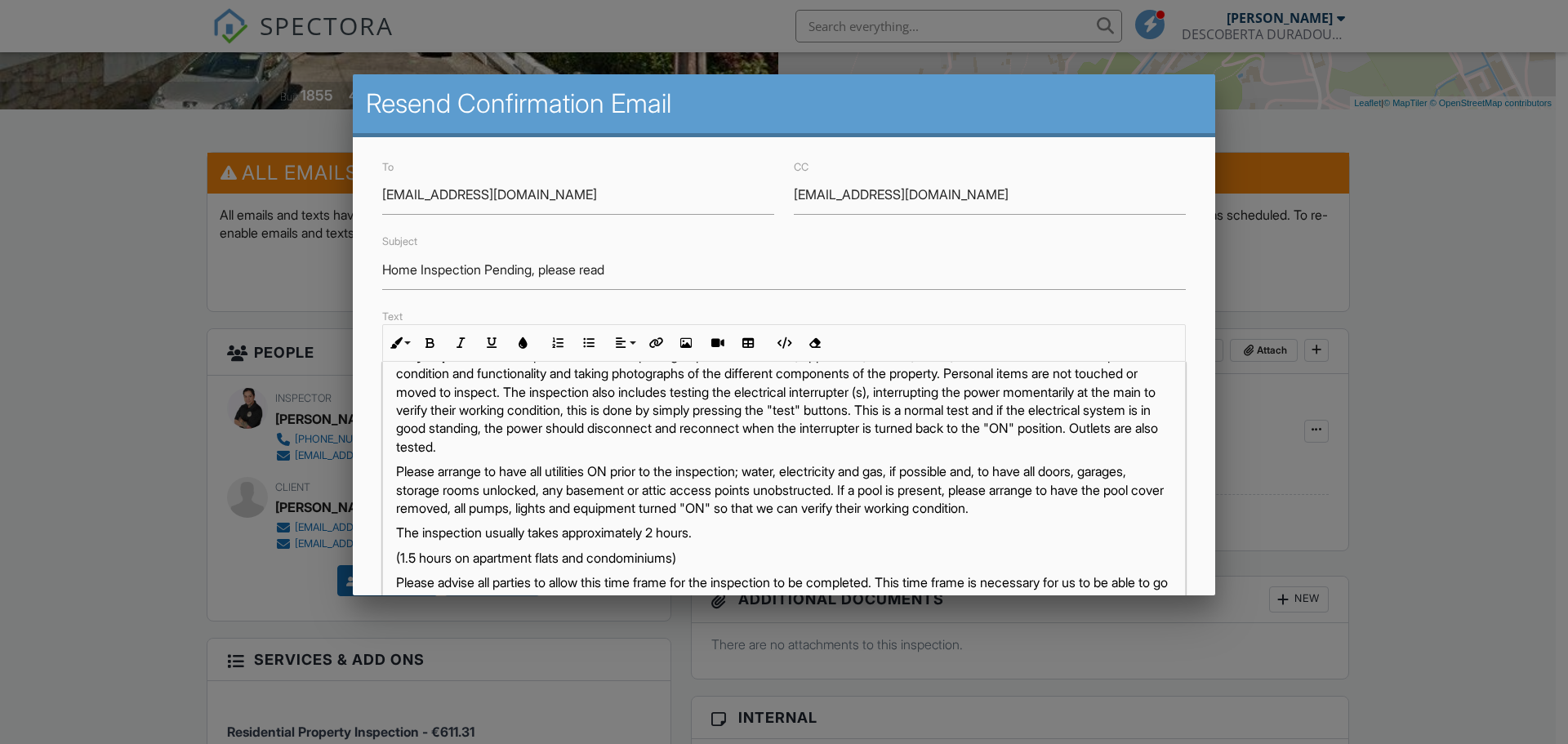
scroll to position [164, 0]
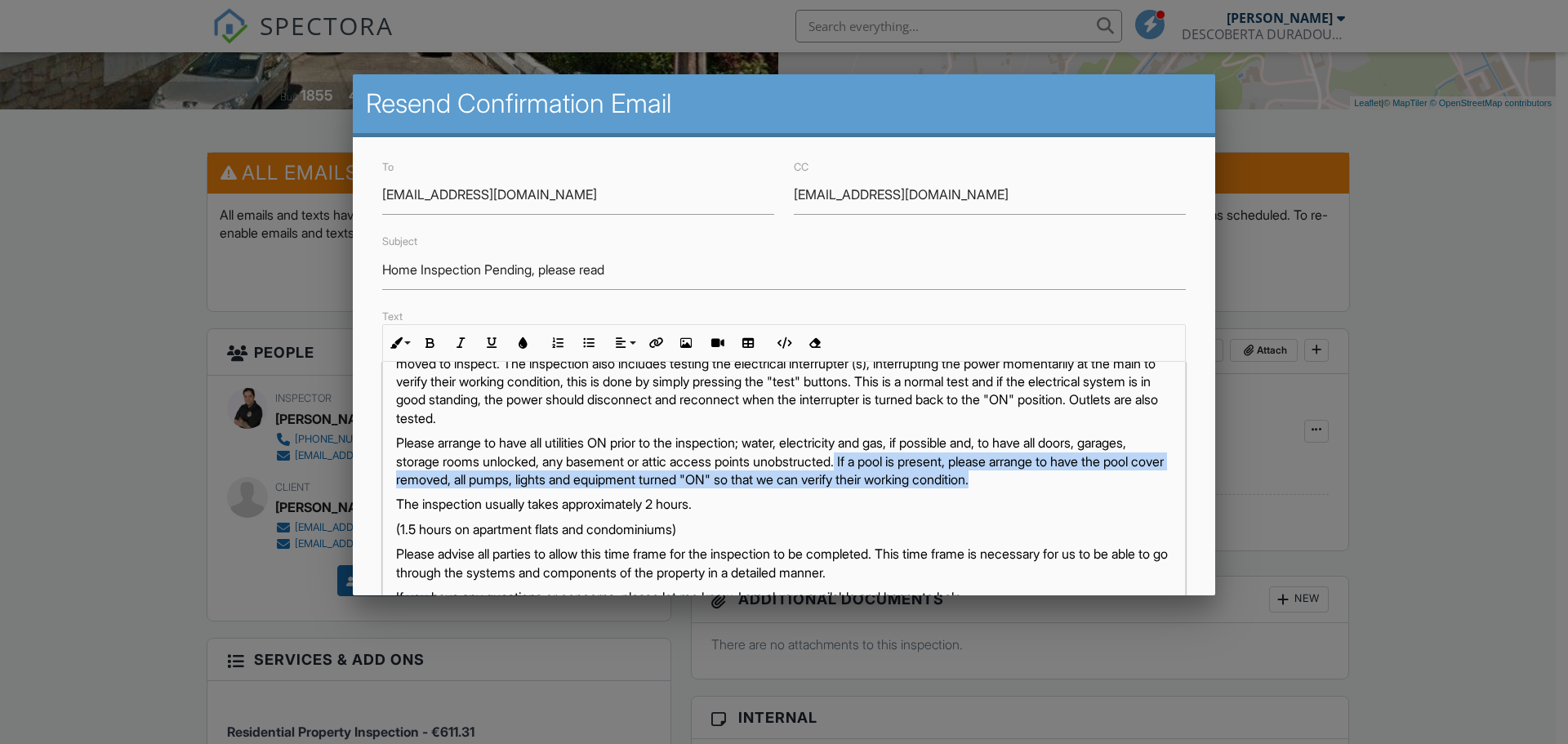
drag, startPoint x: 917, startPoint y: 482, endPoint x: 962, endPoint y: 515, distance: 55.8
click at [962, 489] on p "Please arrange to have all utilities ON prior to the inspection; water, electri…" at bounding box center [784, 461] width 776 height 55
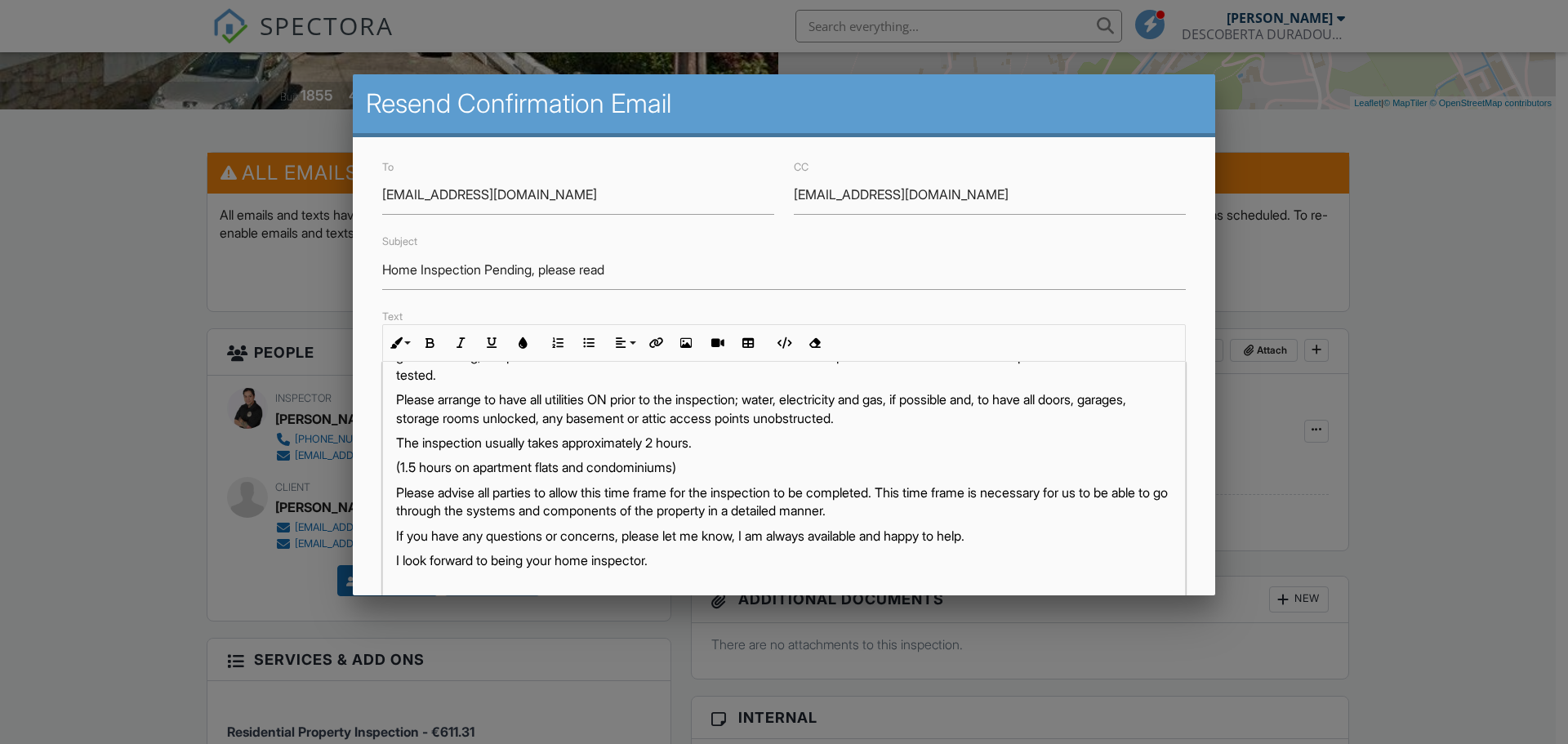
scroll to position [245, 0]
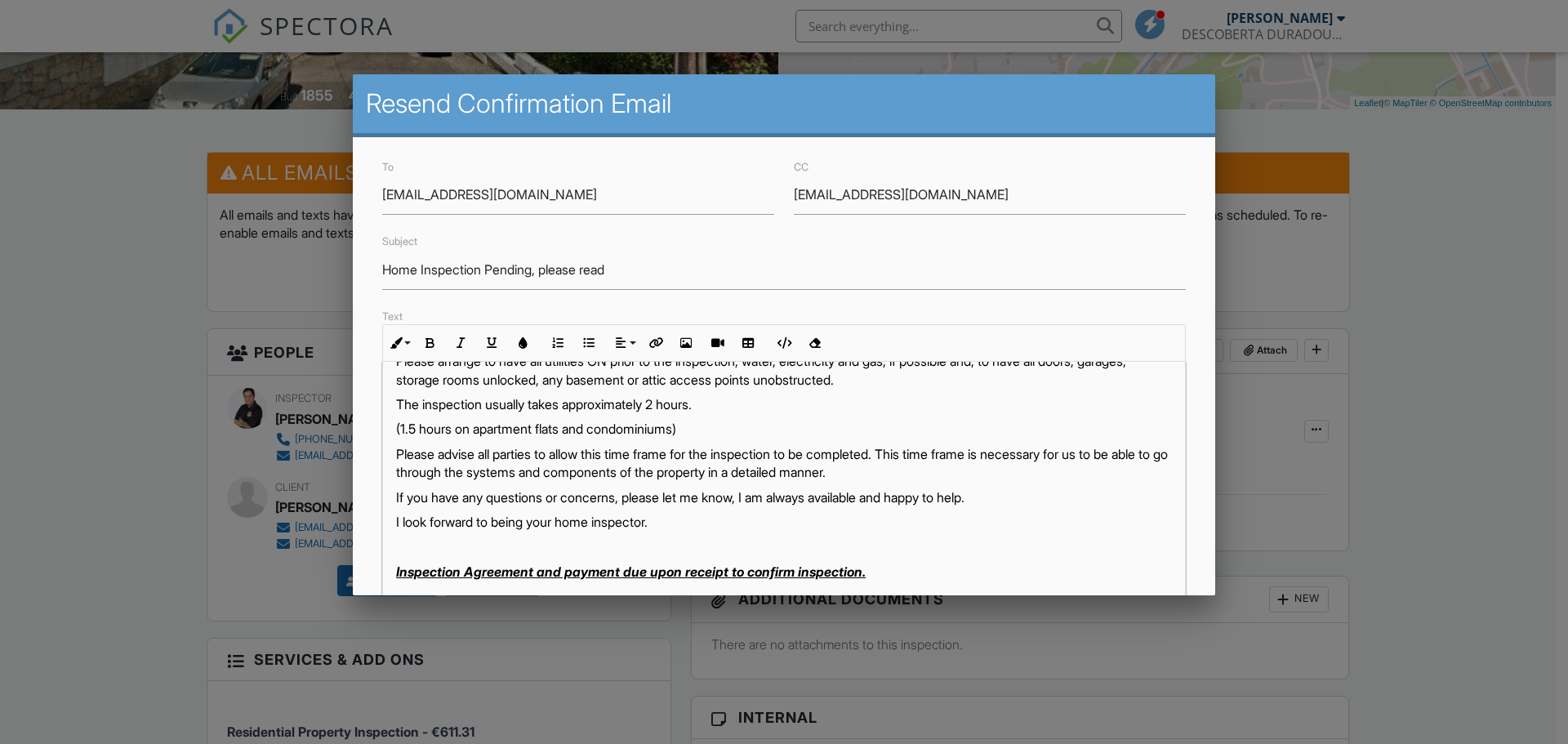
click at [564, 438] on p "(1.5 hours on apartment flats and condominiums)" at bounding box center [784, 429] width 776 height 18
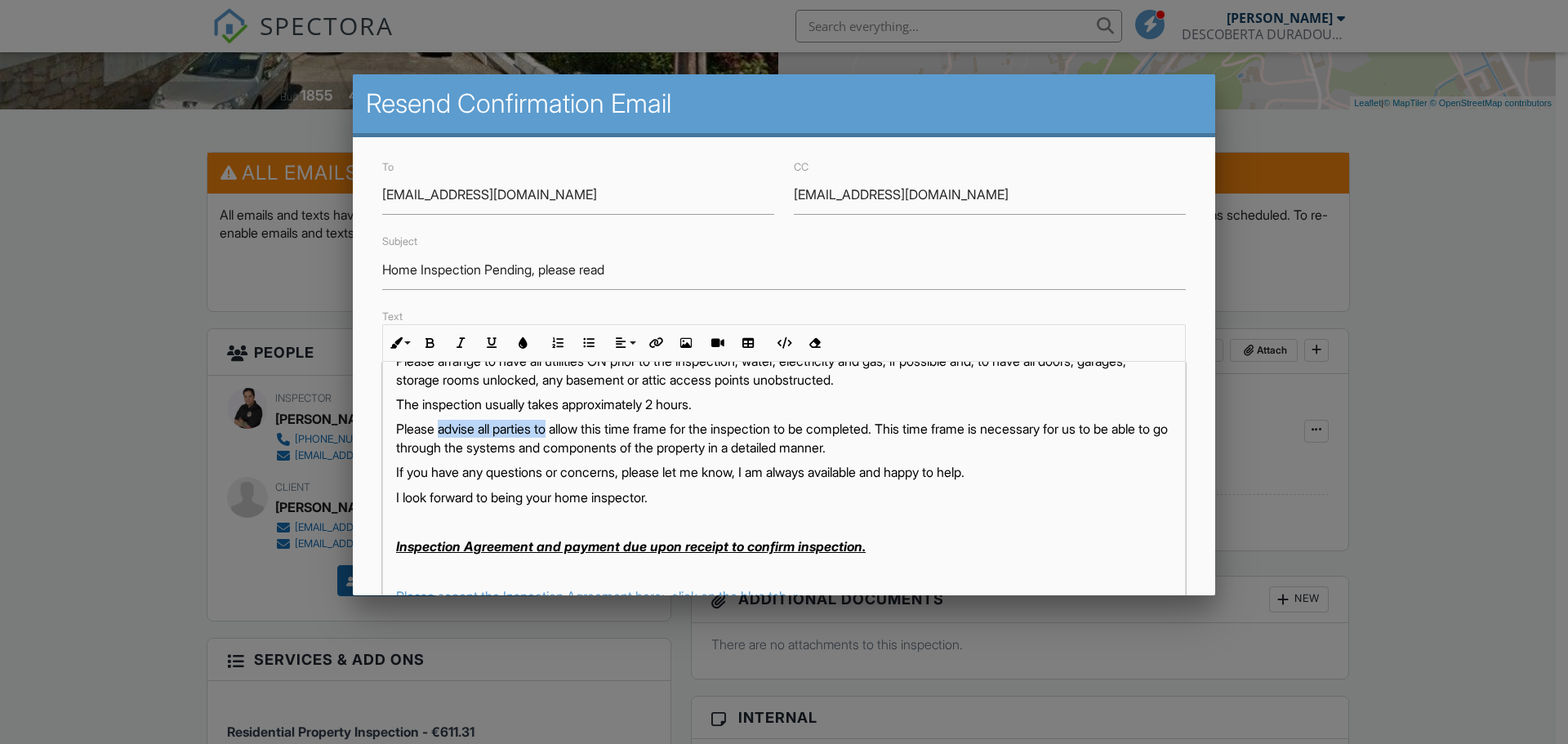
drag, startPoint x: 557, startPoint y: 447, endPoint x: 443, endPoint y: 444, distance: 114.0
click at [443, 444] on p "Please advise all parties to allow this time frame for the inspection to be com…" at bounding box center [784, 438] width 776 height 36
click at [540, 506] on p "I look forward to being your home inspector." at bounding box center [784, 498] width 776 height 18
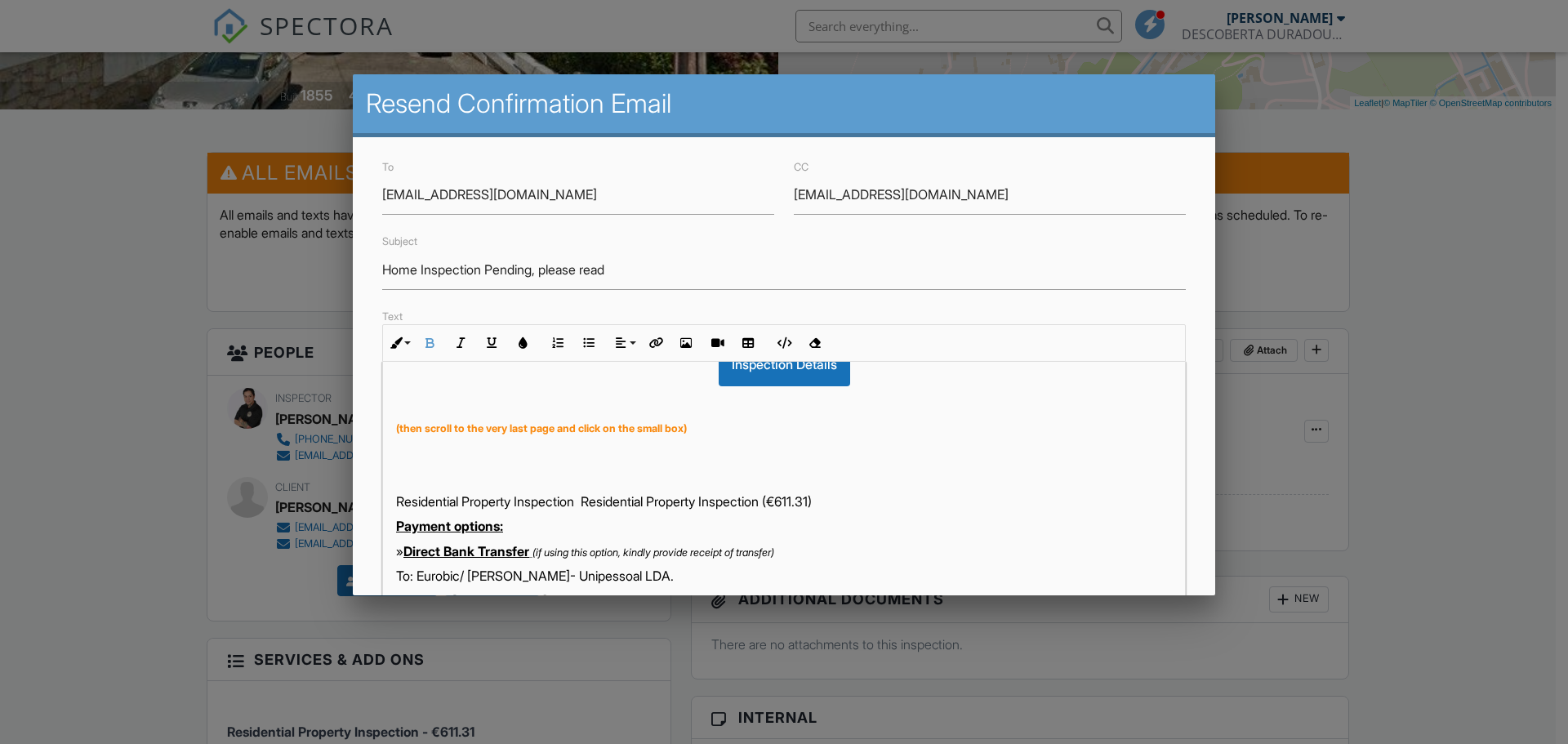
scroll to position [571, 0]
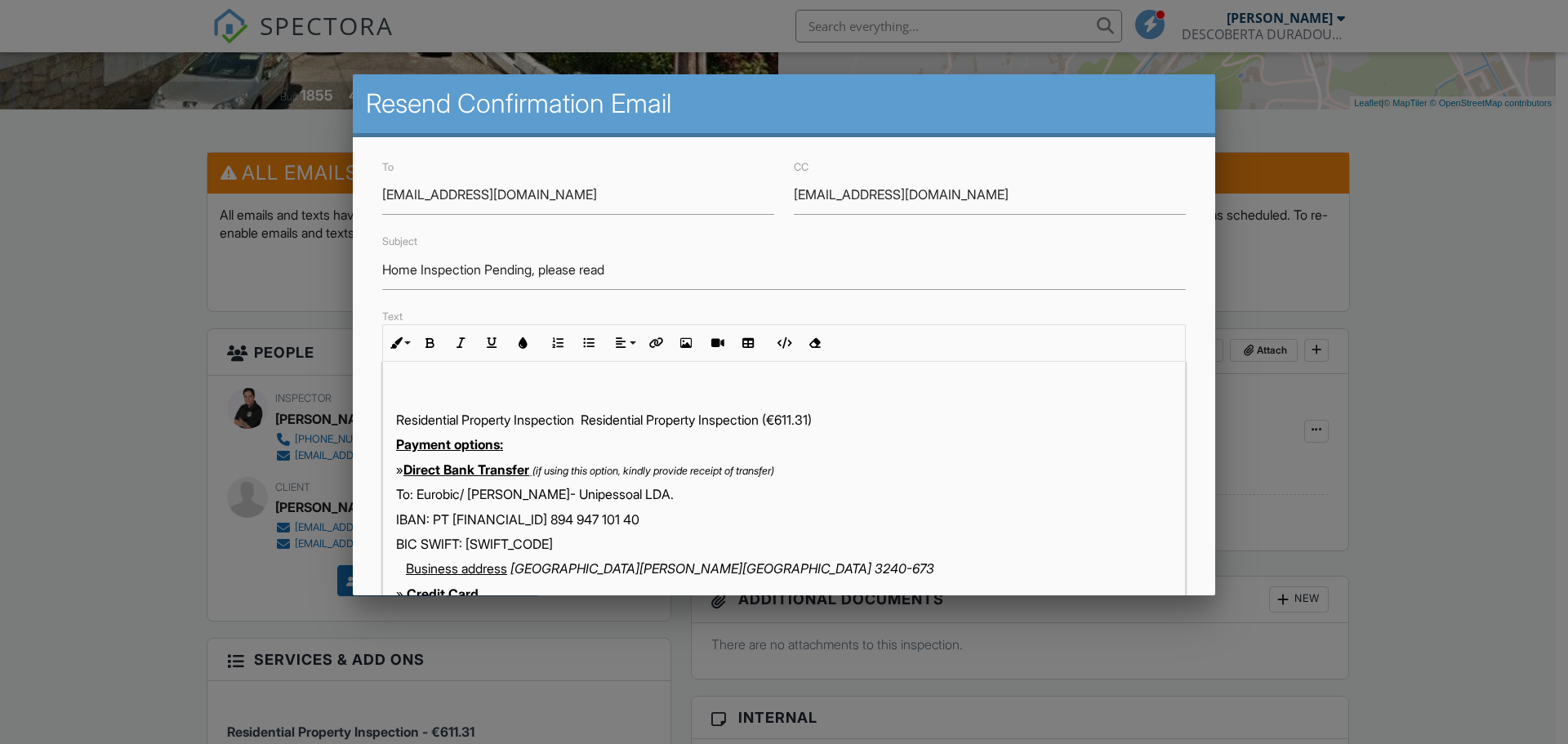
click at [893, 424] on div "Bom Dia Jani, I hope you are having a nice day. The residential inspection at […" at bounding box center [784, 314] width 802 height 1048
click at [784, 429] on p "Residential Property Inspection Residential Property Inspection (€611.31)" at bounding box center [784, 420] width 776 height 18
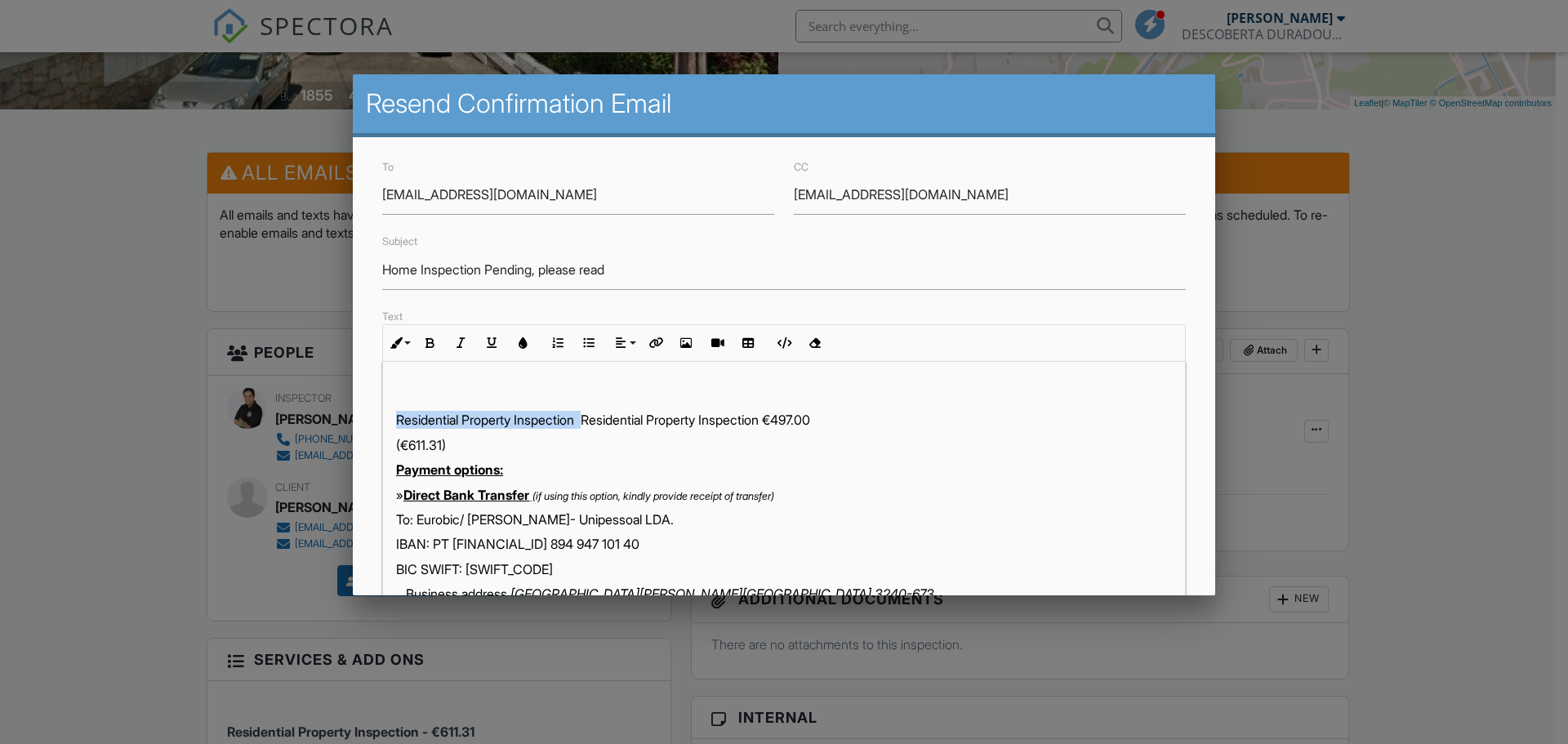
drag, startPoint x: 594, startPoint y: 440, endPoint x: 399, endPoint y: 440, distance: 195.0
click at [399, 429] on p "Residential Property Inspection Residential Property Inspection €497.00" at bounding box center [784, 420] width 776 height 18
click at [648, 403] on div "Bom Dia Jani, I hope you are having a nice day. The residential inspection at […" at bounding box center [784, 314] width 802 height 1098
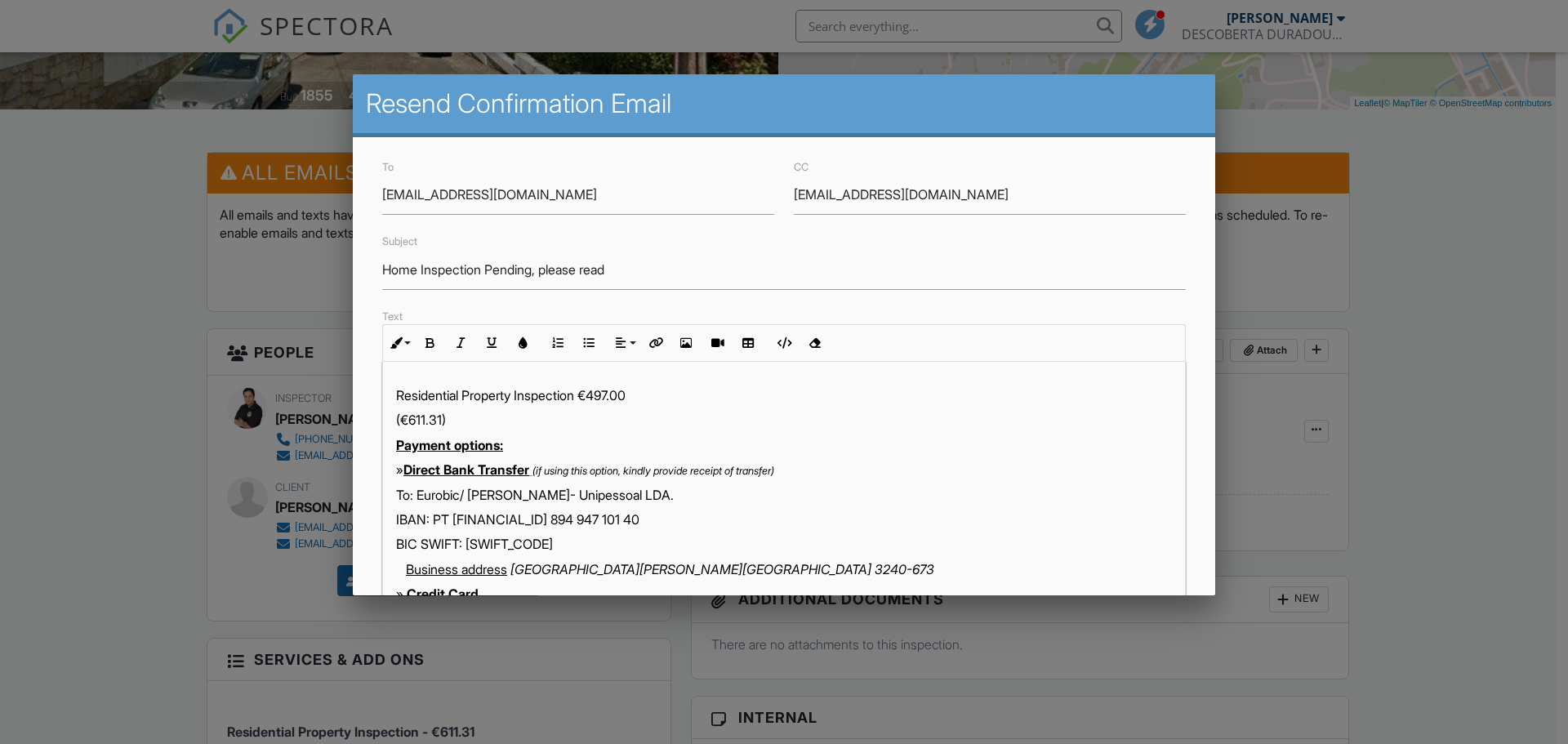
click at [676, 404] on p "Residential Property Inspection €497.00" at bounding box center [784, 395] width 776 height 18
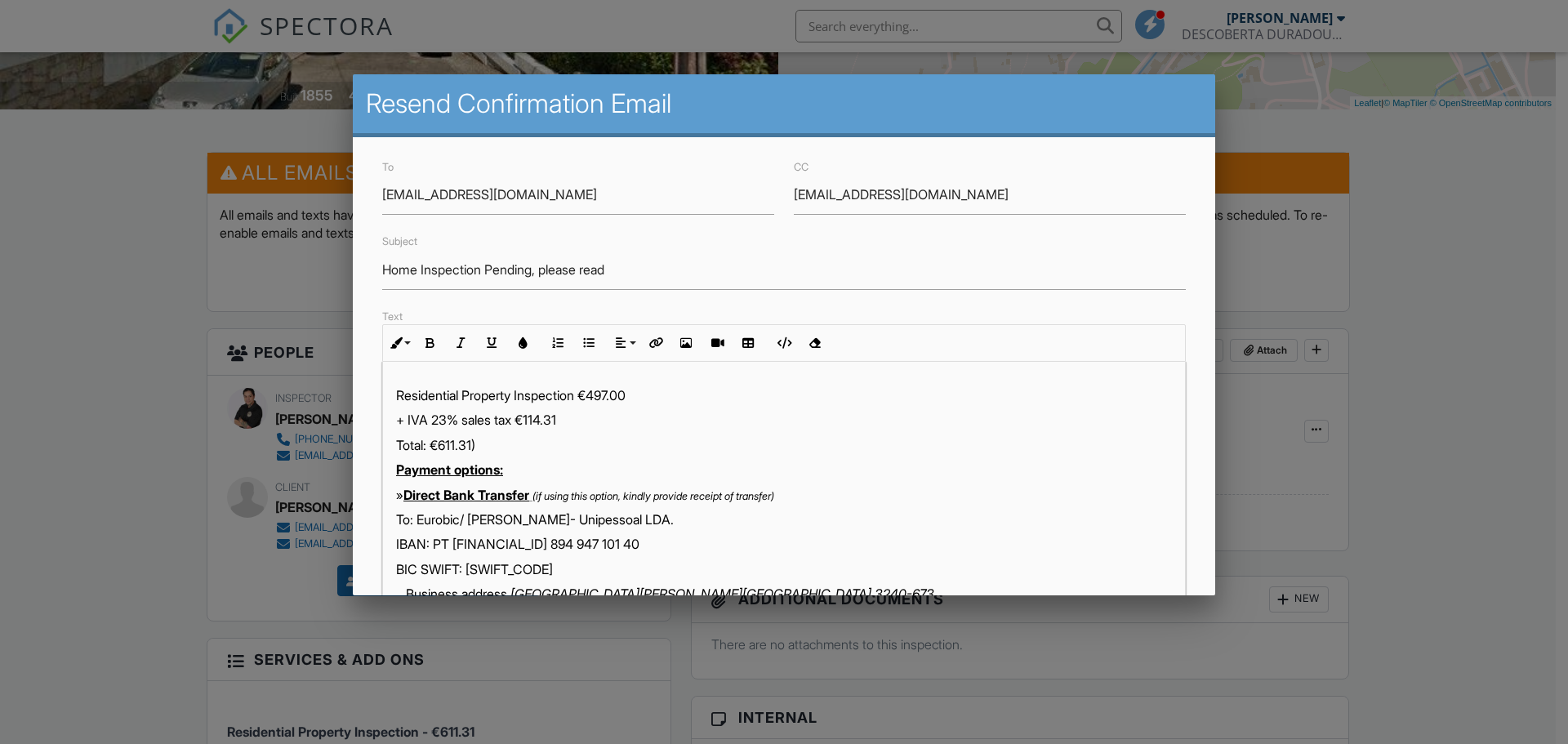
click at [541, 454] on p "Total: €611.31)" at bounding box center [784, 445] width 776 height 18
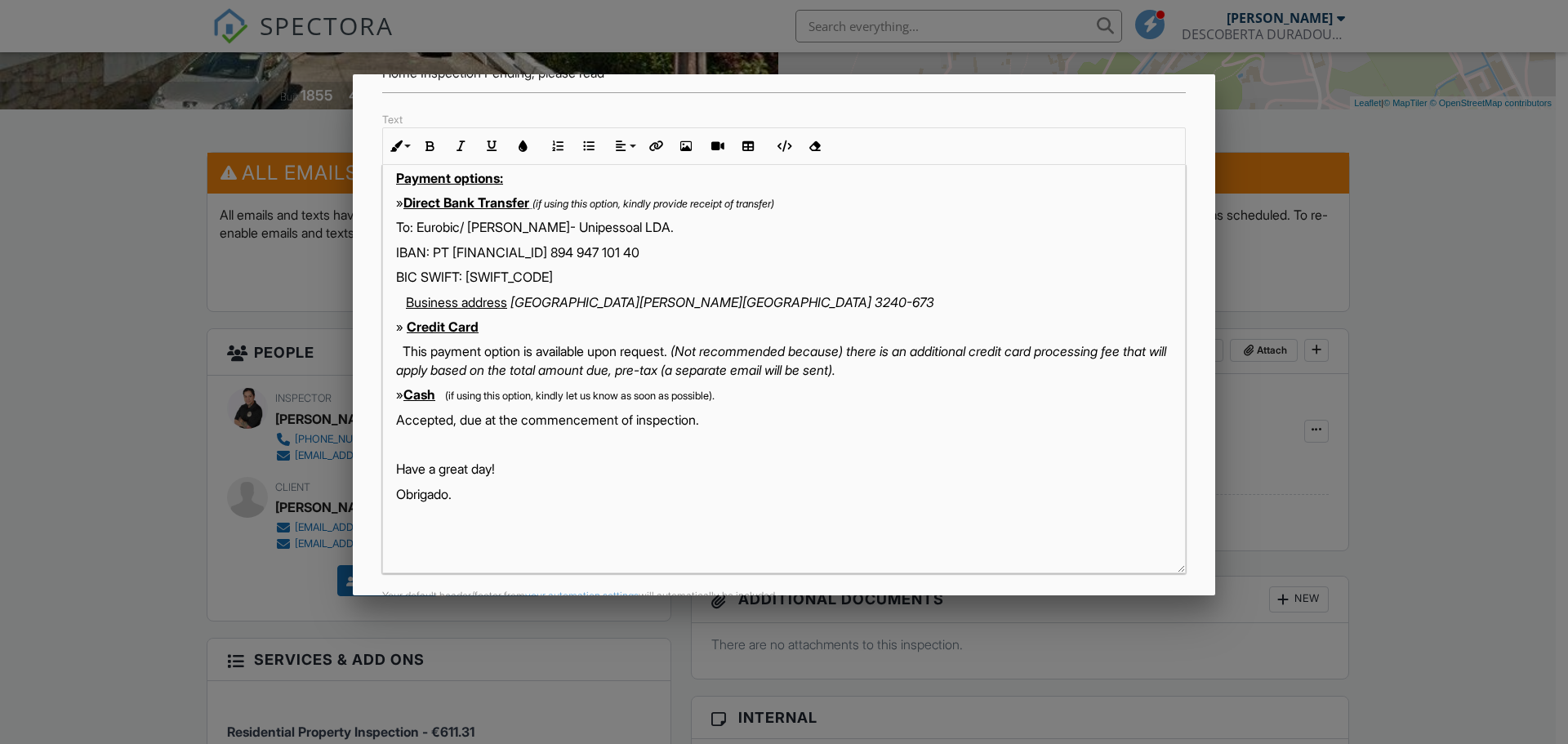
scroll to position [245, 0]
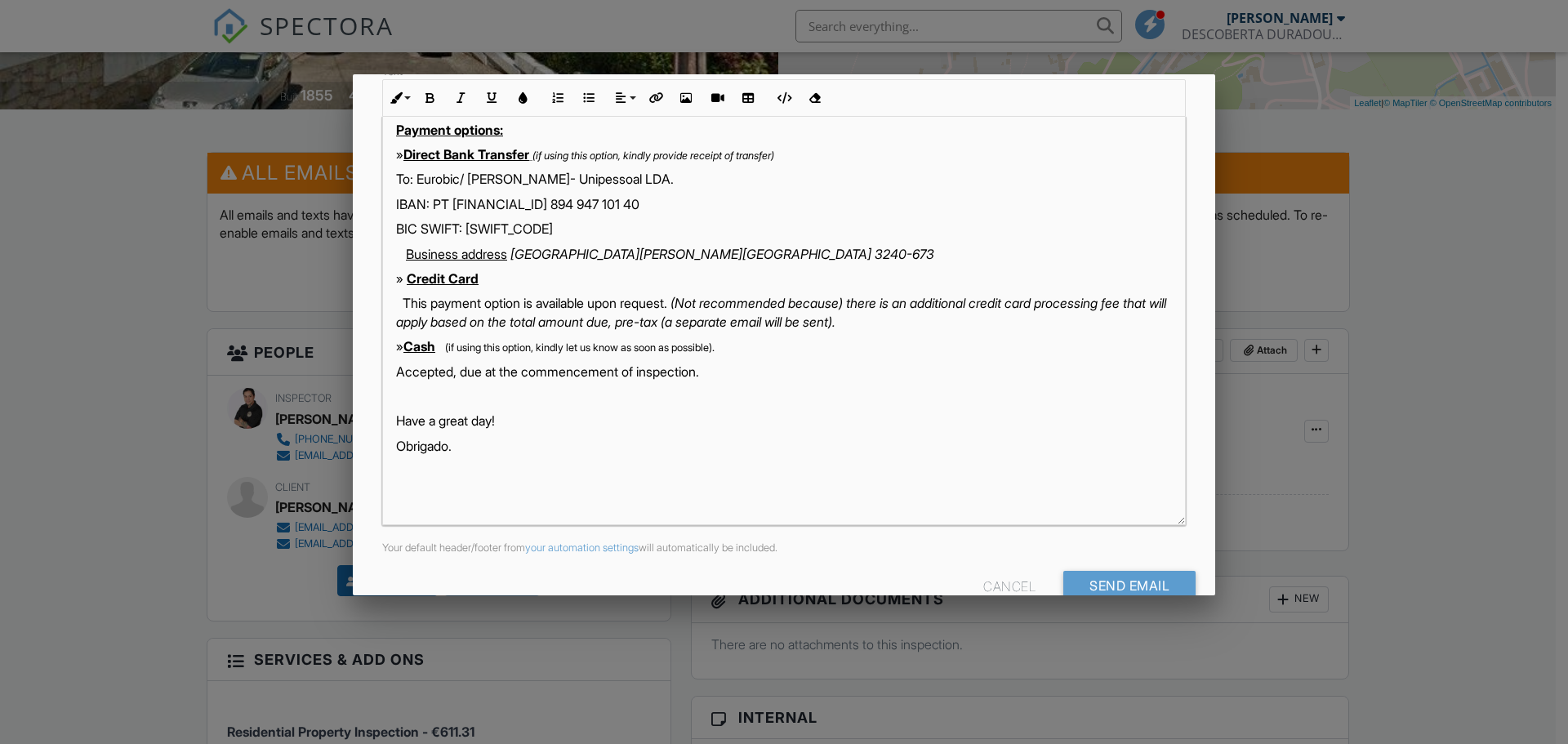
drag, startPoint x: 396, startPoint y: 352, endPoint x: 817, endPoint y: 381, distance: 422.0
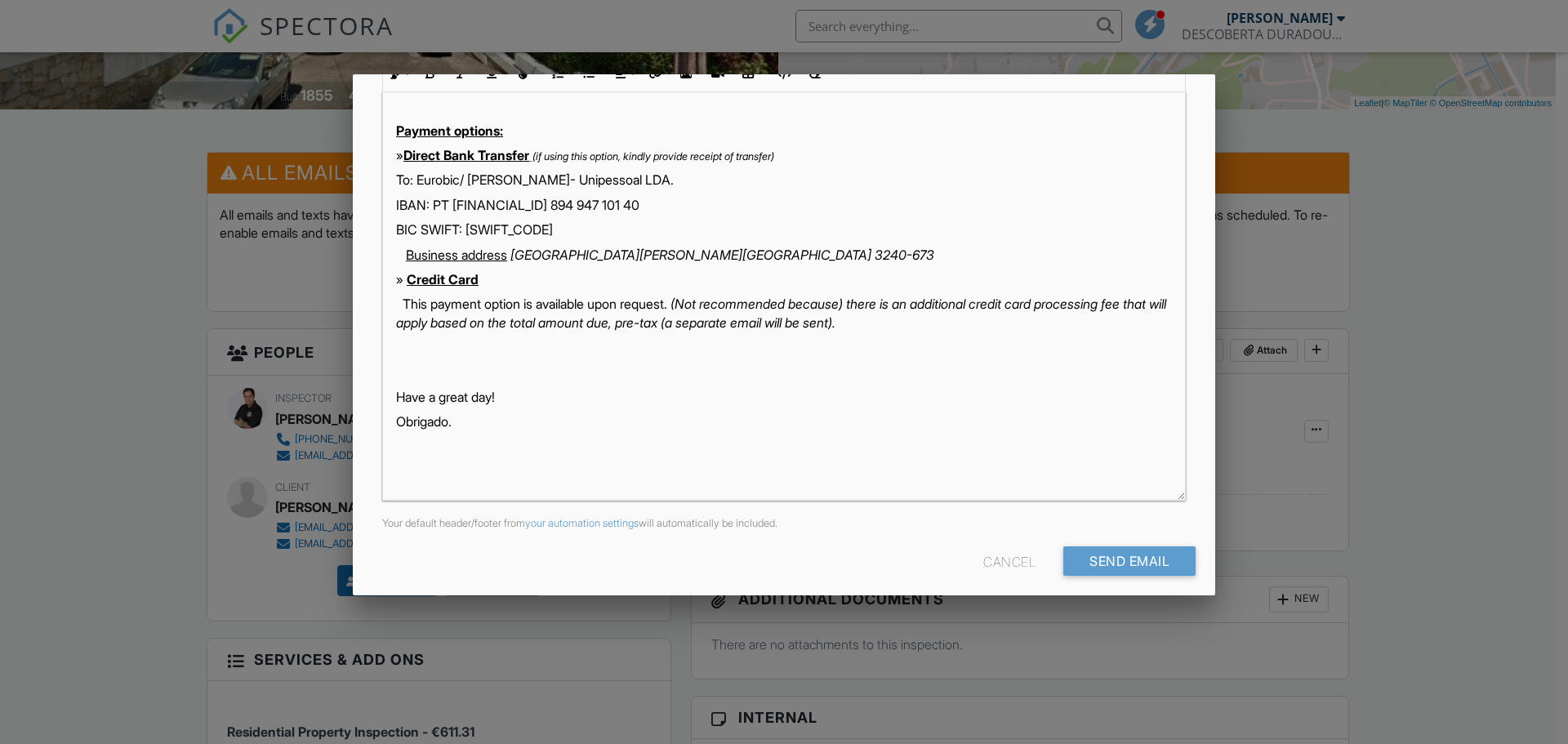
scroll to position [282, 0]
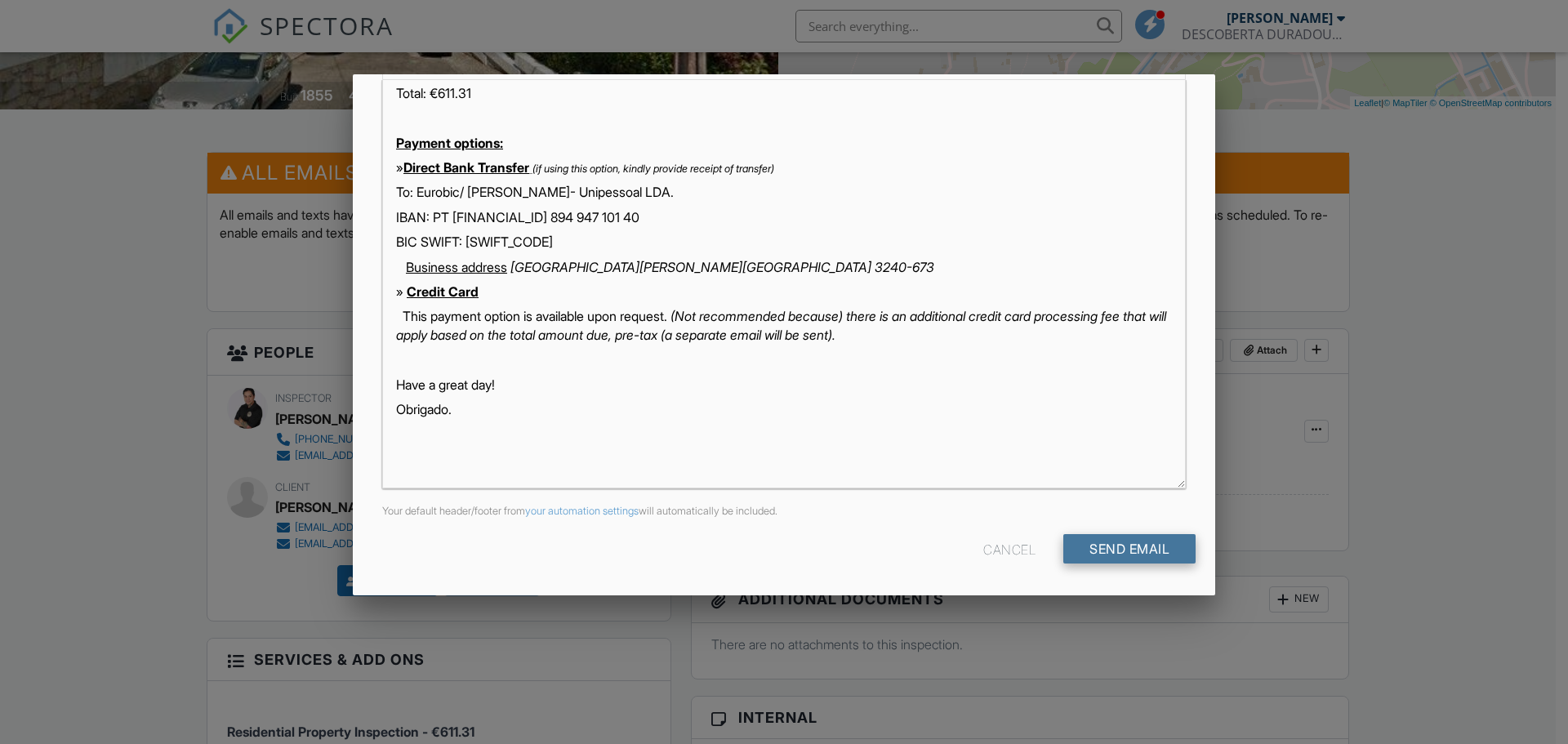
click at [1124, 554] on input "Send Email" at bounding box center [1129, 549] width 133 height 29
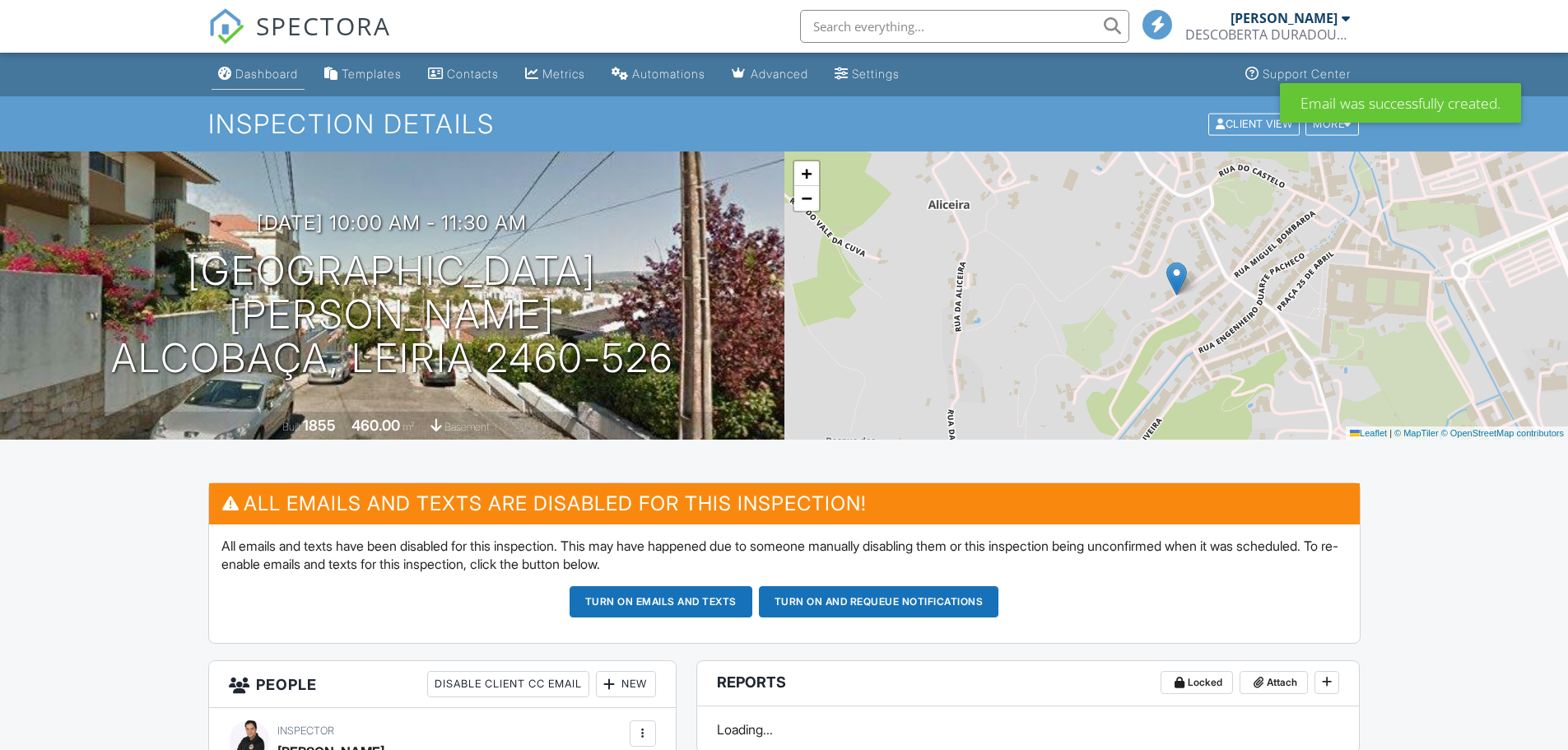
drag, startPoint x: 275, startPoint y: 70, endPoint x: 1251, endPoint y: 277, distance: 997.7
click at [275, 70] on div "Dashboard" at bounding box center [266, 73] width 62 height 14
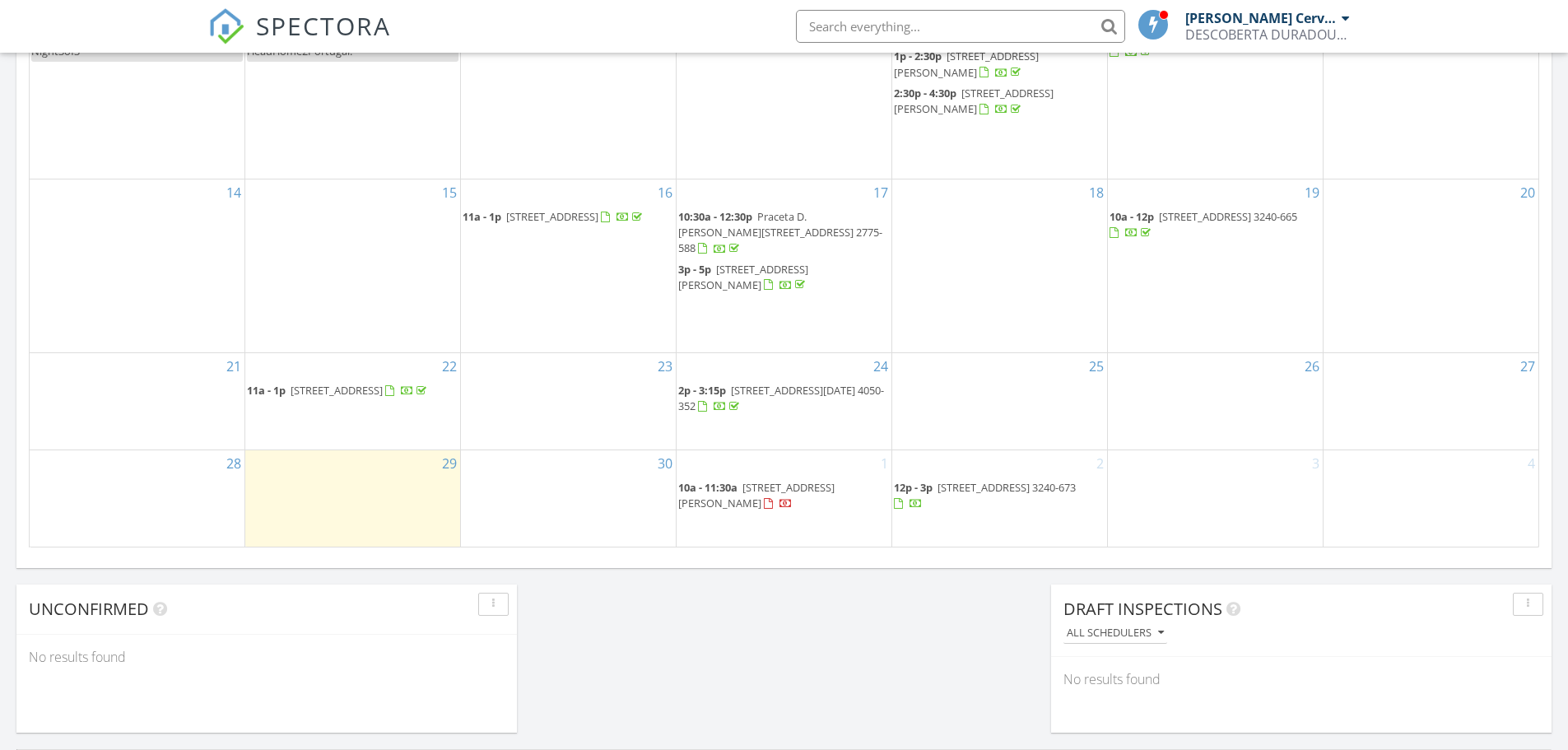
scroll to position [494, 0]
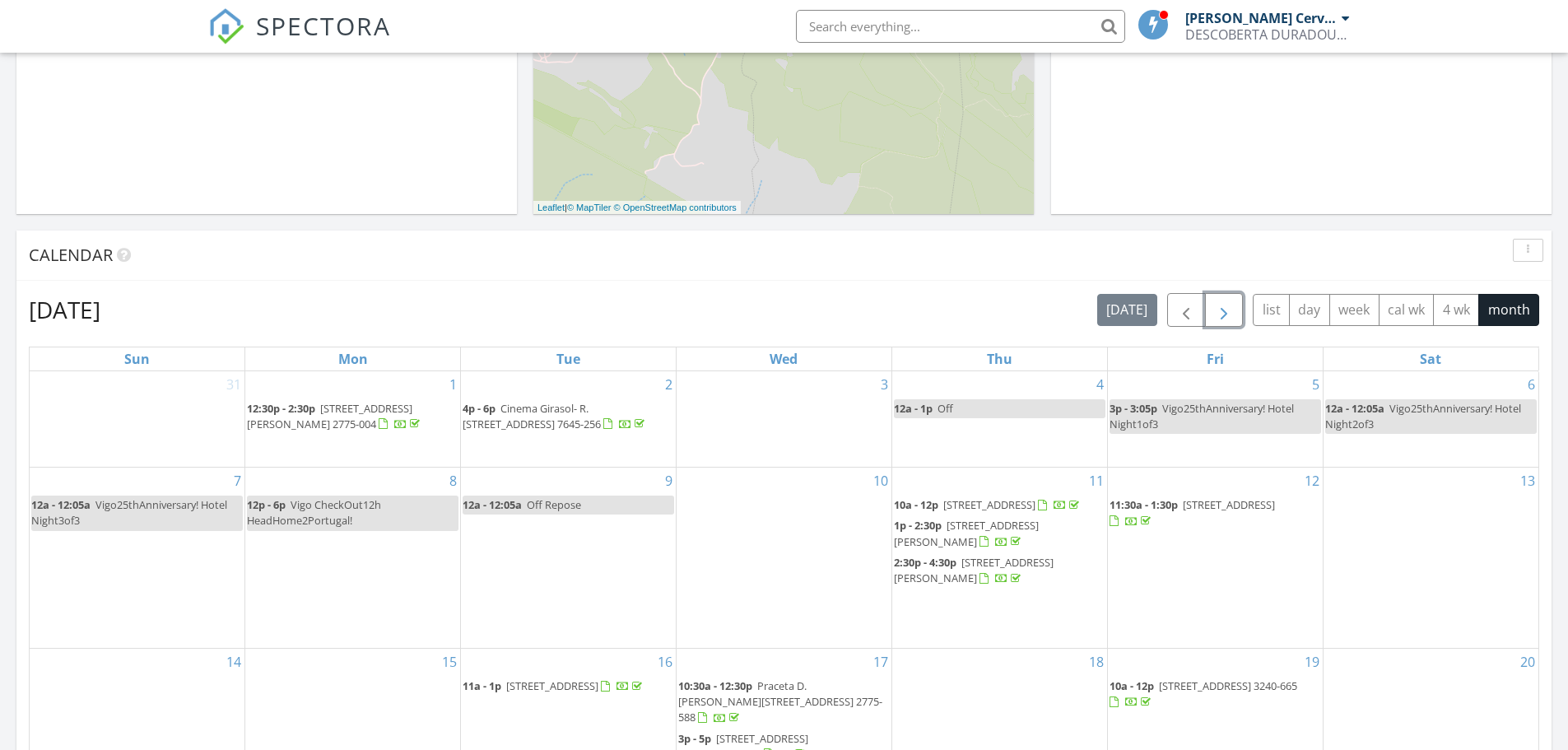
click at [1214, 306] on span "button" at bounding box center [1224, 310] width 20 height 20
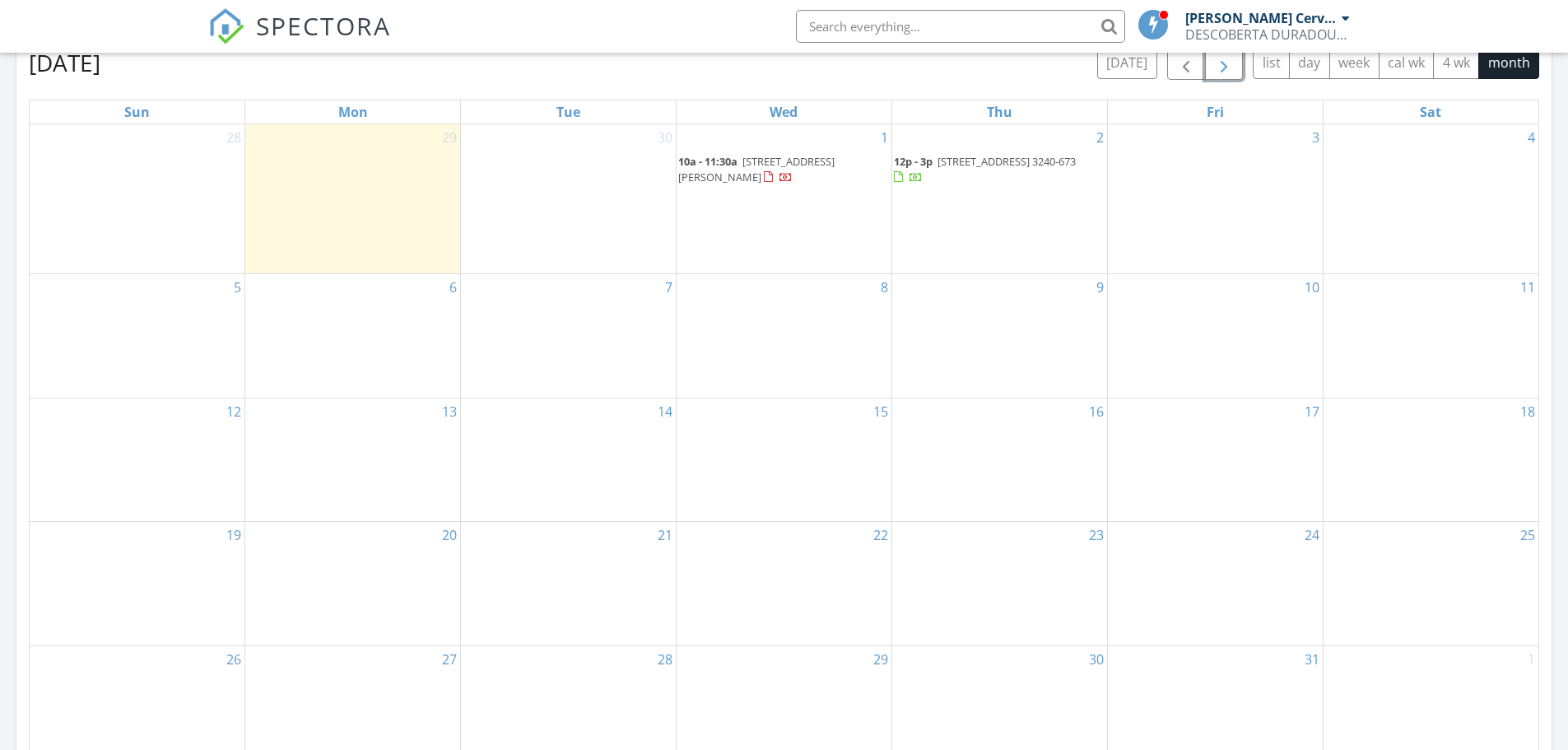
scroll to position [823, 0]
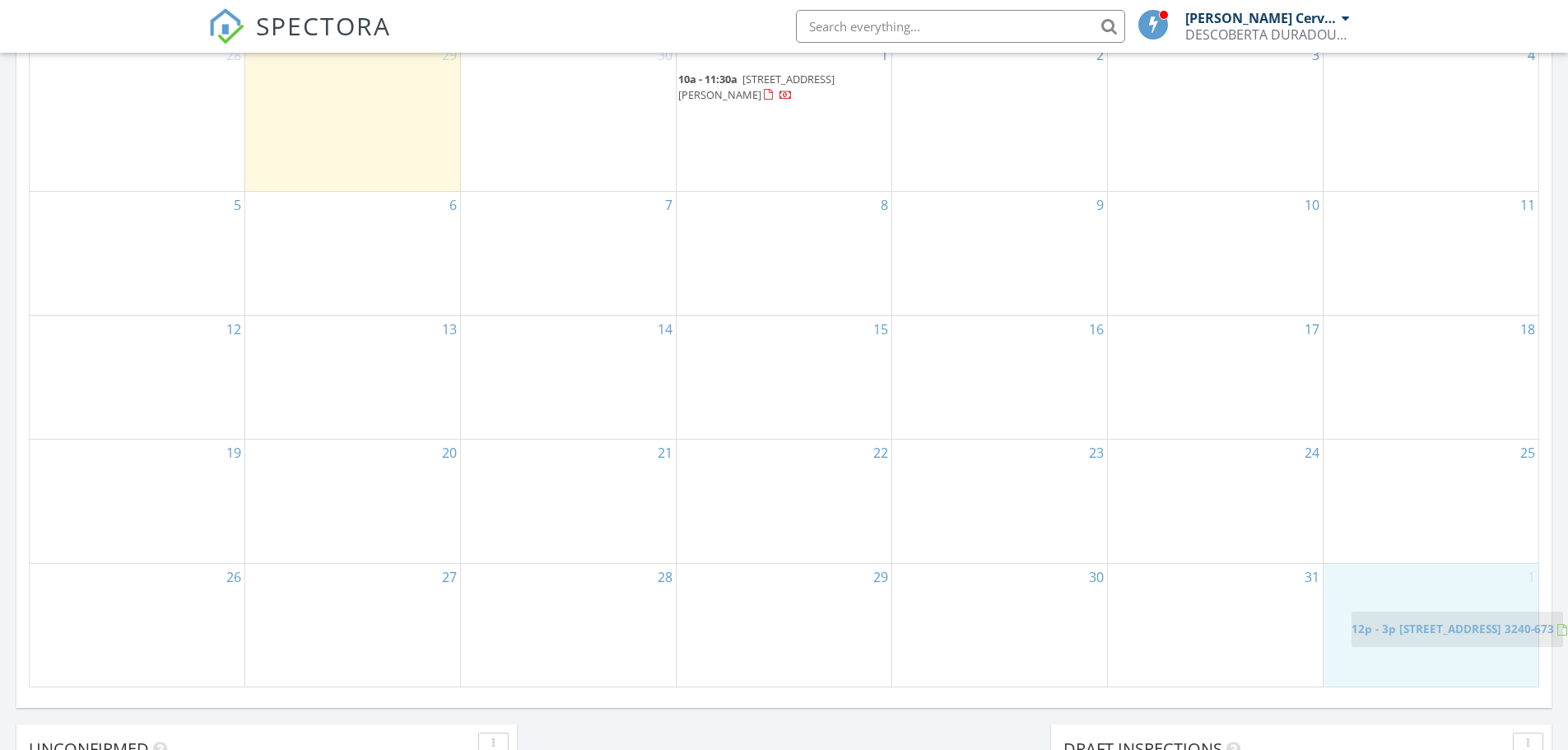
drag, startPoint x: 952, startPoint y: 87, endPoint x: 1410, endPoint y: 629, distance: 709.6
click at [1410, 629] on body "SPECTORA Michael P. Cervantes DESCOBERTA DURADOURA-Unipessoal,LDA.NIF 516989570…" at bounding box center [784, 334] width 1568 height 2316
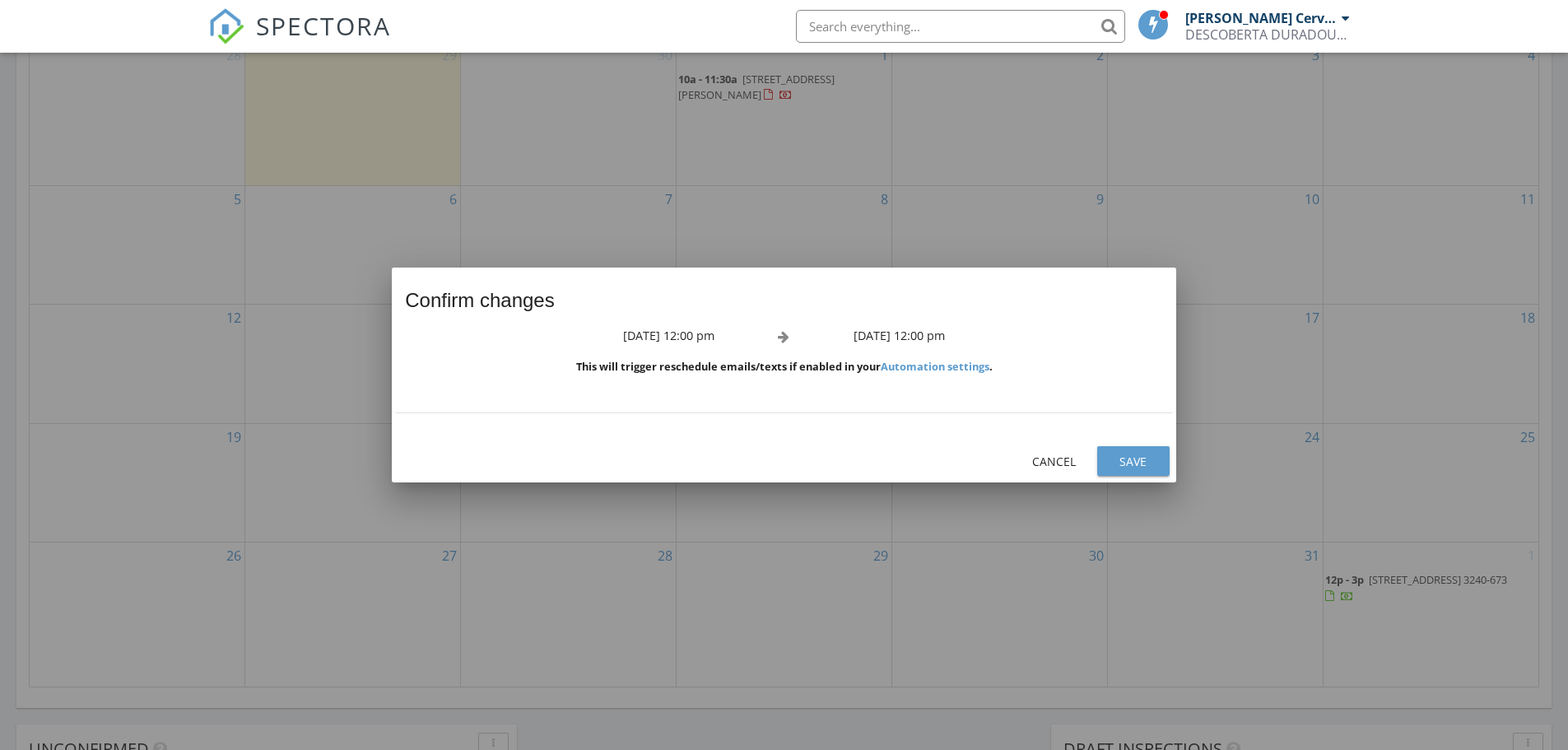
click at [1112, 448] on button "Save" at bounding box center [1132, 461] width 72 height 29
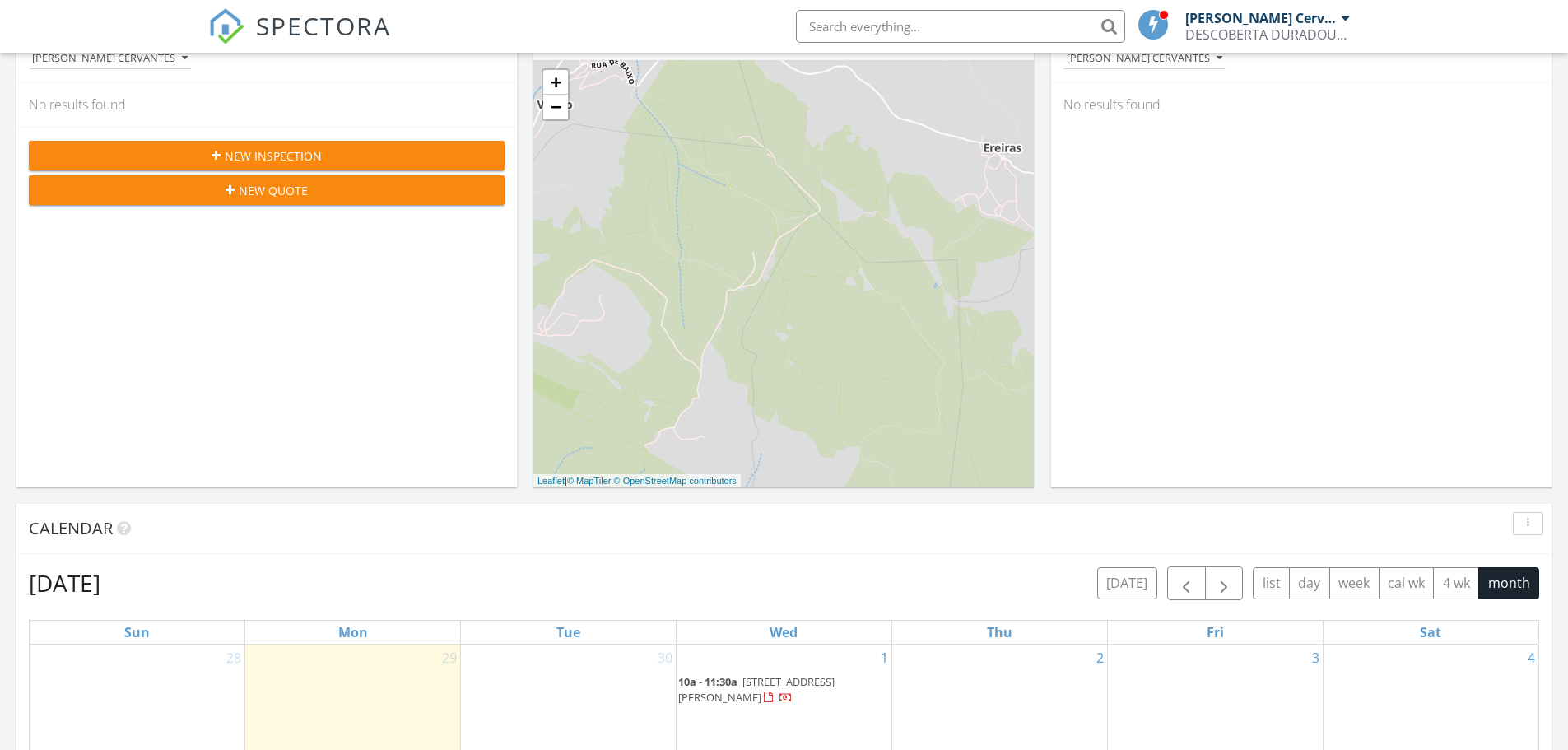
scroll to position [248, 0]
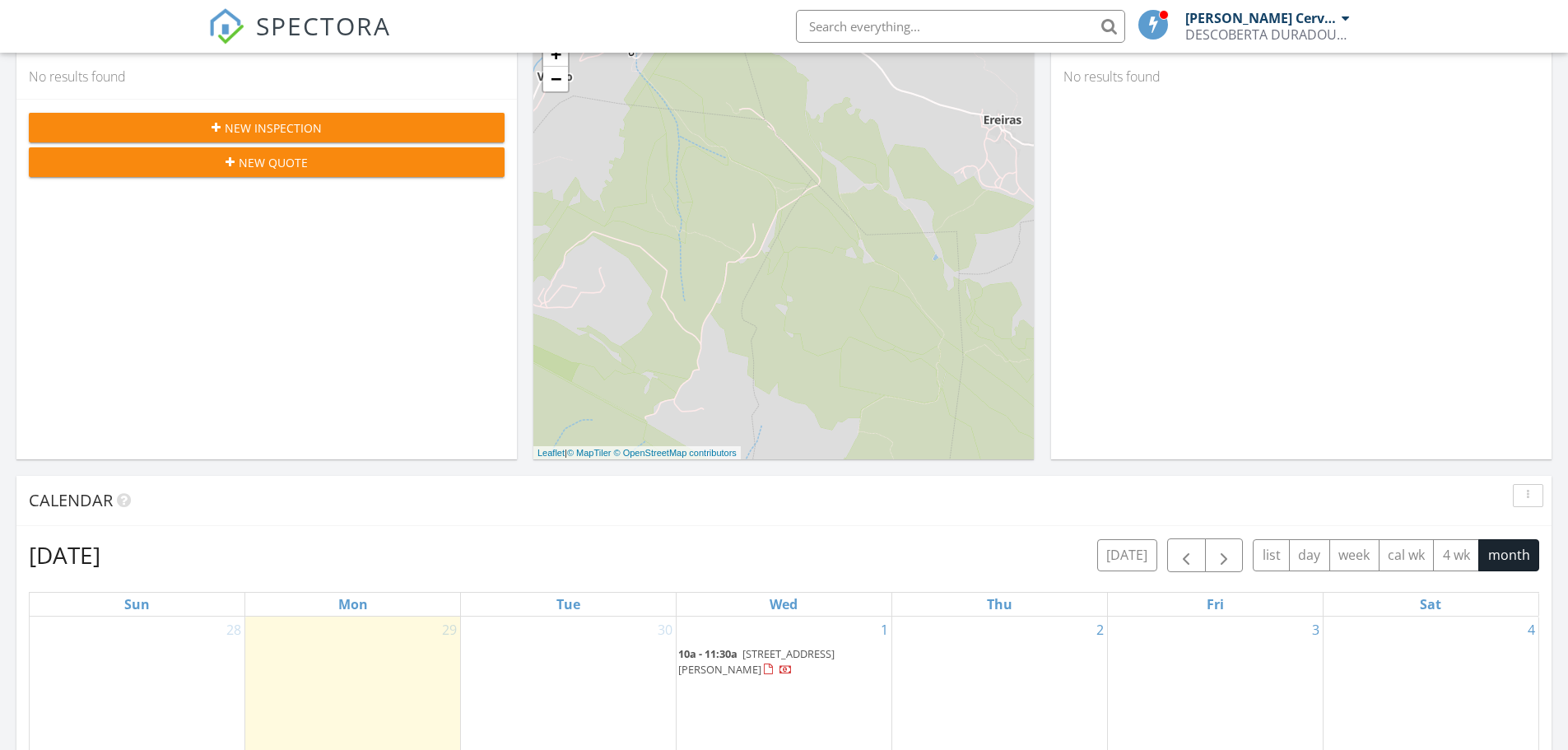
click at [785, 664] on span "Rua Dom António de Campos, Alcobaça 2460-526" at bounding box center [756, 661] width 157 height 30
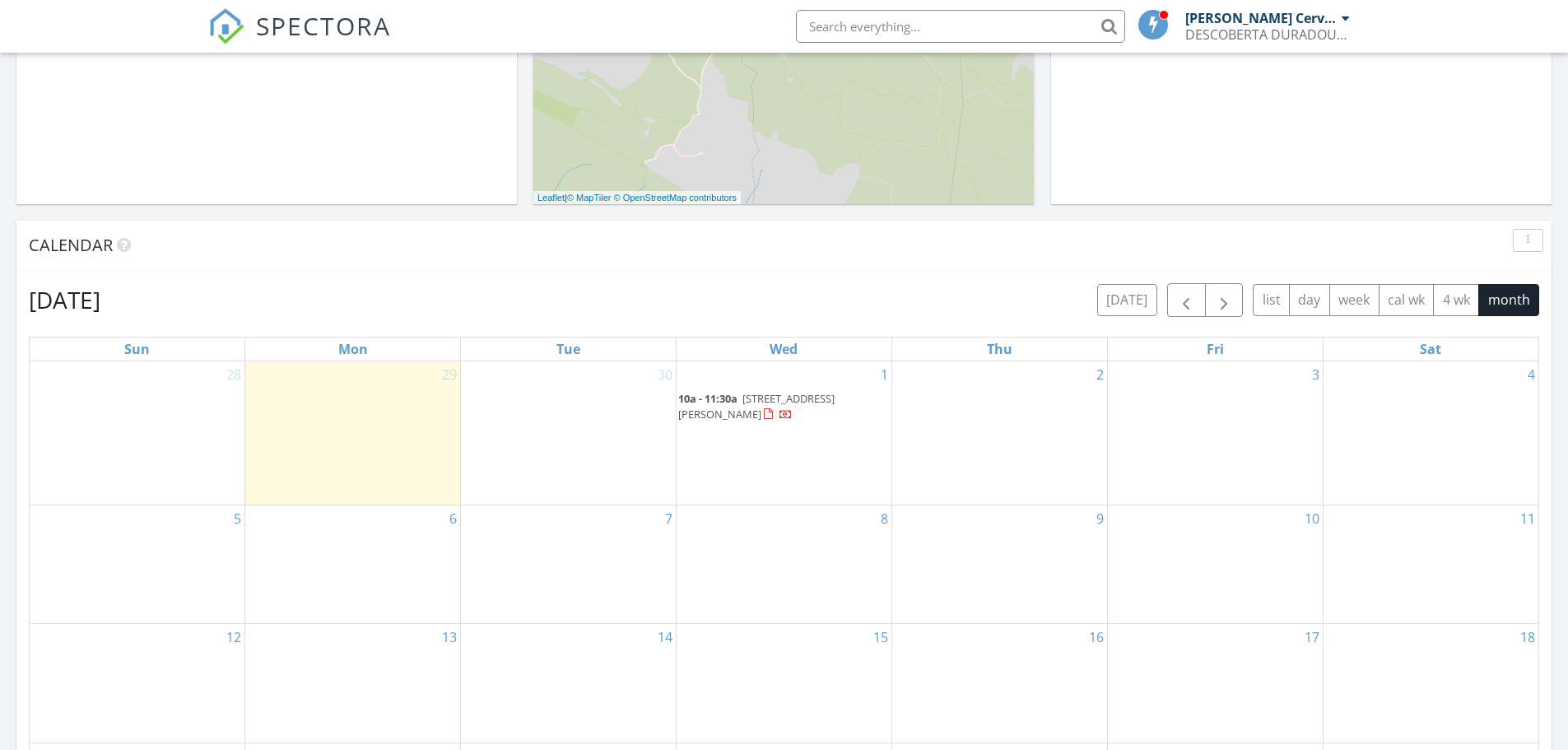
scroll to position [734, 0]
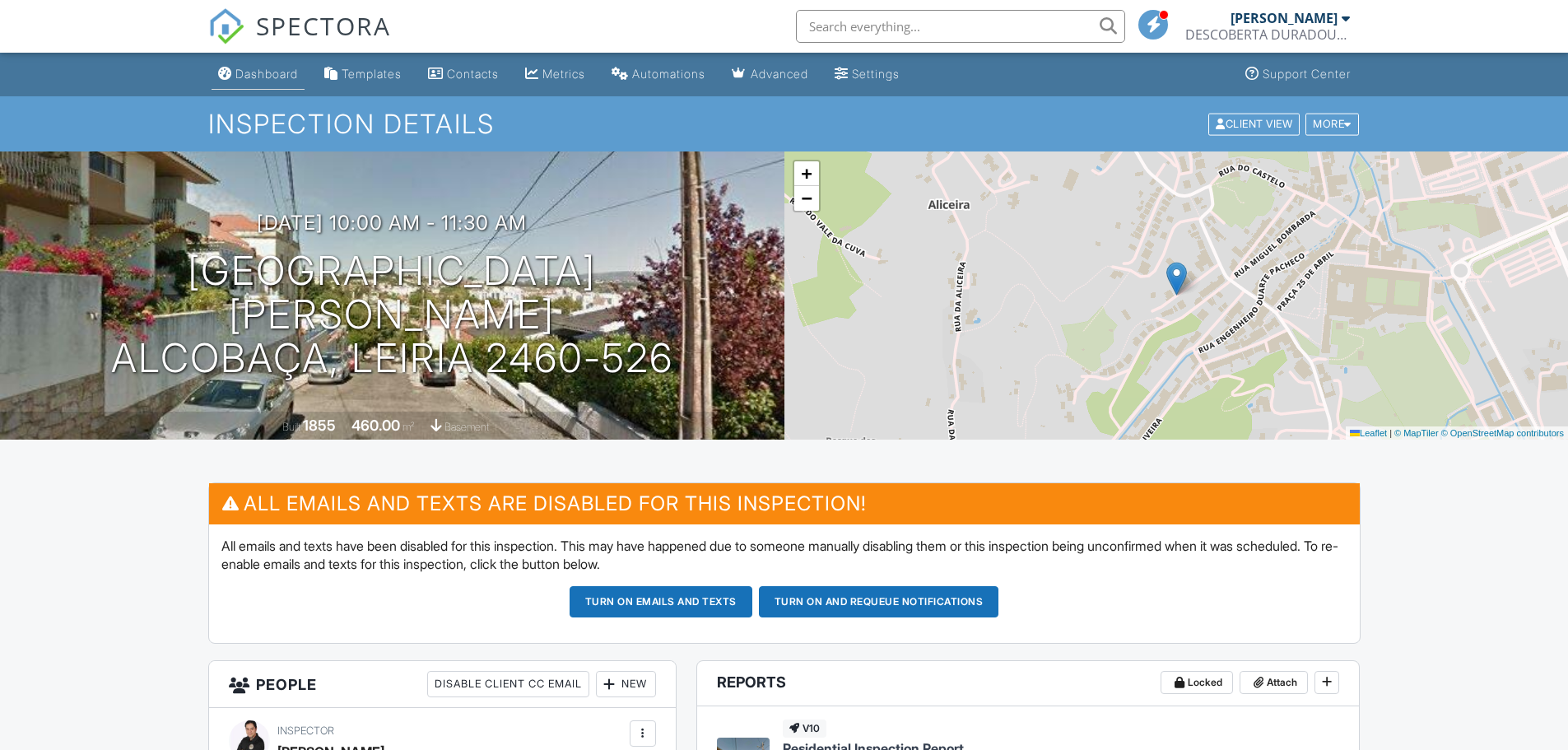
click at [254, 75] on div "Dashboard" at bounding box center [266, 73] width 62 height 14
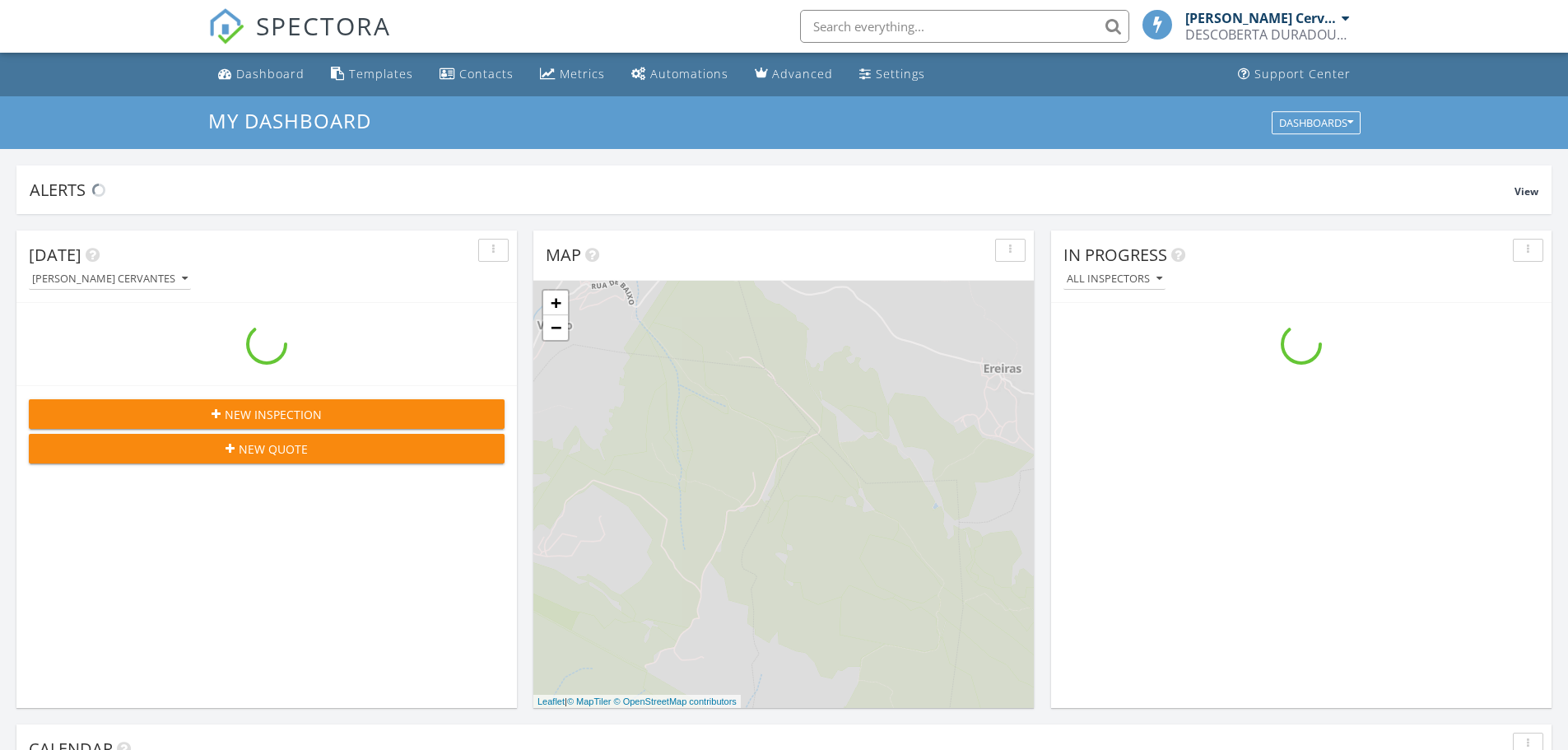
scroll to position [1524, 1593]
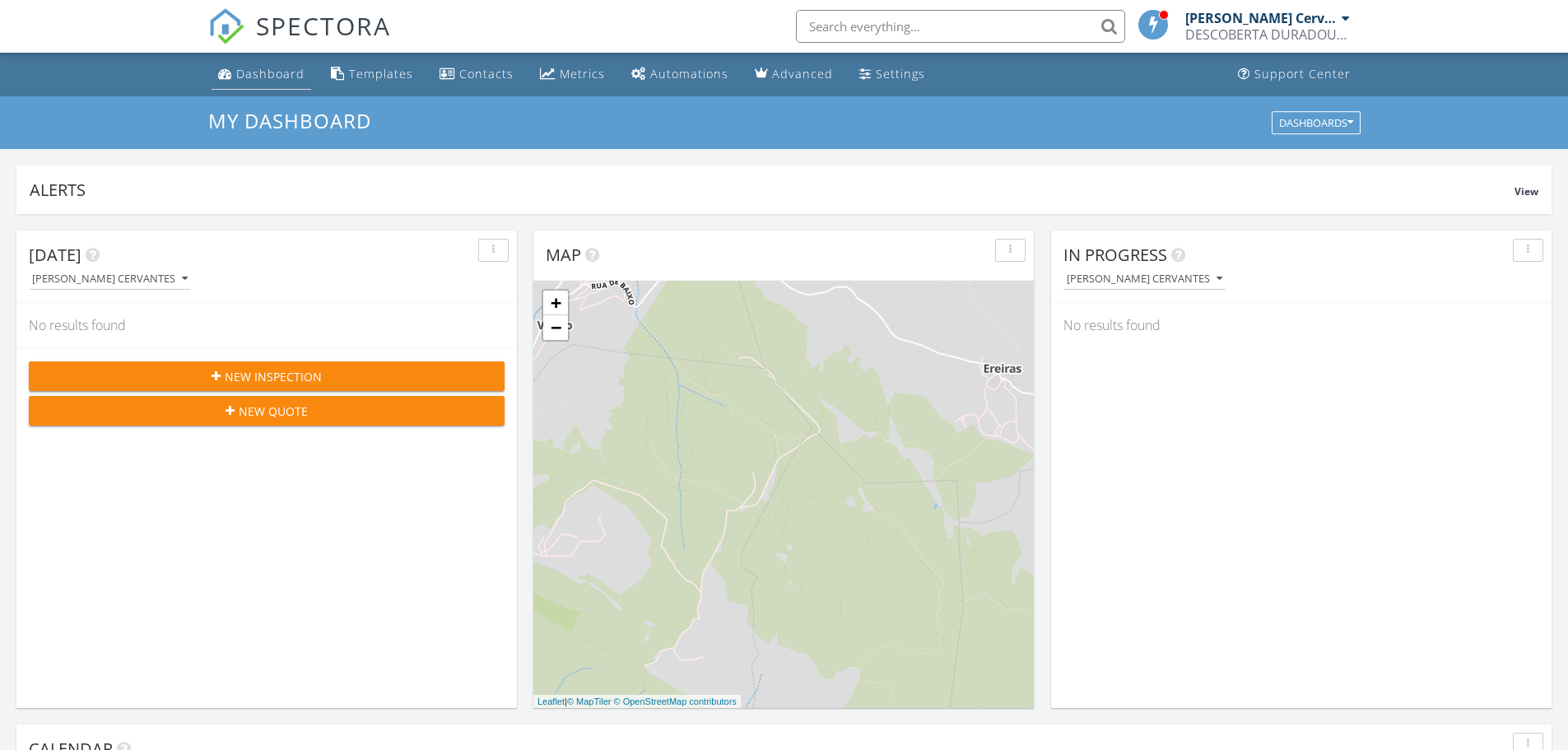
click at [291, 71] on div "Dashboard" at bounding box center [270, 73] width 69 height 16
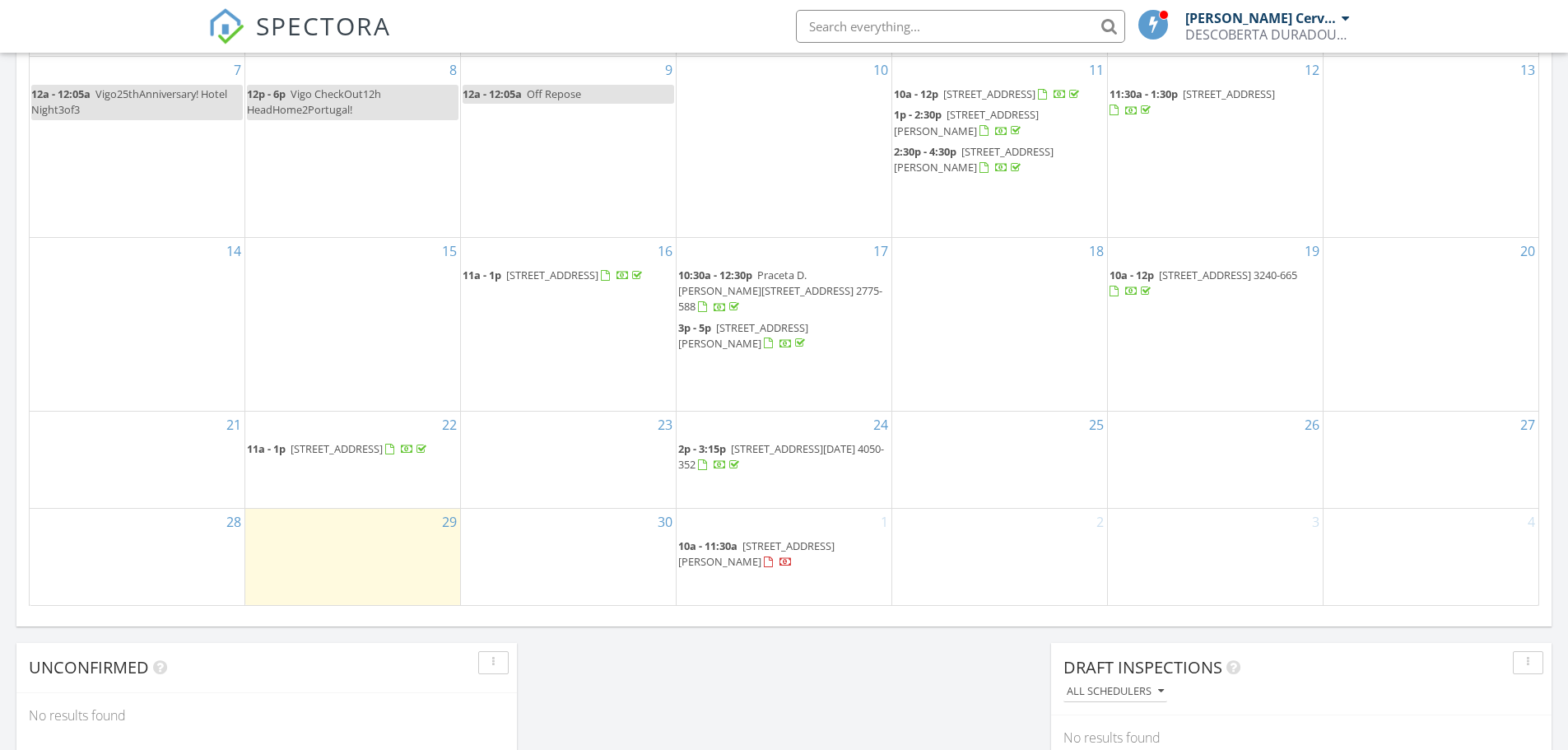
scroll to position [906, 0]
click at [754, 556] on span "[STREET_ADDRESS][PERSON_NAME]" at bounding box center [756, 552] width 157 height 30
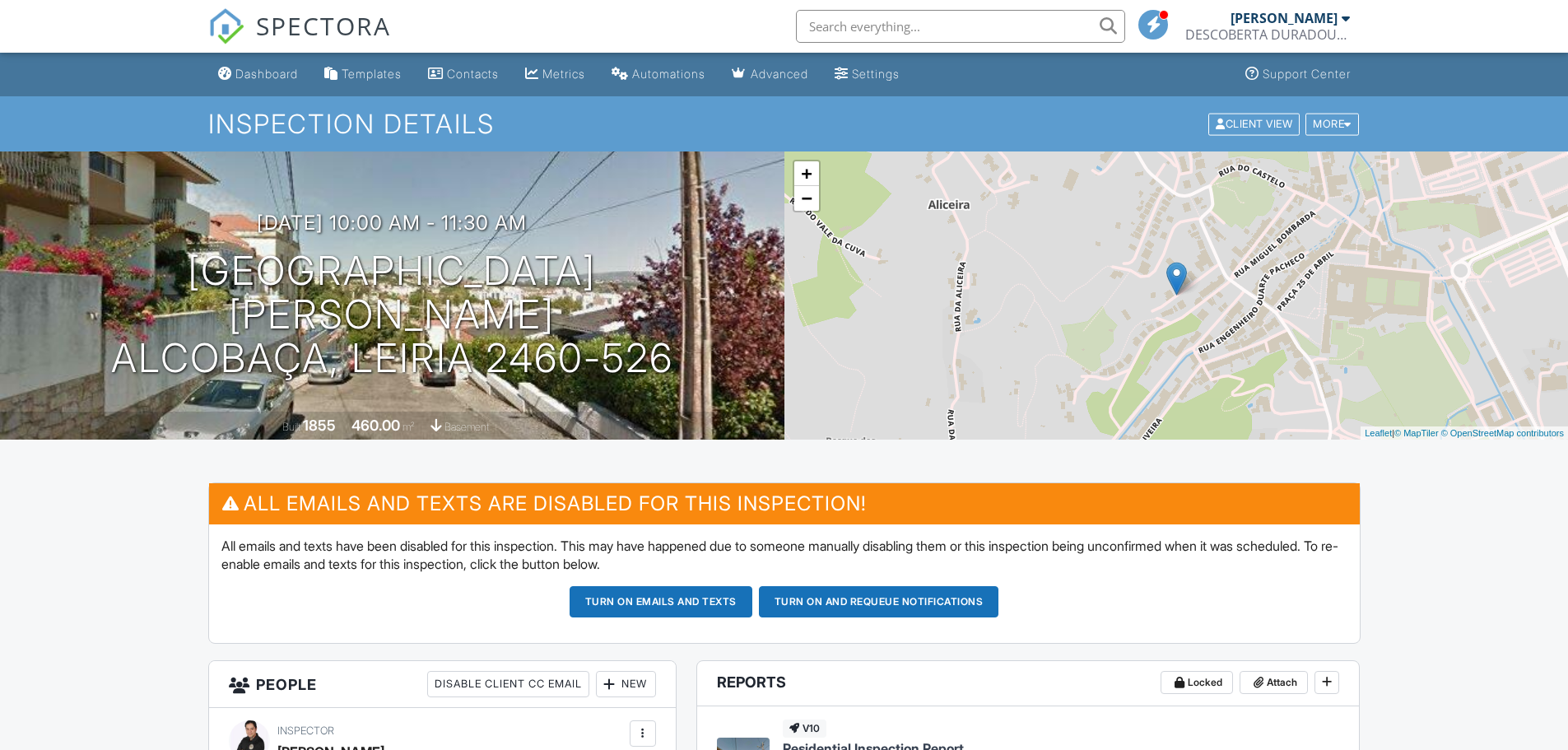
scroll to position [330, 0]
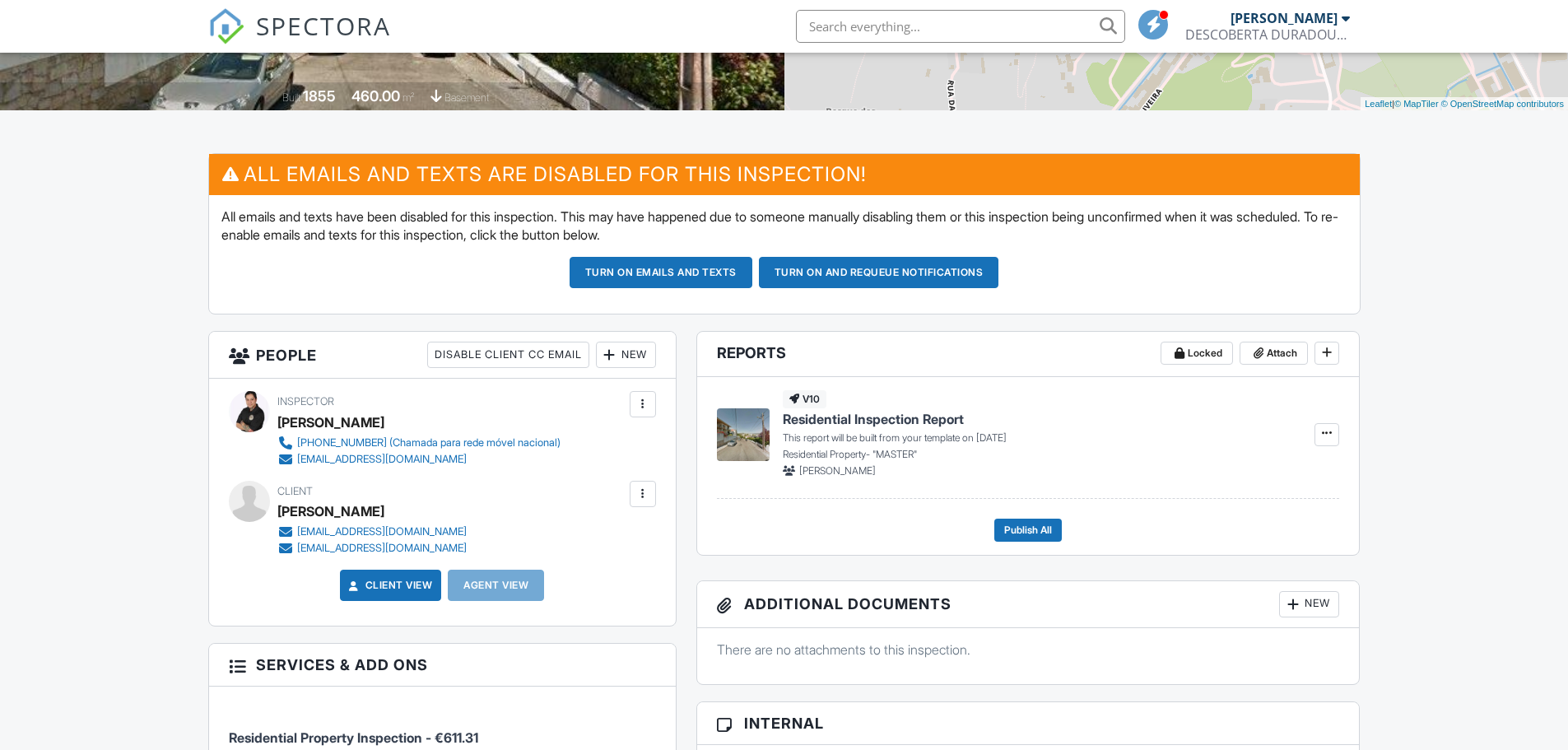
click at [232, 501] on div at bounding box center [249, 501] width 41 height 41
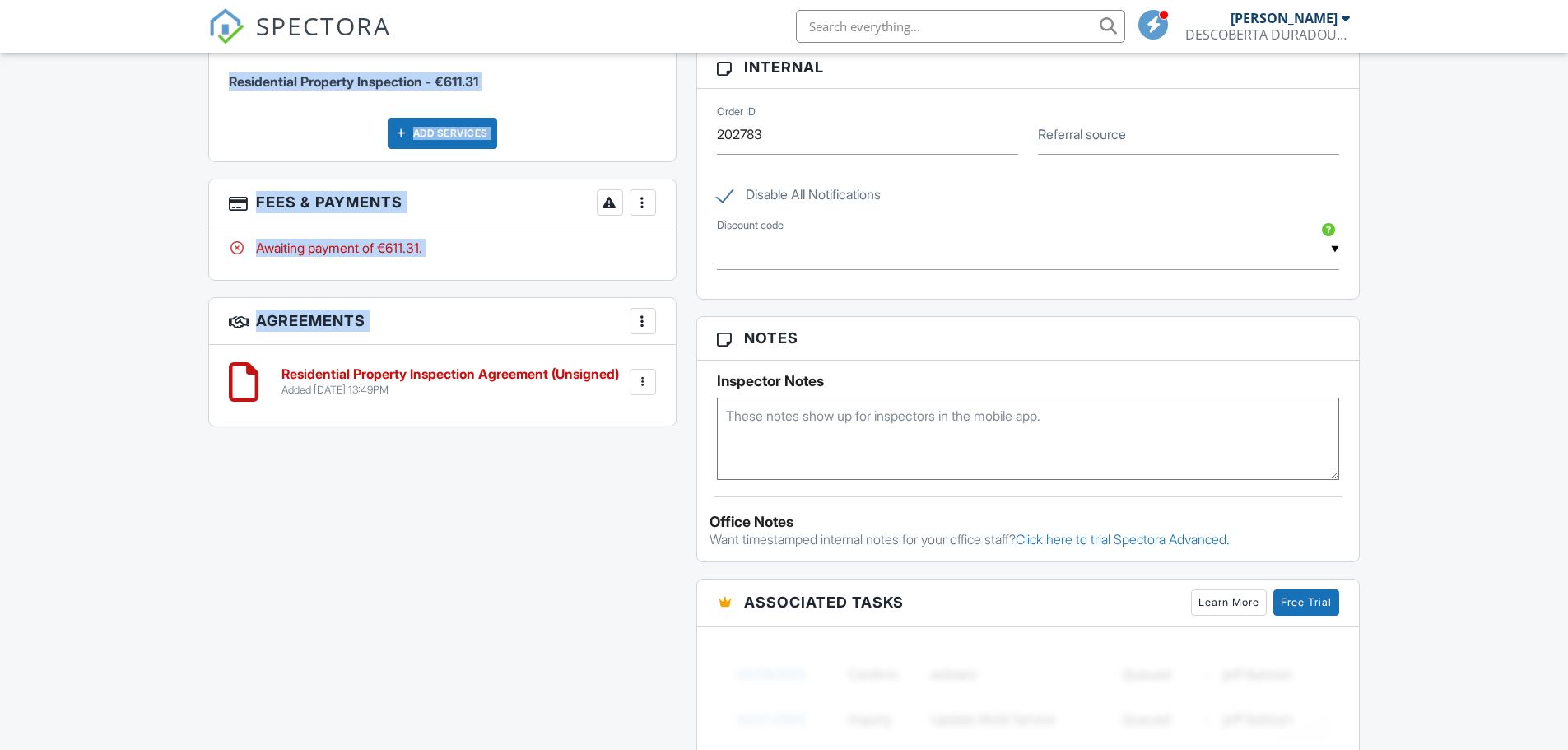
click at [232, 501] on div "All emails and texts are disabled for this inspection! All emails and texts hav…" at bounding box center [784, 272] width 1172 height 1550
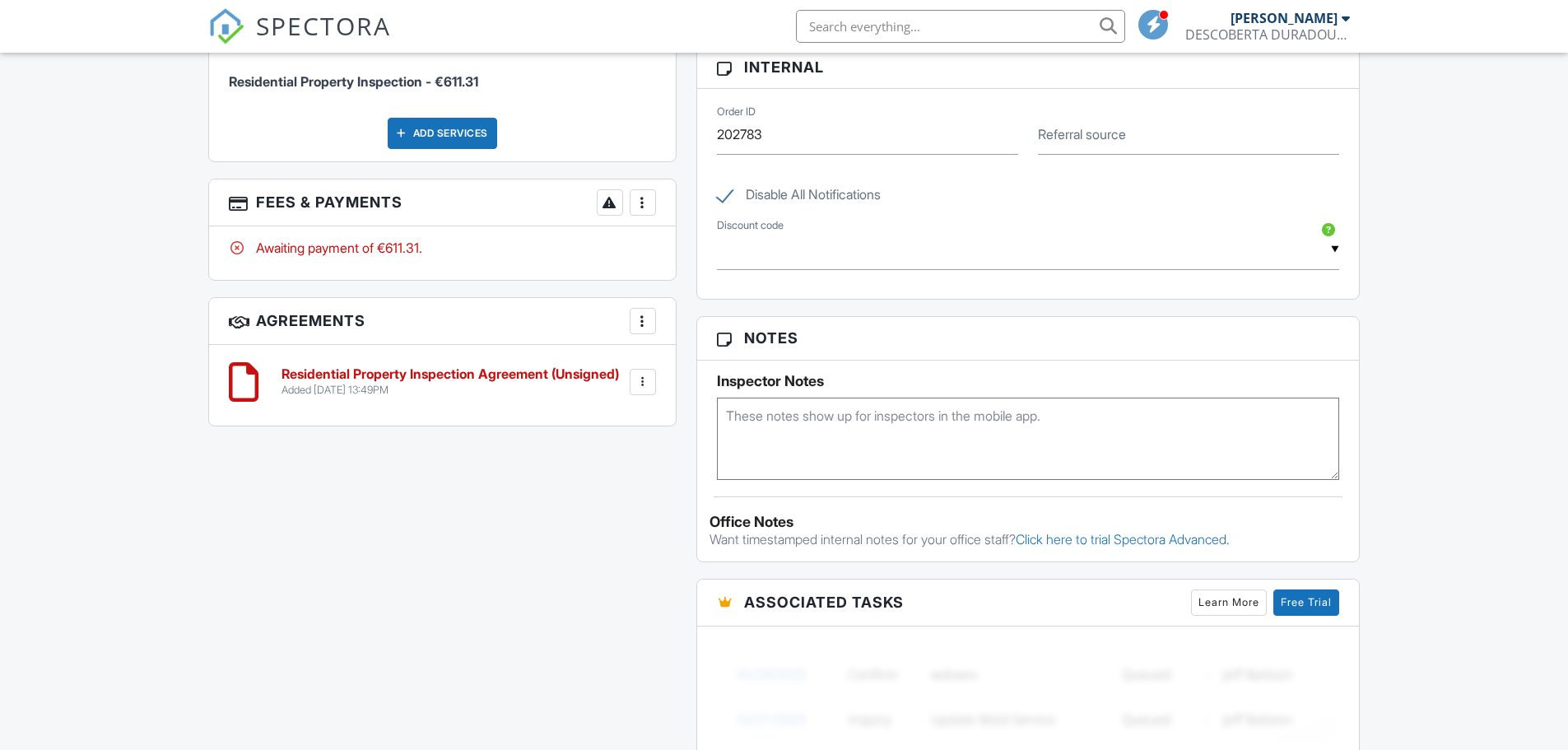
click at [321, 548] on div "All emails and texts are disabled for this inspection! All emails and texts hav…" at bounding box center [784, 272] width 1172 height 1550
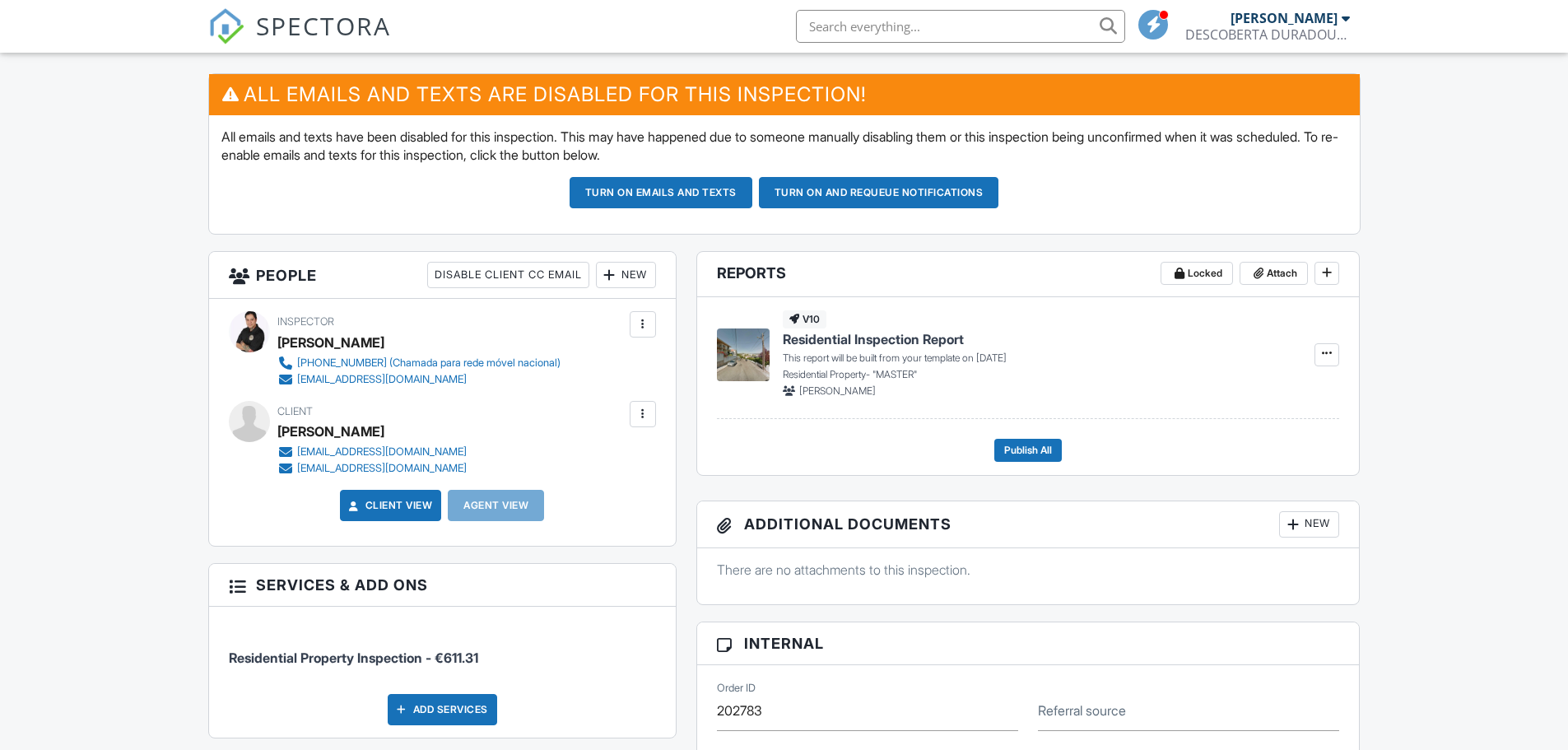
scroll to position [0, 0]
